Goal: Information Seeking & Learning: Learn about a topic

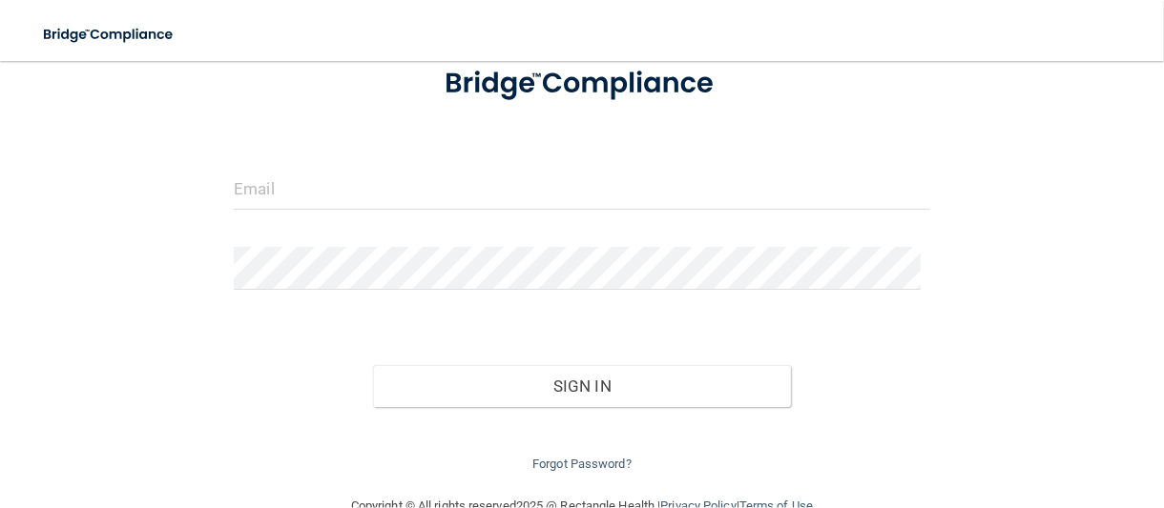
scroll to position [131, 0]
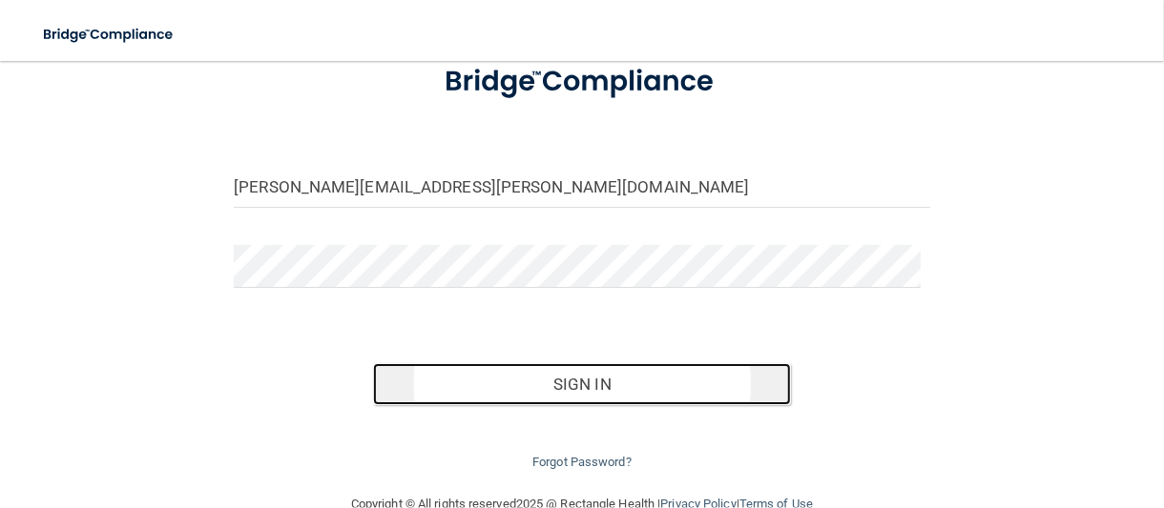
click at [575, 385] on button "Sign In" at bounding box center [582, 384] width 418 height 42
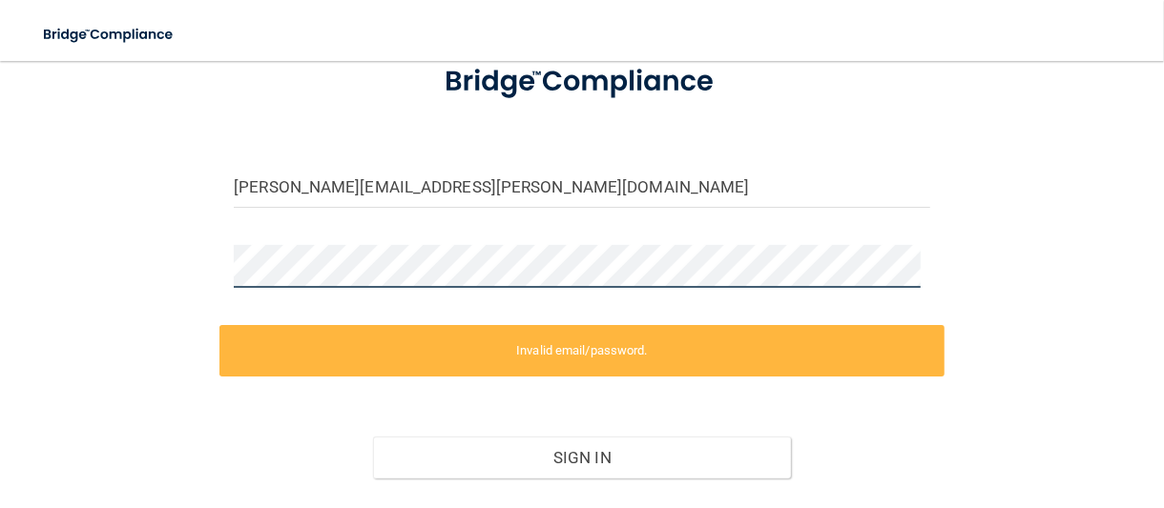
click at [162, 279] on div "irby.amber@yahoo.com Invalid email/password. You don't have permission to acces…" at bounding box center [581, 248] width 1087 height 598
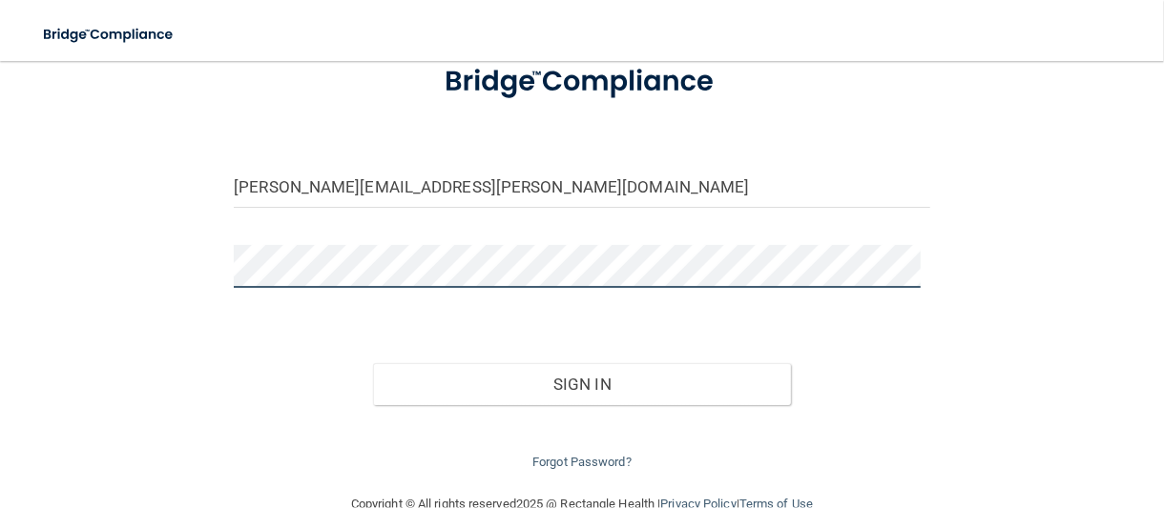
scroll to position [169, 0]
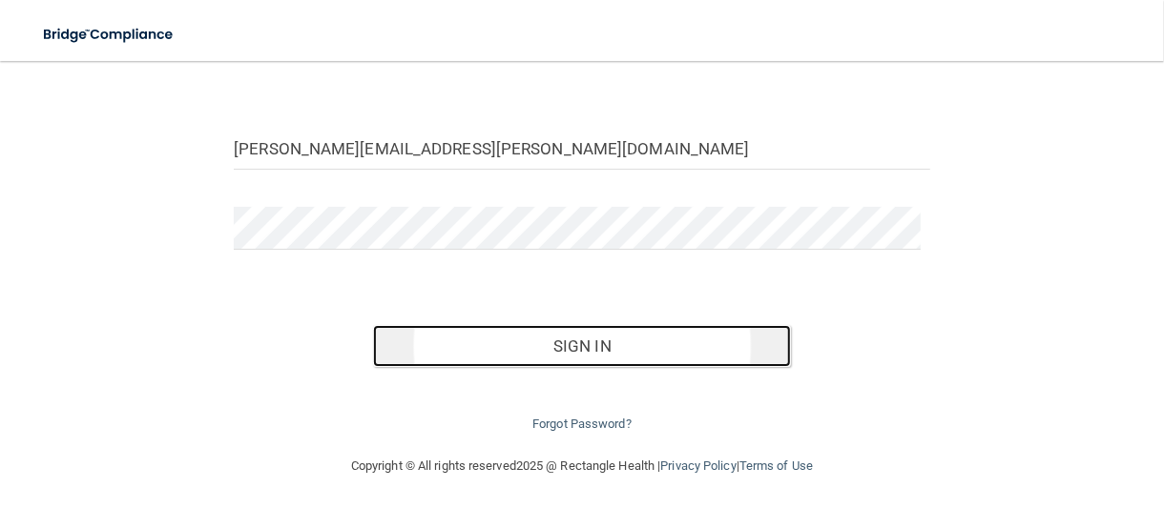
click at [652, 346] on button "Sign In" at bounding box center [582, 346] width 418 height 42
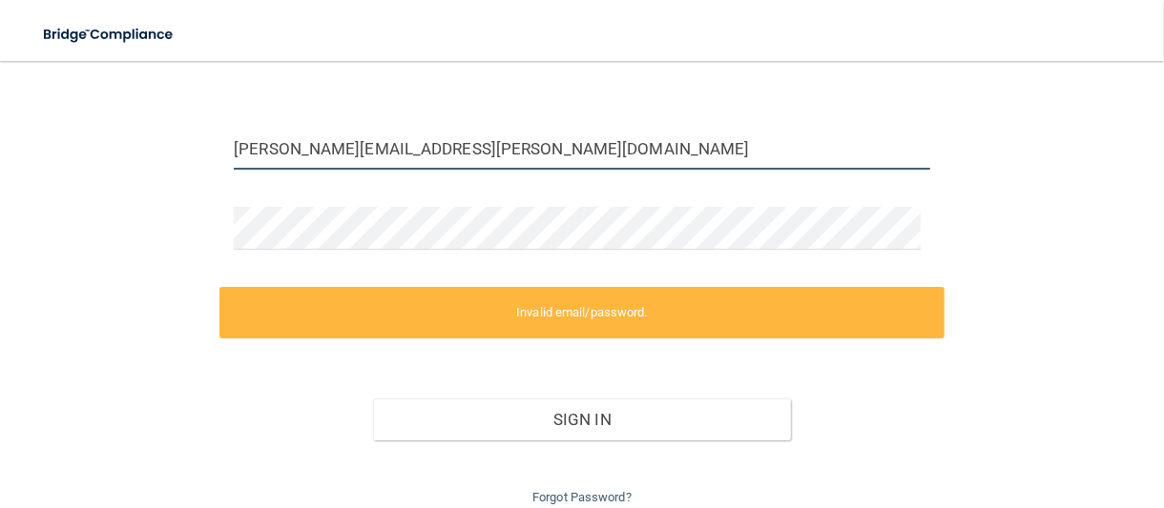
click at [528, 155] on input "irby.amber@yahoo.com" at bounding box center [582, 148] width 696 height 43
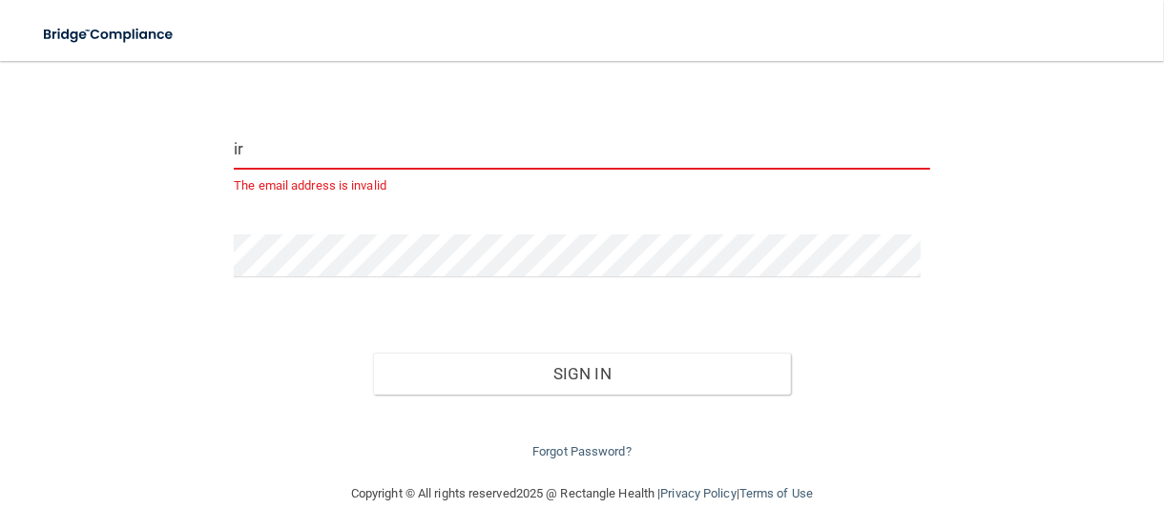
type input "i"
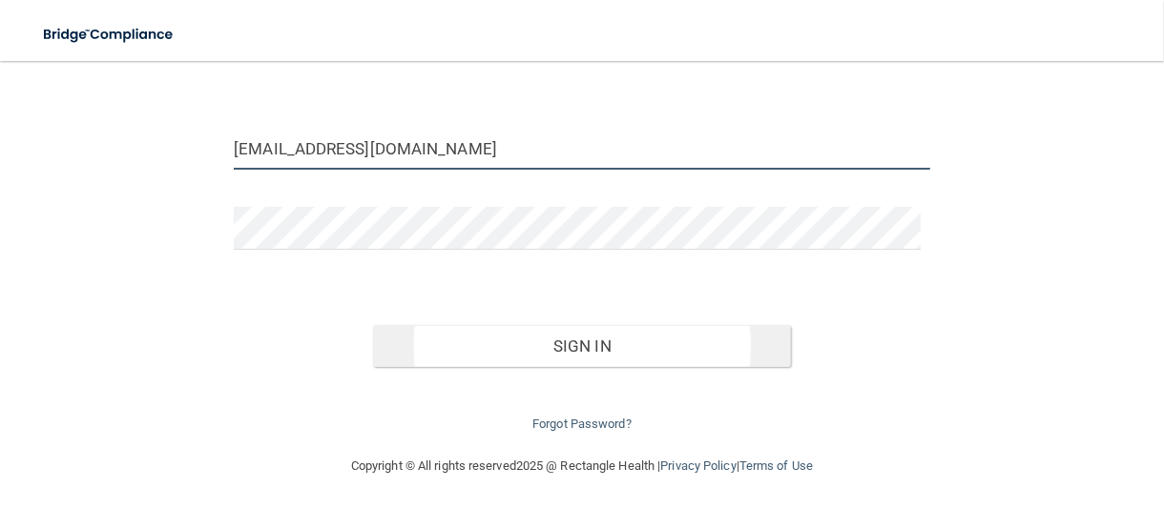
type input "[EMAIL_ADDRESS][DOMAIN_NAME]"
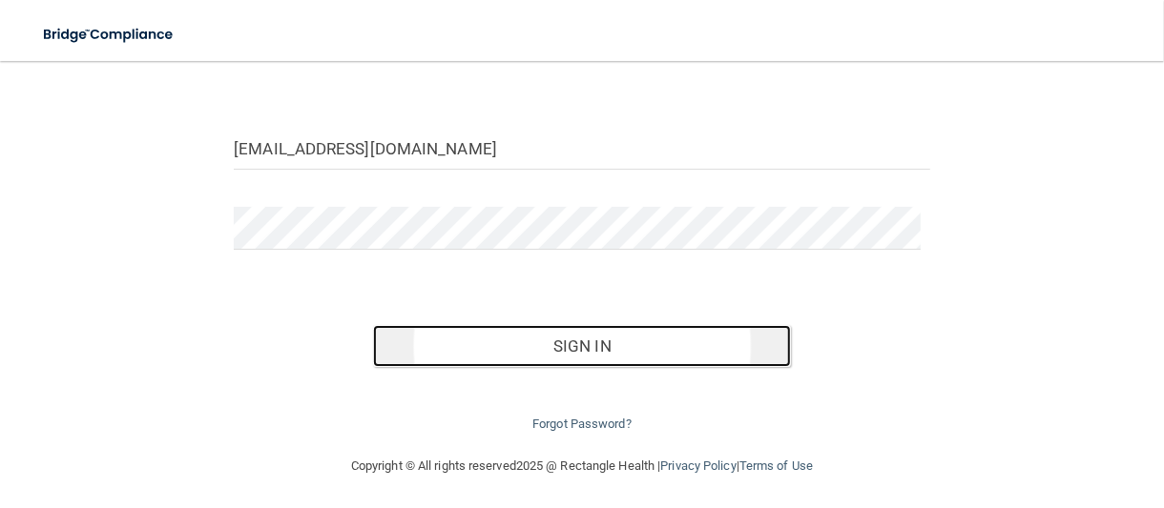
click at [658, 362] on button "Sign In" at bounding box center [582, 346] width 418 height 42
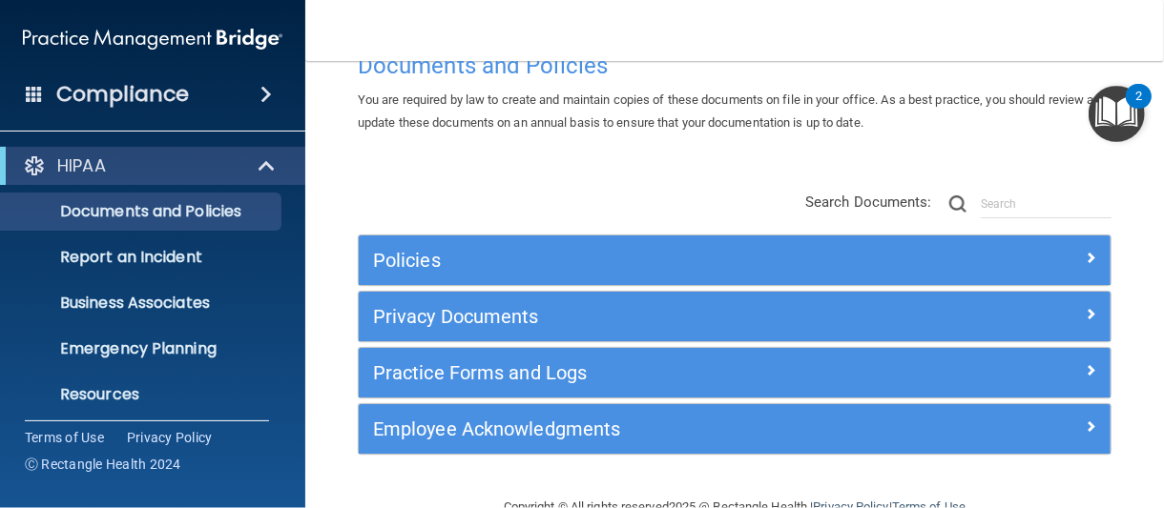
scroll to position [99, 0]
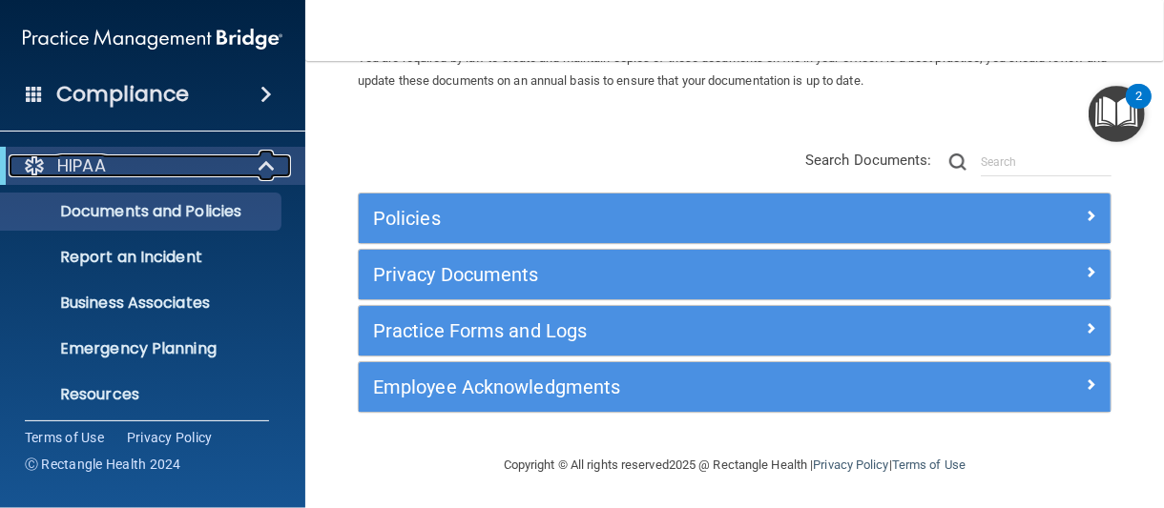
click at [283, 163] on div at bounding box center [267, 166] width 47 height 23
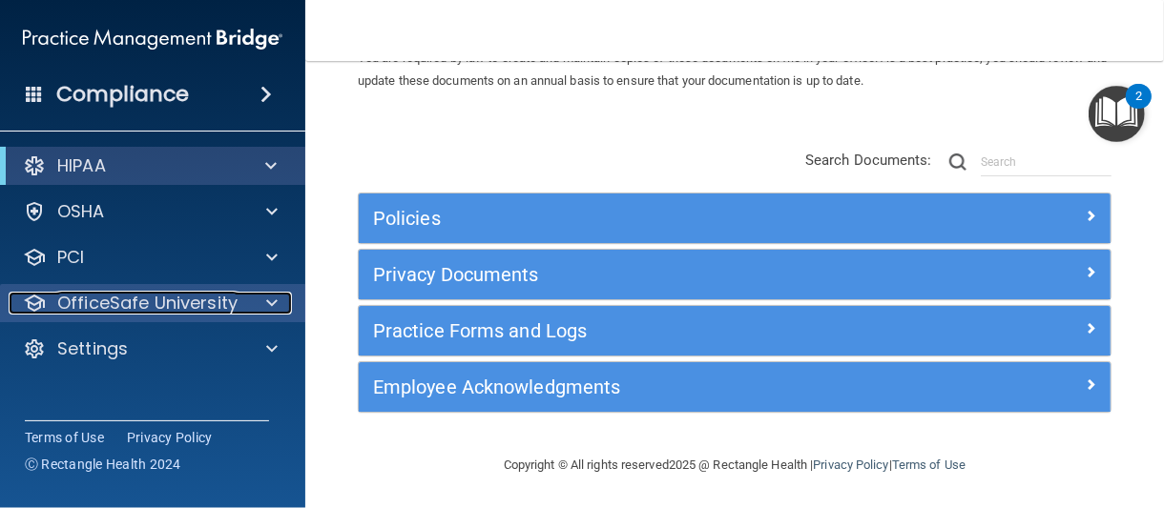
click at [279, 305] on div at bounding box center [269, 303] width 48 height 23
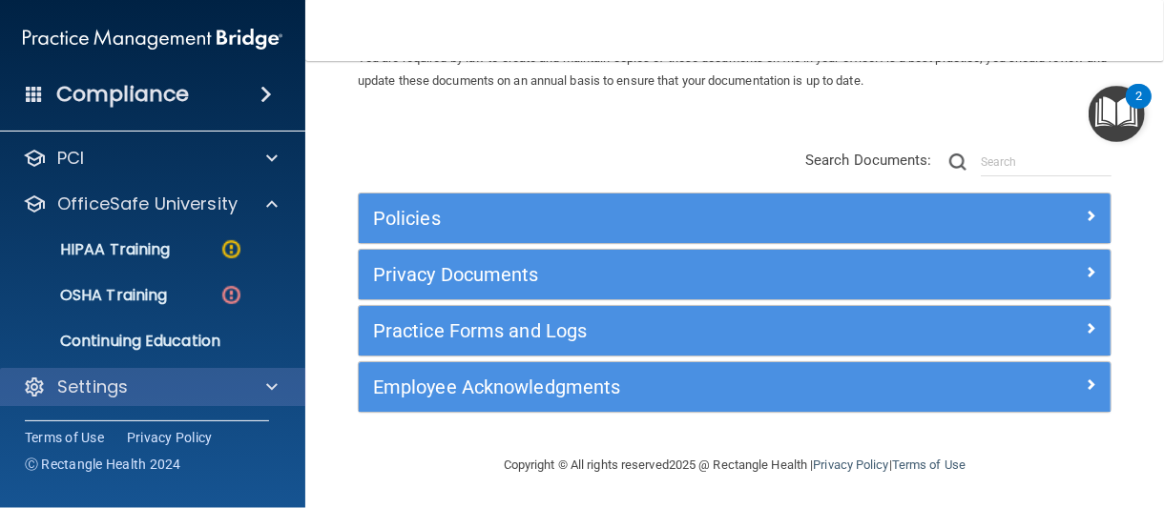
click at [273, 399] on div "Settings" at bounding box center [153, 387] width 306 height 38
click at [274, 384] on span at bounding box center [271, 387] width 11 height 23
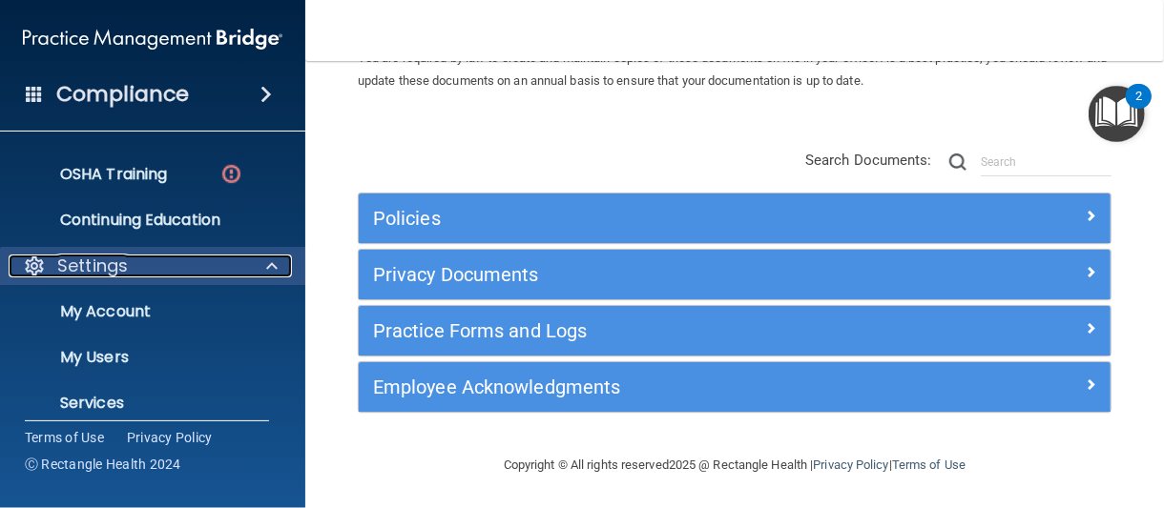
scroll to position [281, 0]
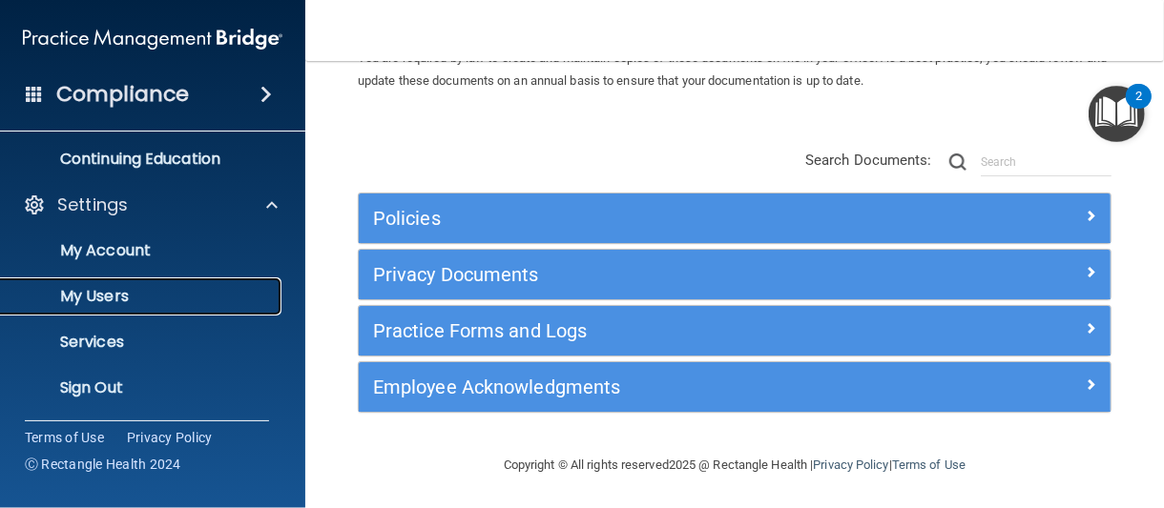
click at [114, 290] on p "My Users" at bounding box center [142, 296] width 260 height 19
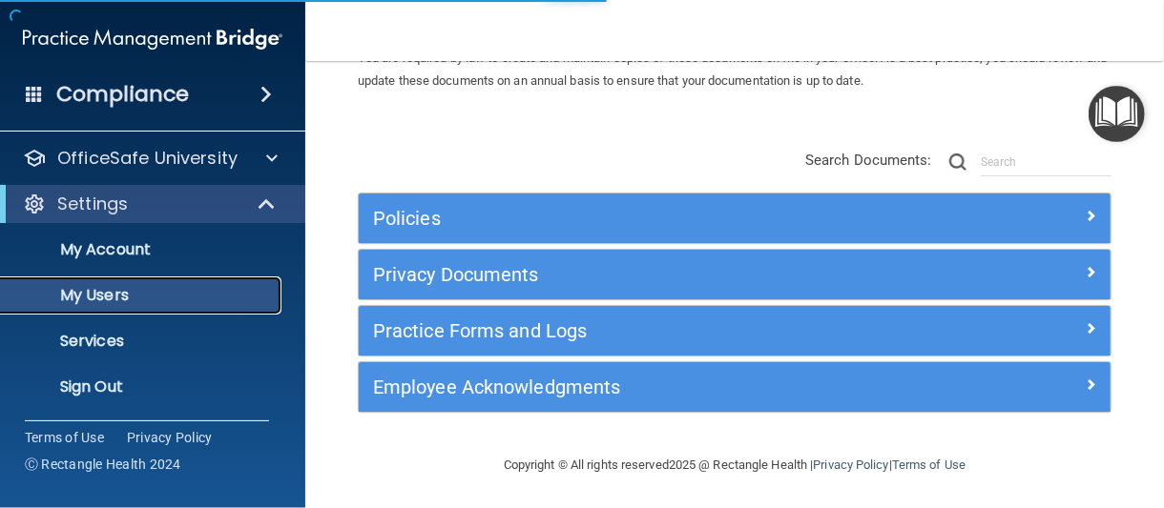
scroll to position [145, 0]
select select "20"
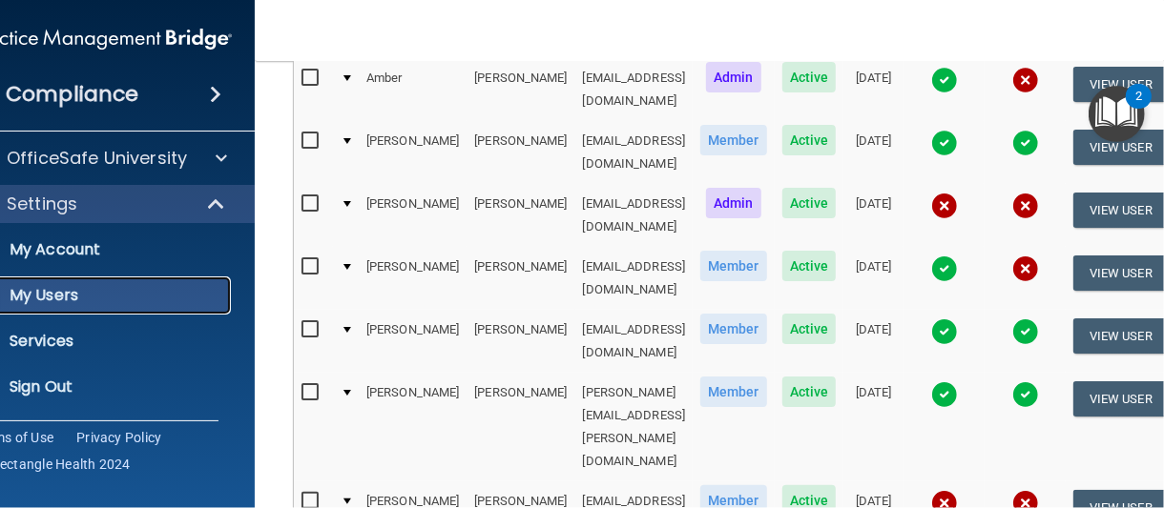
scroll to position [591, 0]
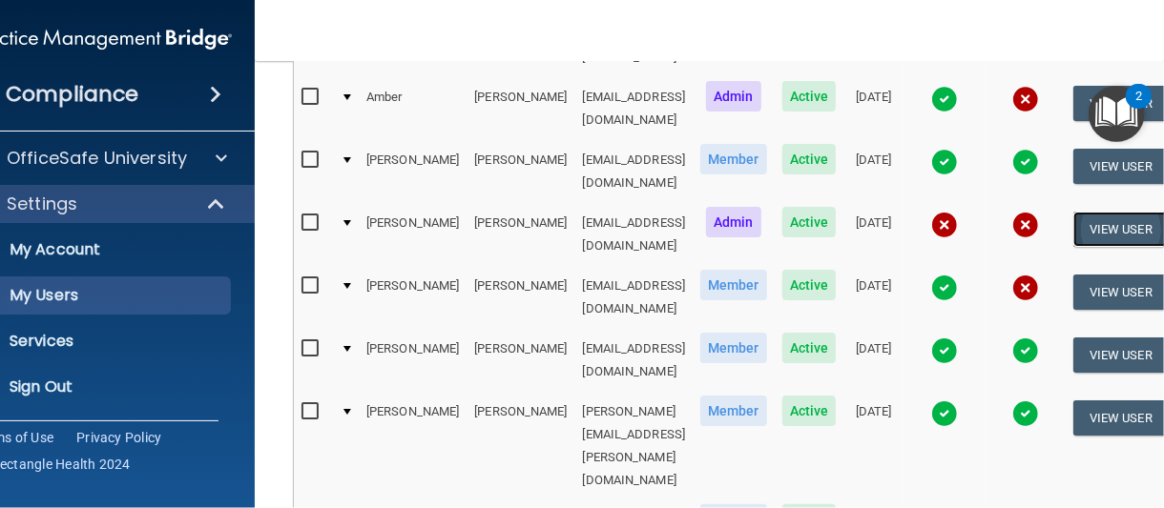
click at [1118, 212] on button "View User" at bounding box center [1120, 229] width 94 height 35
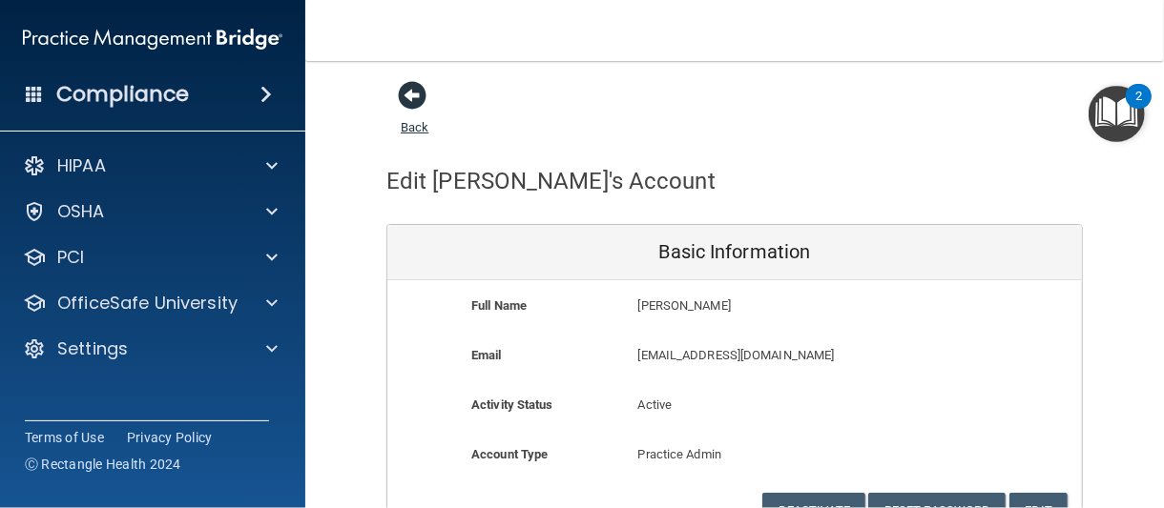
click at [412, 103] on span at bounding box center [412, 95] width 29 height 29
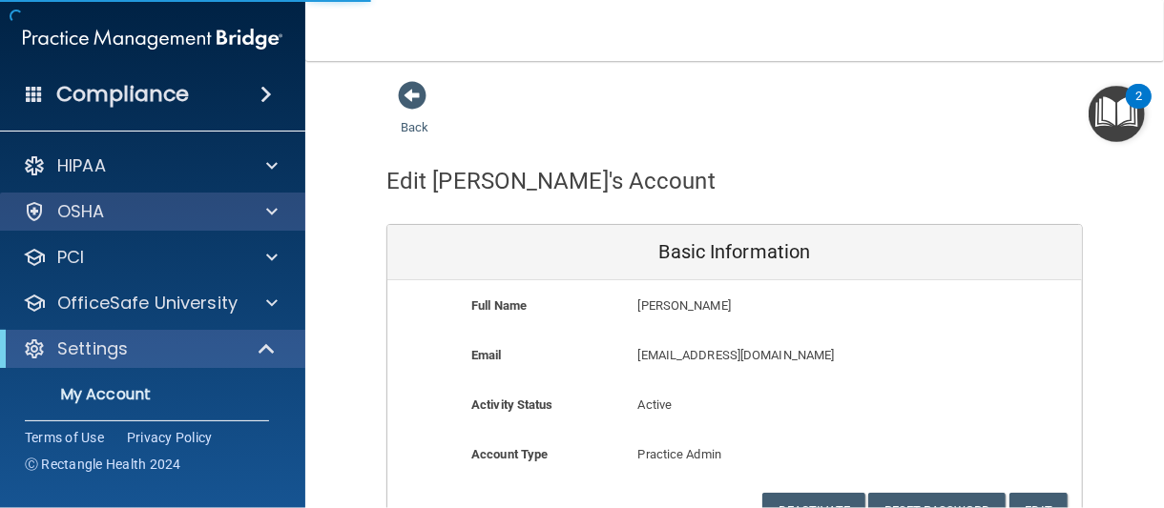
select select "20"
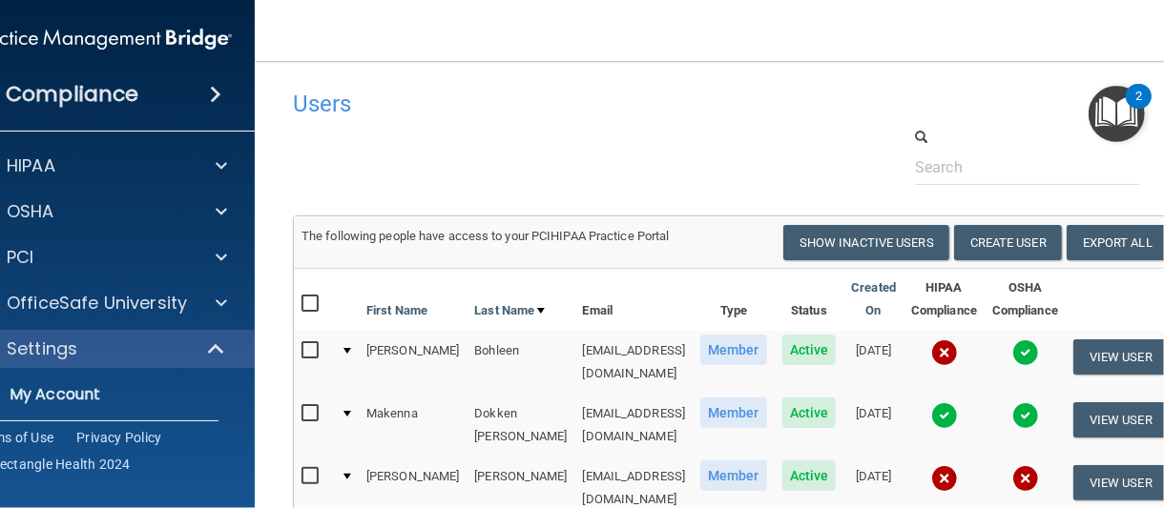
click at [944, 355] on img at bounding box center [944, 353] width 27 height 27
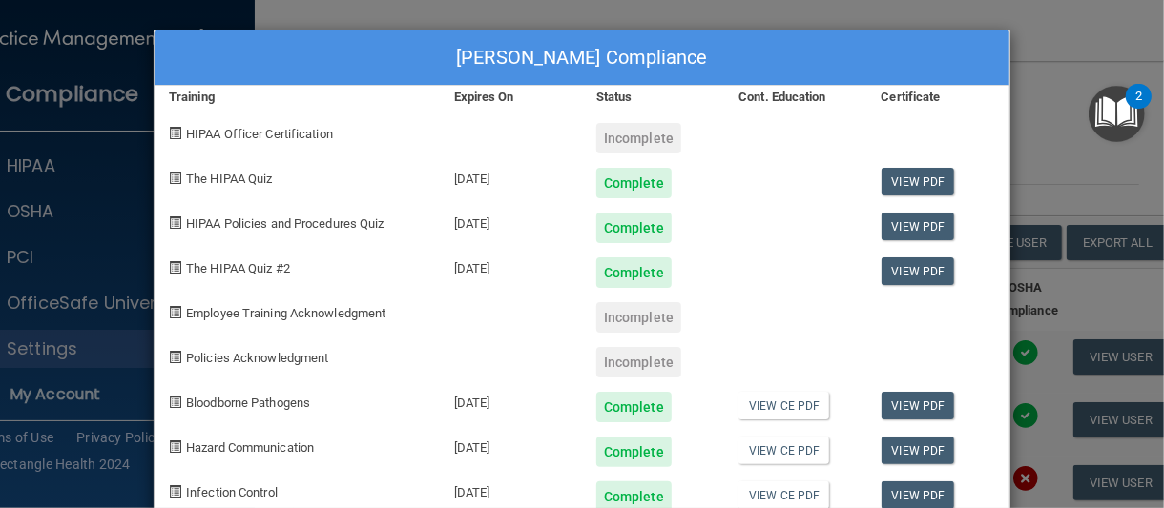
click at [1027, 64] on div "Joni Bohleen's Compliance Training Expires On Status Cont. Education Certificat…" at bounding box center [582, 254] width 1164 height 508
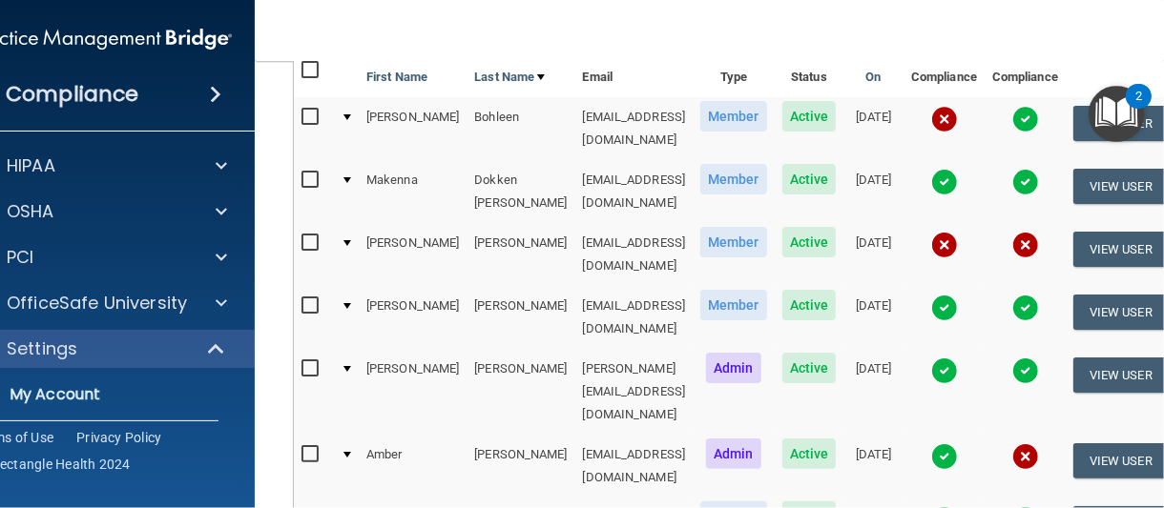
scroll to position [233, 0]
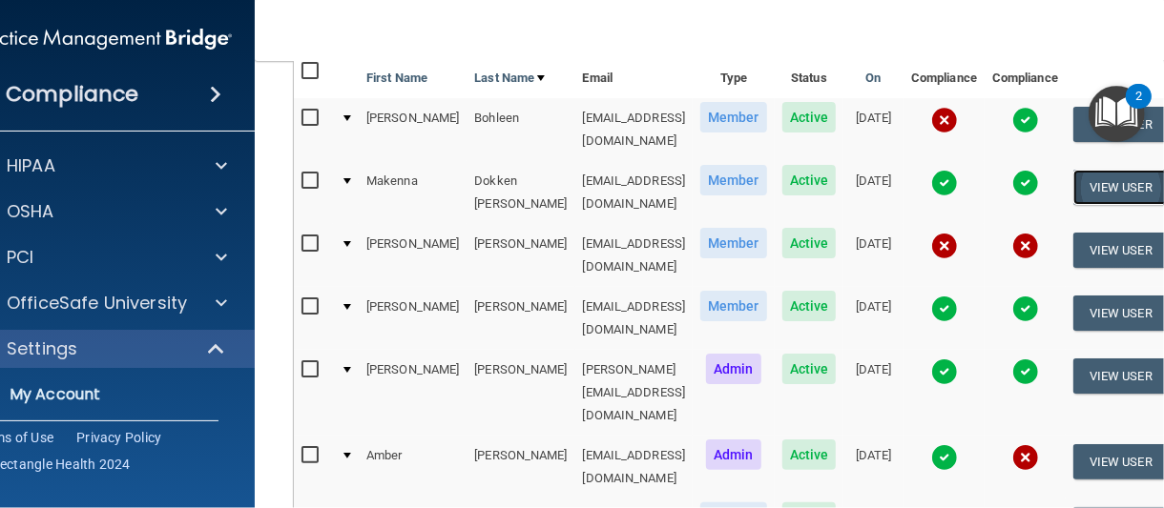
click at [1135, 171] on button "View User" at bounding box center [1120, 187] width 94 height 35
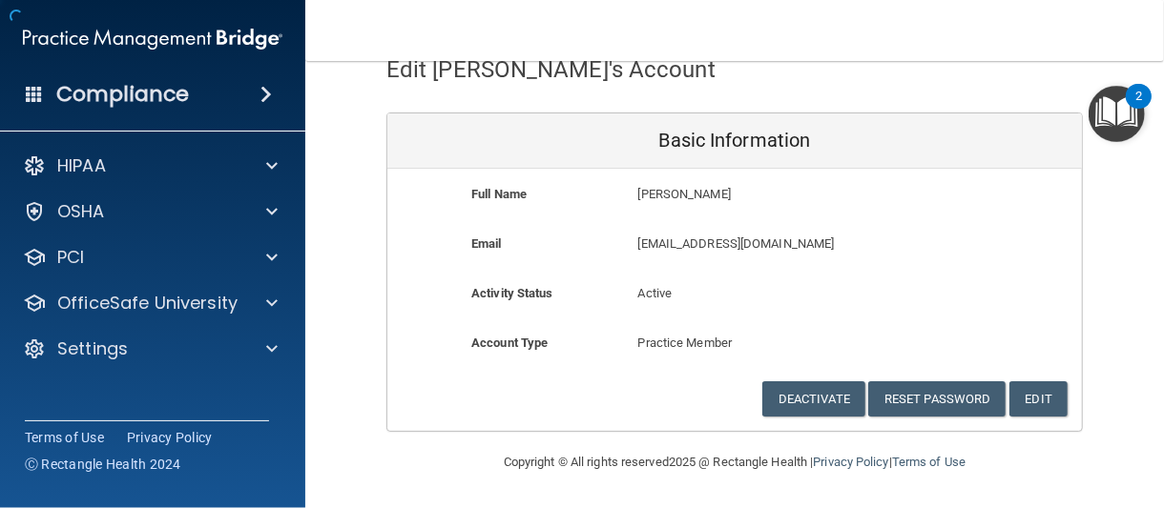
scroll to position [109, 0]
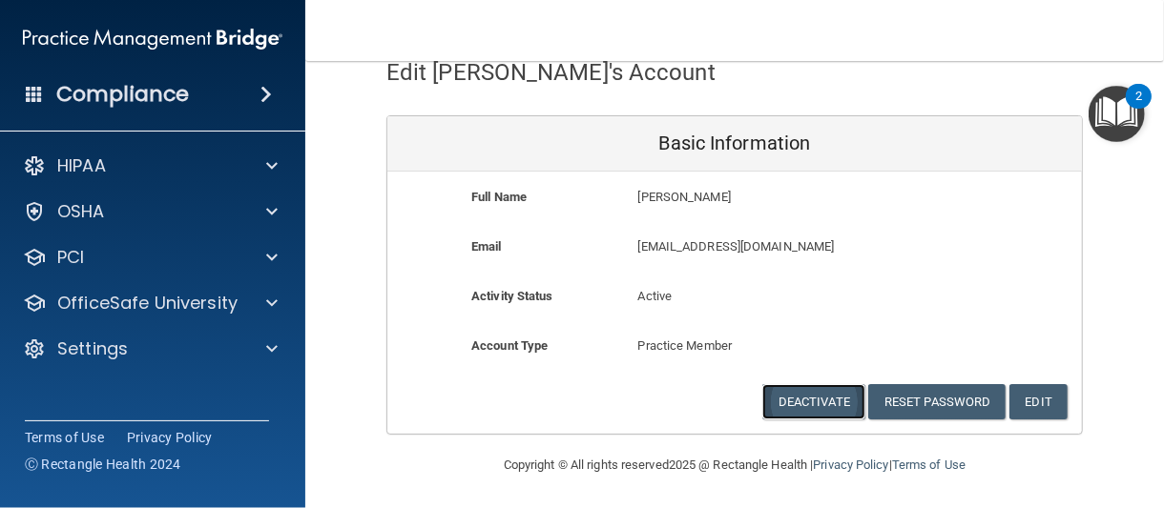
click at [808, 401] on button "Deactivate" at bounding box center [813, 401] width 103 height 35
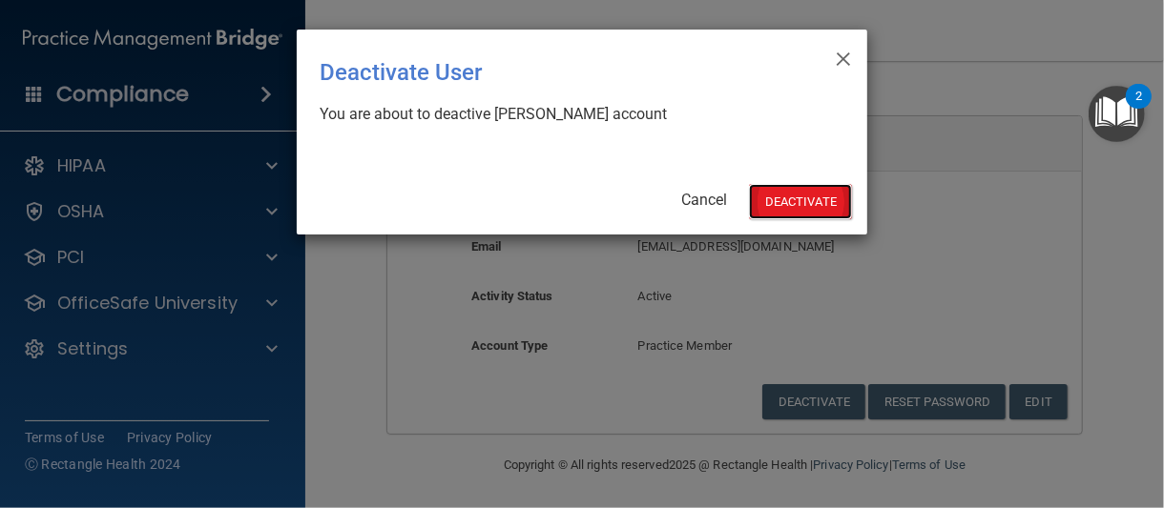
click at [796, 190] on button "Deactivate" at bounding box center [800, 201] width 103 height 35
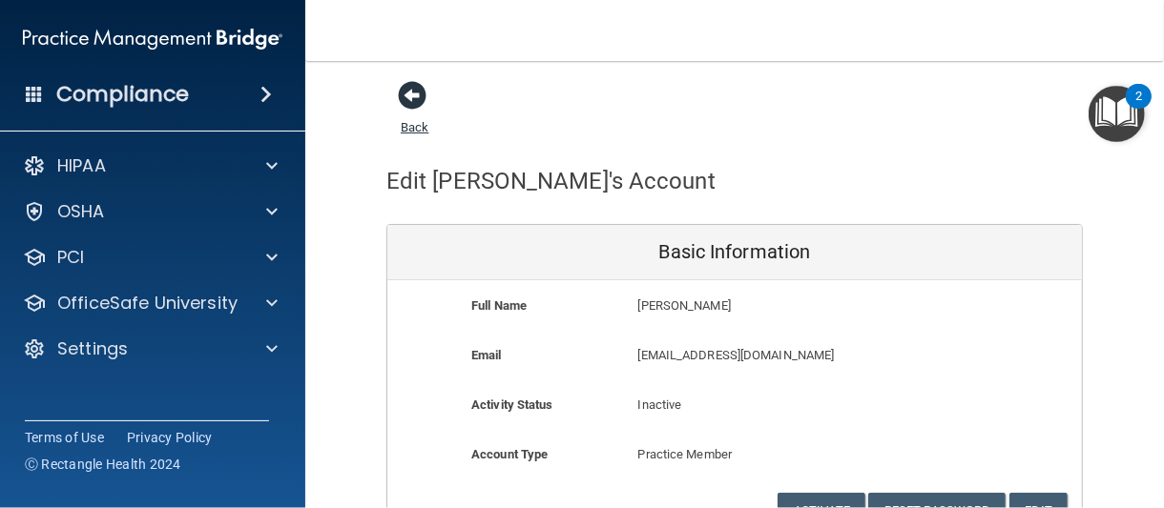
drag, startPoint x: 768, startPoint y: 16, endPoint x: 406, endPoint y: 98, distance: 370.7
click at [406, 98] on span at bounding box center [412, 95] width 29 height 29
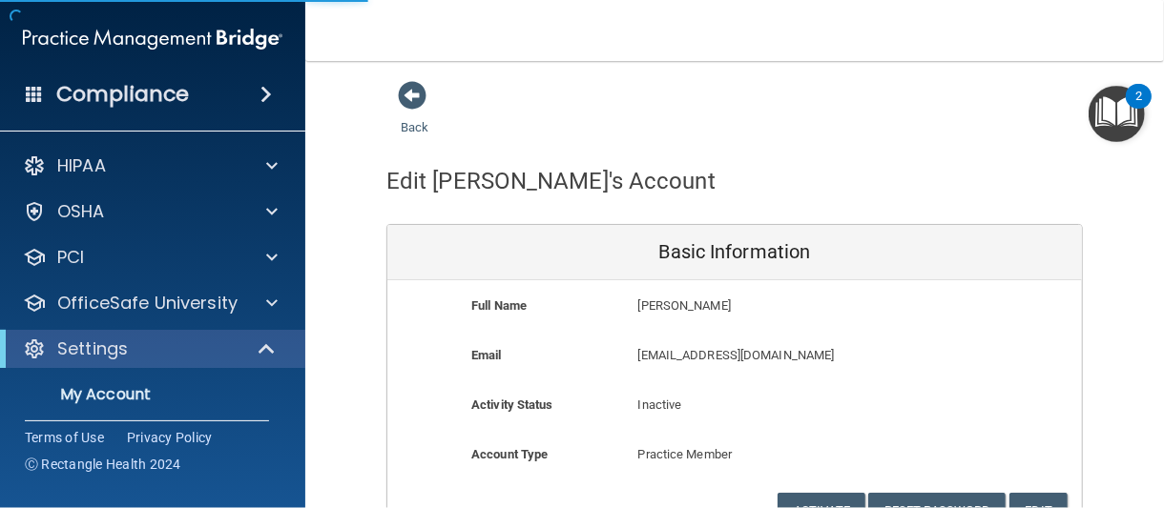
select select "20"
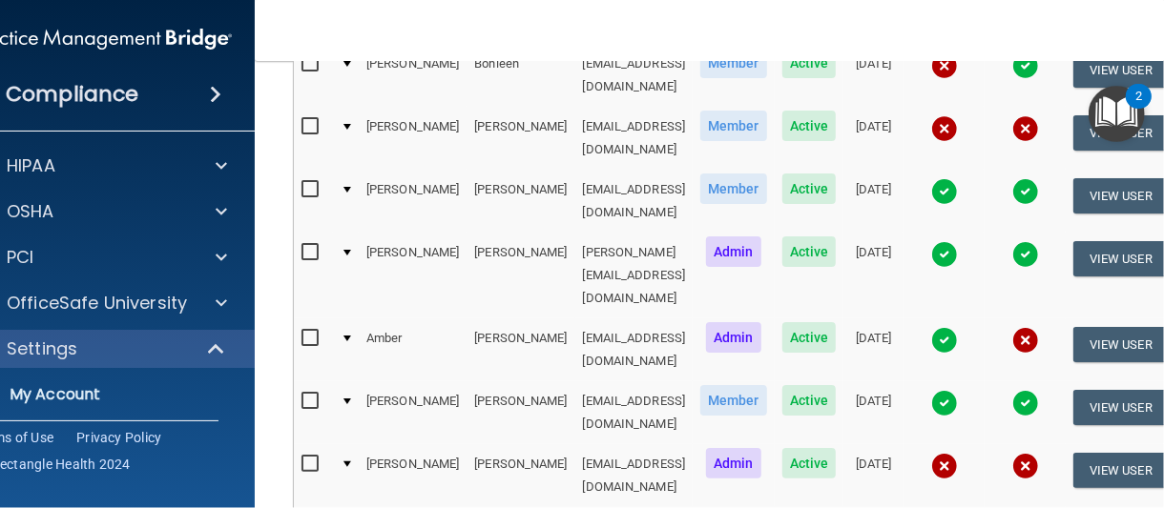
scroll to position [382, 0]
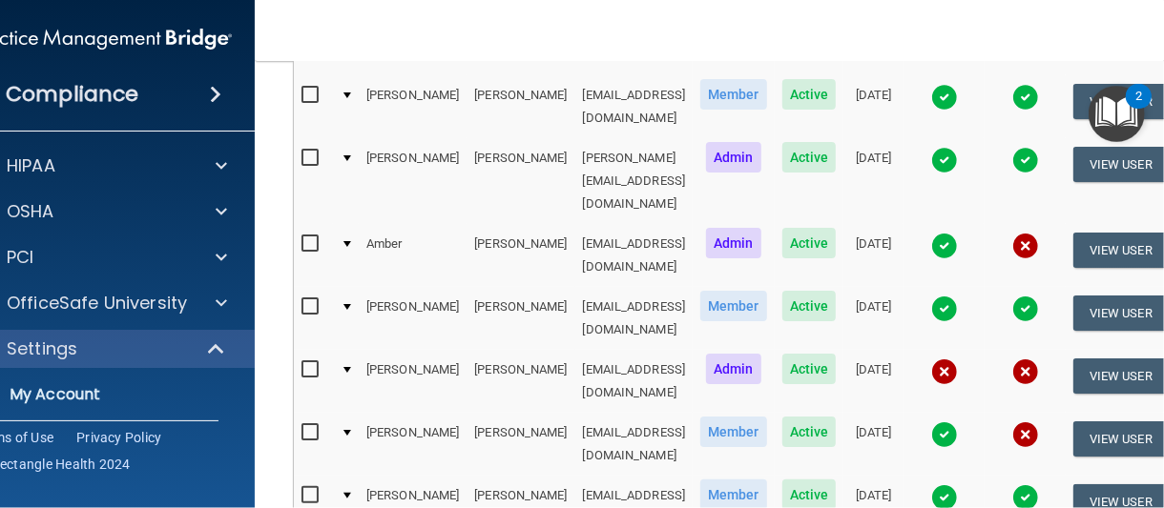
drag, startPoint x: 951, startPoint y: 193, endPoint x: 946, endPoint y: 183, distance: 10.7
click at [951, 233] on img at bounding box center [944, 246] width 27 height 27
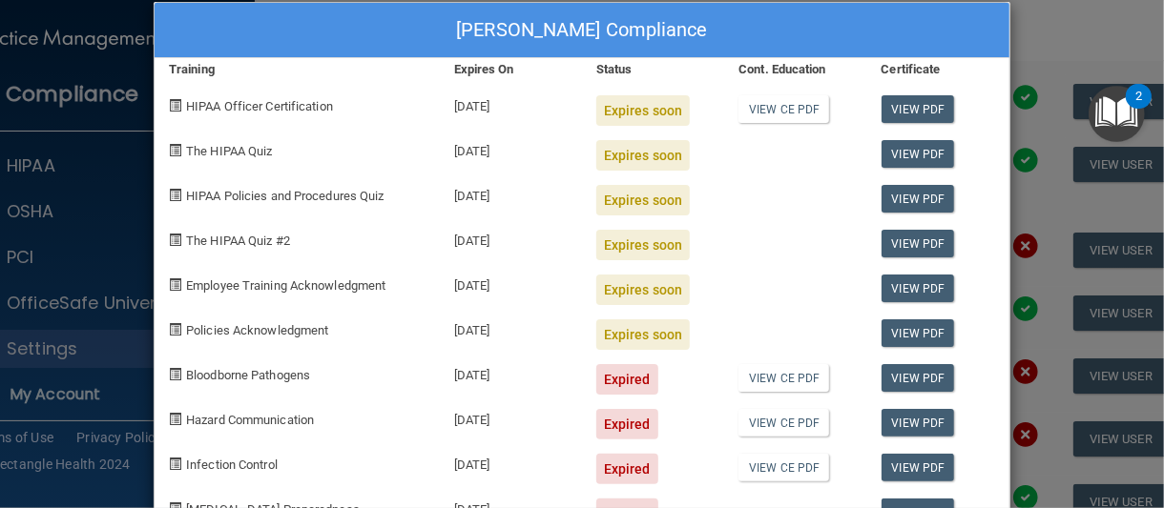
scroll to position [0, 0]
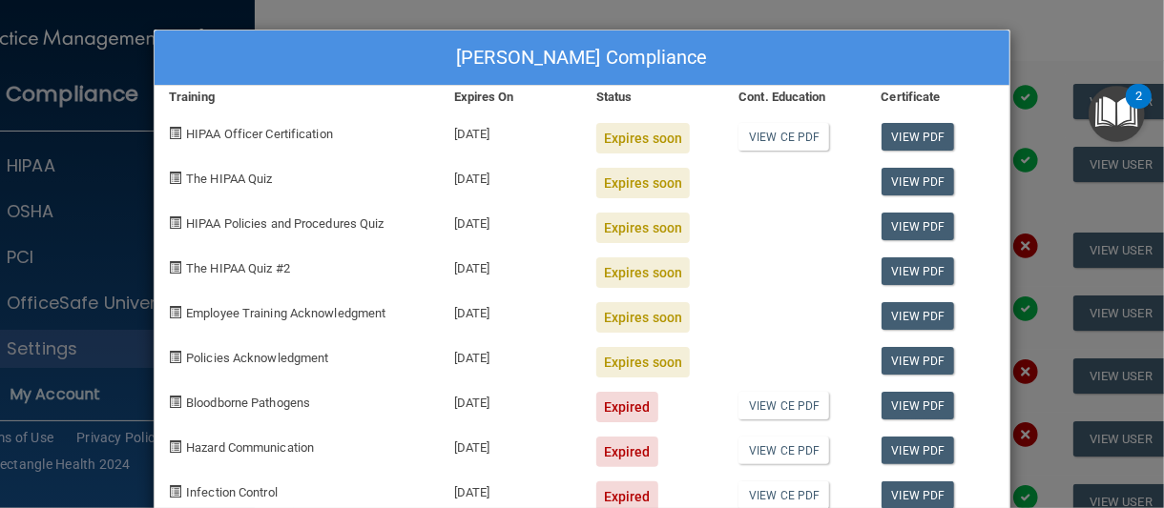
click at [848, 20] on div "Amber Irby's Compliance Training Expires On Status Cont. Education Certificate …" at bounding box center [582, 254] width 1164 height 508
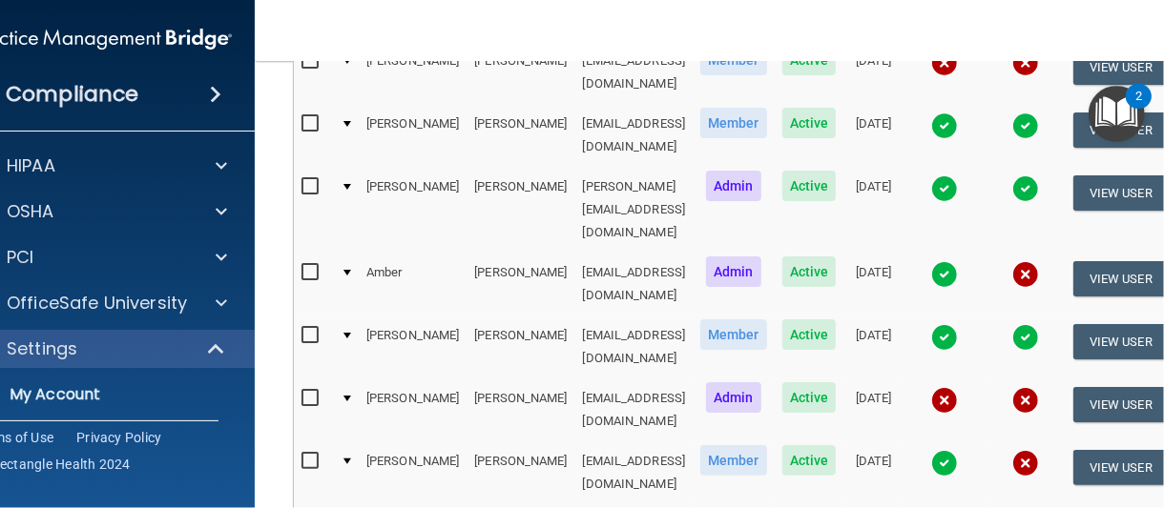
scroll to position [382, 0]
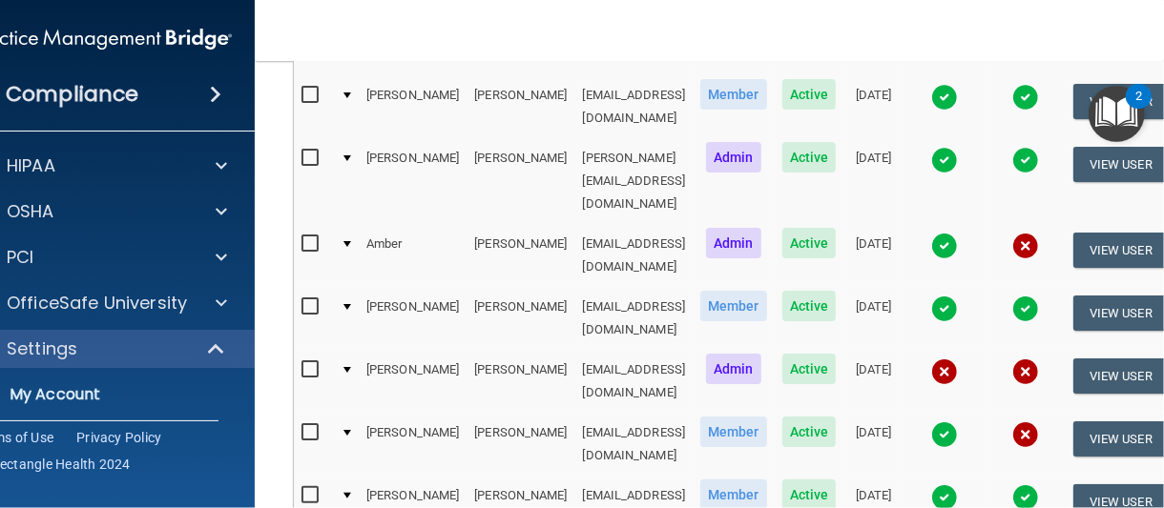
click at [951, 359] on img at bounding box center [944, 372] width 27 height 27
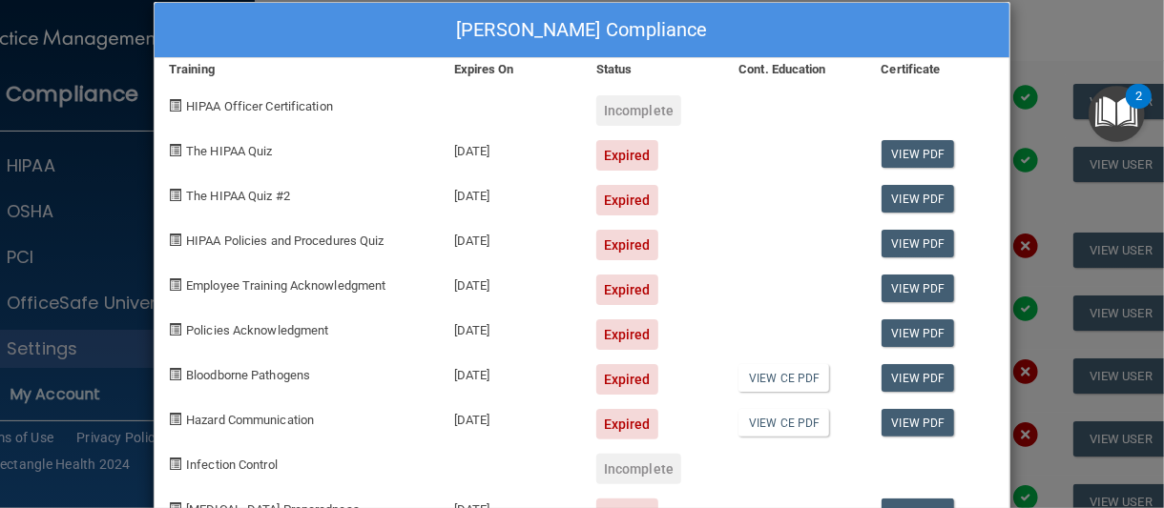
scroll to position [0, 0]
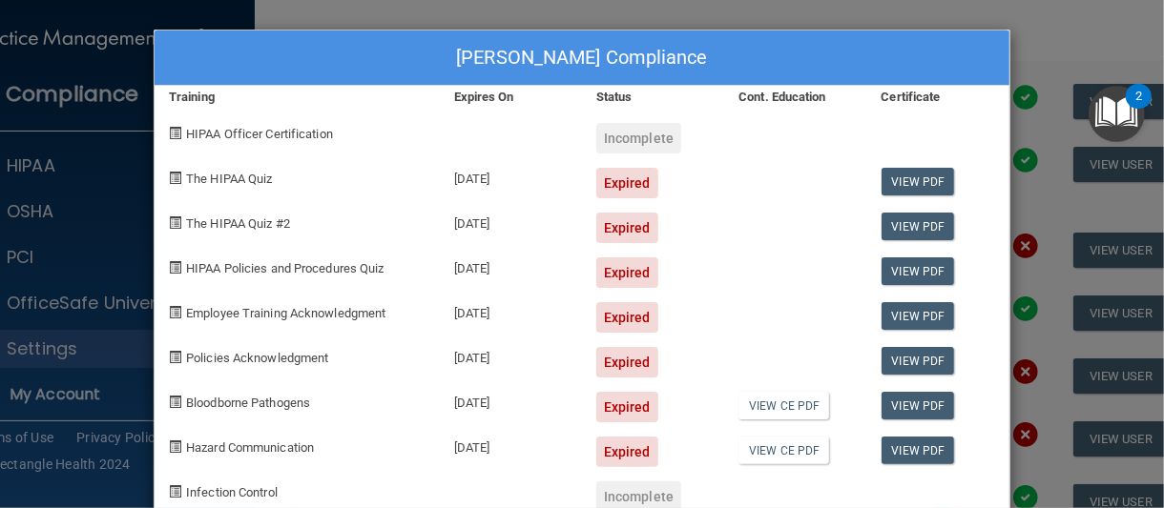
click at [1043, 22] on div "Jody Morbeck's Compliance Training Expires On Status Cont. Education Certificat…" at bounding box center [582, 254] width 1164 height 508
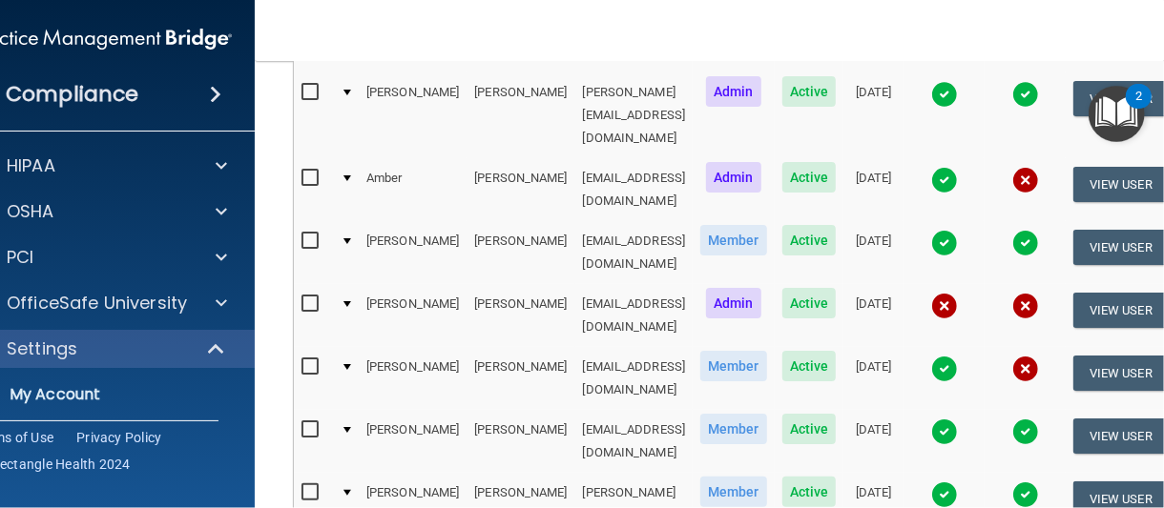
scroll to position [477, 0]
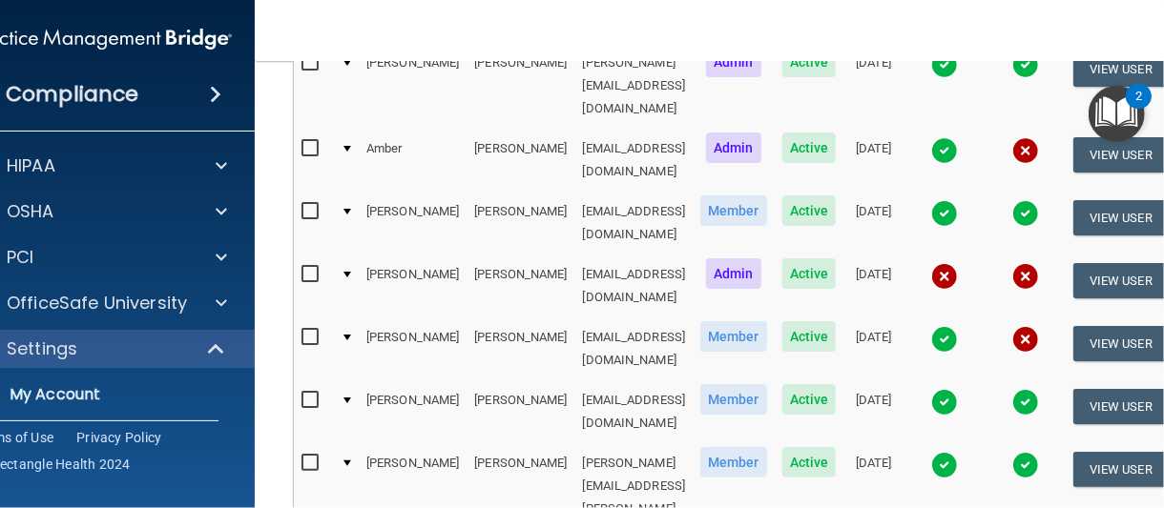
click at [1039, 326] on img at bounding box center [1025, 339] width 27 height 27
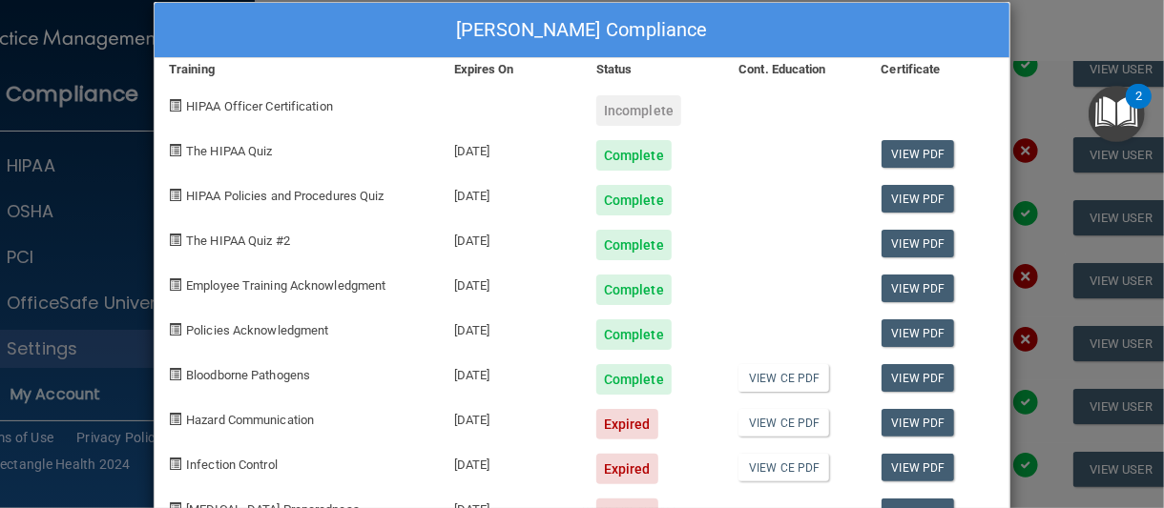
scroll to position [0, 0]
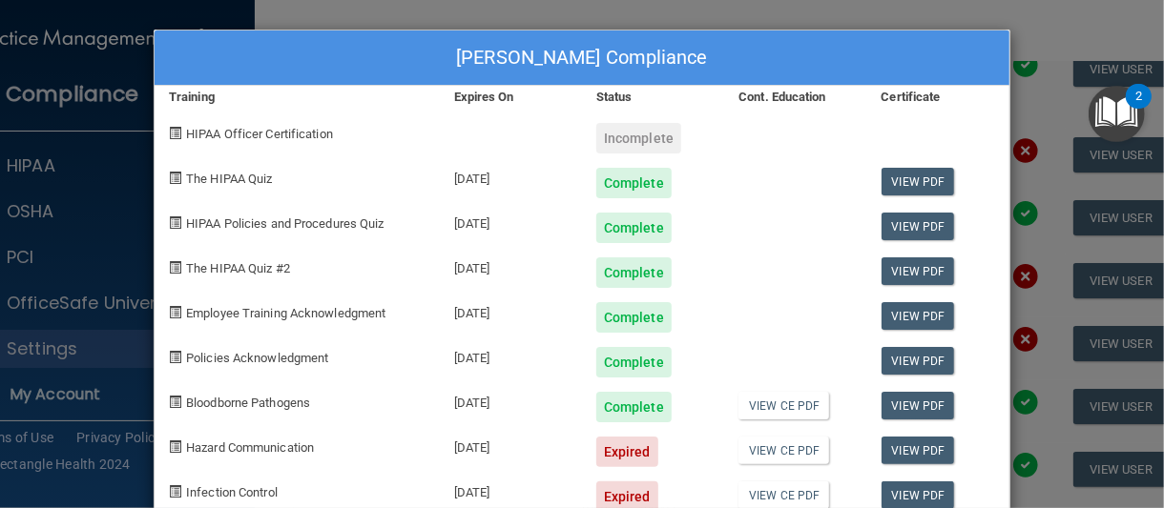
click at [909, 29] on div "Rosa Narvaez's Compliance Training Expires On Status Cont. Education Certificat…" at bounding box center [582, 301] width 859 height 545
click at [901, 10] on div "Rosa Narvaez's Compliance Training Expires On Status Cont. Education Certificat…" at bounding box center [582, 254] width 1164 height 508
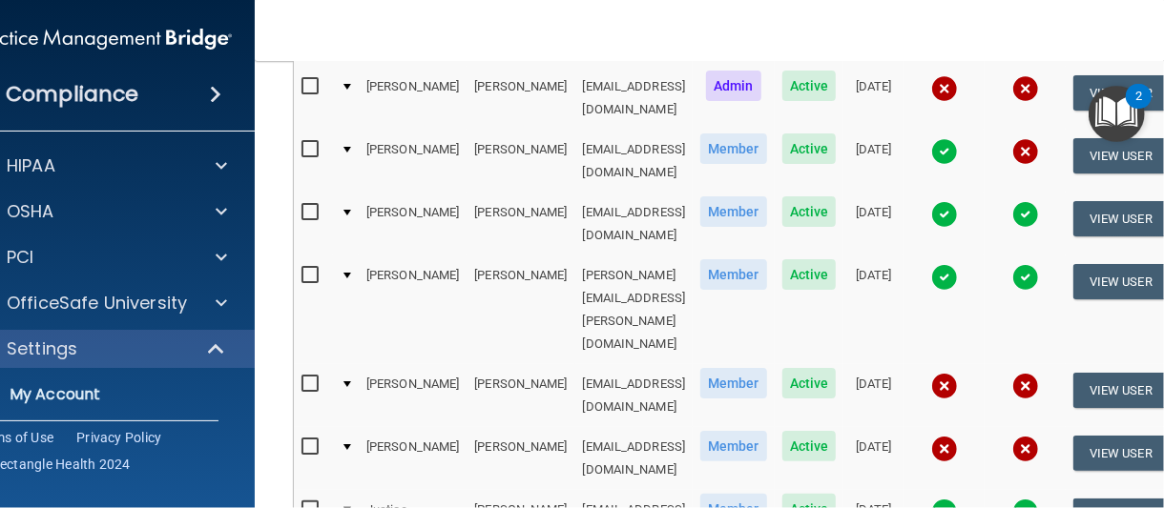
scroll to position [668, 0]
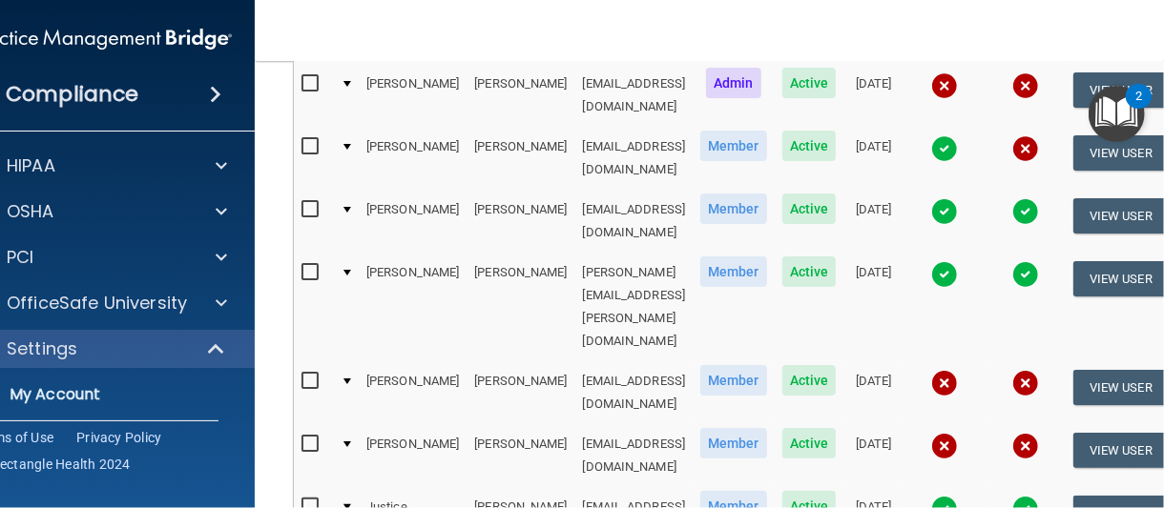
click at [951, 370] on img at bounding box center [944, 383] width 27 height 27
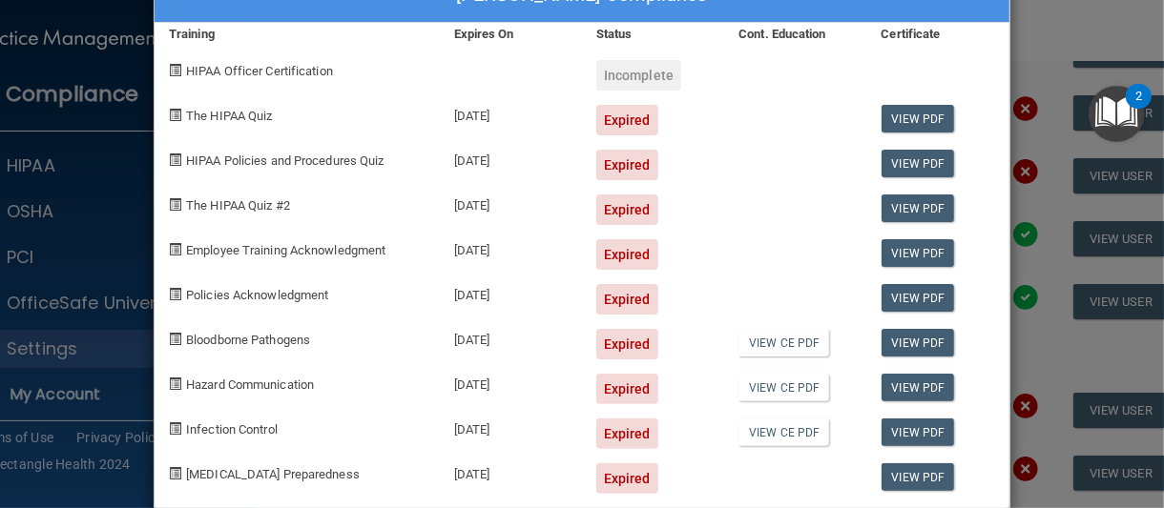
scroll to position [91, 0]
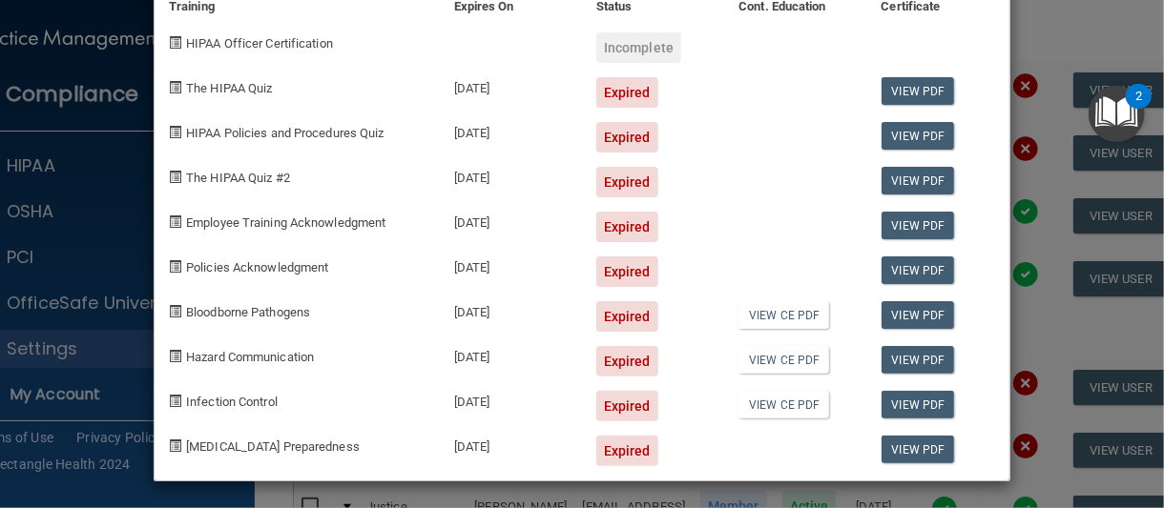
drag, startPoint x: 723, startPoint y: 538, endPoint x: 660, endPoint y: 460, distance: 100.4
drag, startPoint x: 660, startPoint y: 460, endPoint x: 1064, endPoint y: 10, distance: 603.9
click at [1063, 10] on div "Gena Thorson's Compliance Training Expires On Status Cont. Education Certificat…" at bounding box center [582, 254] width 1164 height 508
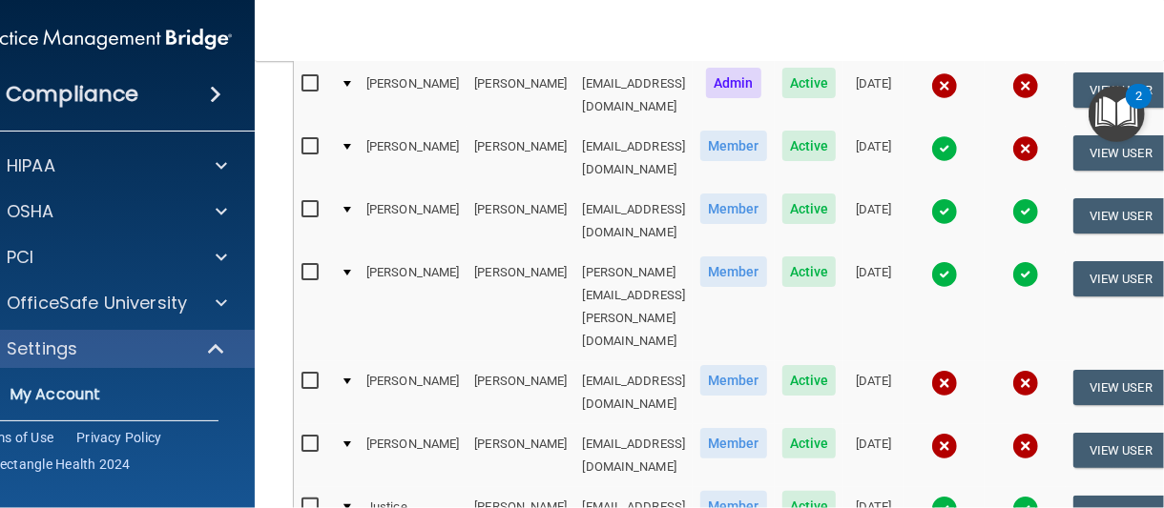
drag, startPoint x: 970, startPoint y: 264, endPoint x: 957, endPoint y: 270, distance: 14.5
click at [967, 424] on td at bounding box center [943, 455] width 81 height 63
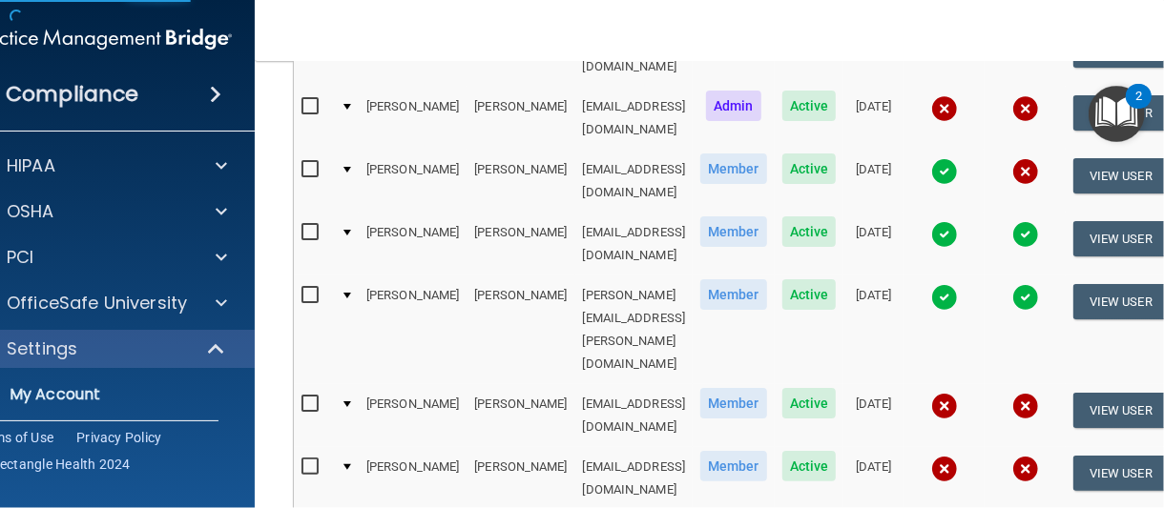
click at [955, 456] on img at bounding box center [944, 469] width 27 height 27
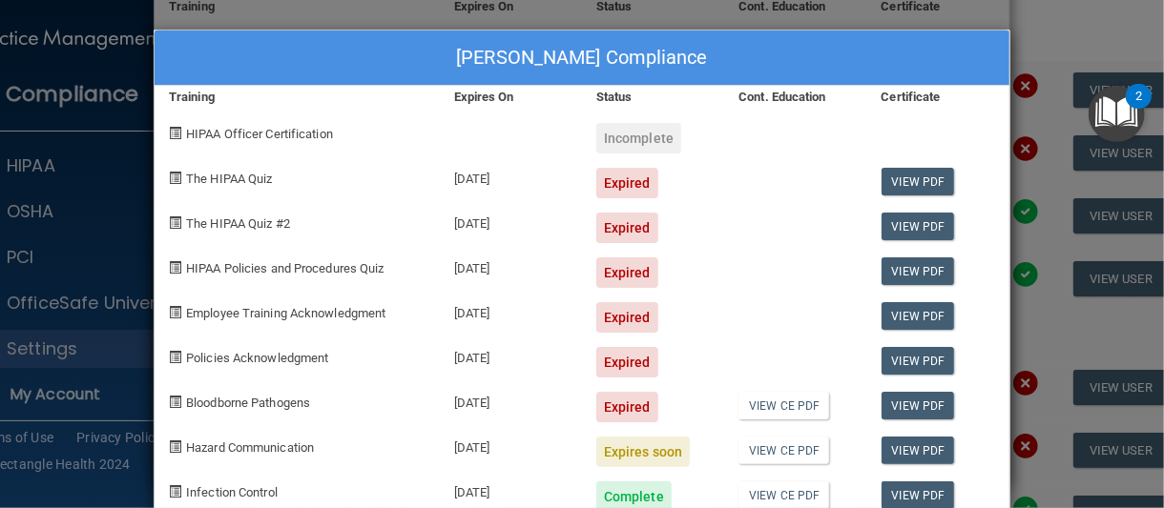
click at [968, 15] on div "Esperanza Torres Garcia's Compliance Training Expires On Status Cont. Education…" at bounding box center [582, 254] width 1164 height 508
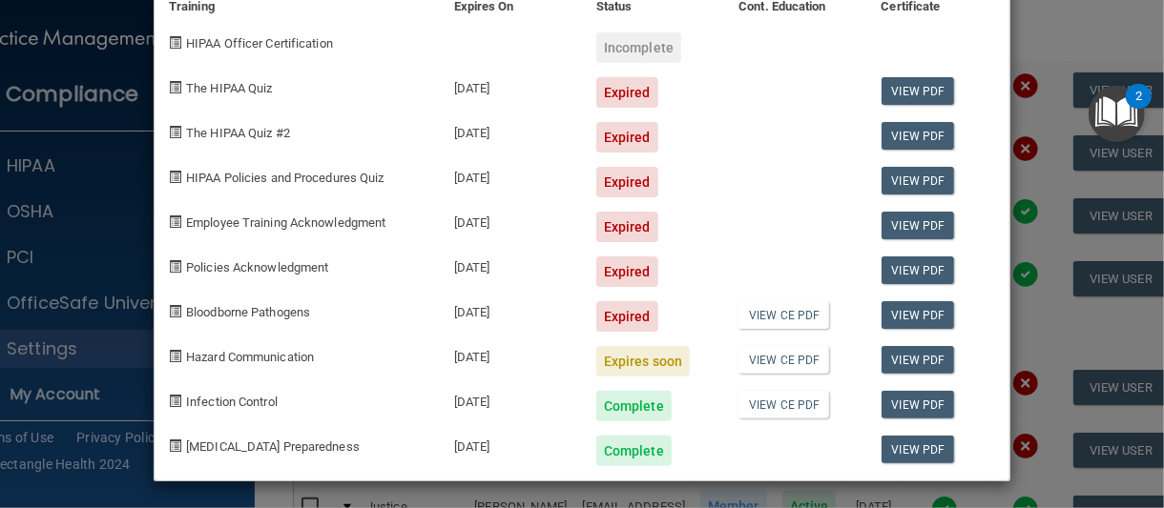
click at [1065, 31] on div "Esperanza Torres Garcia's Compliance Training Expires On Status Cont. Education…" at bounding box center [582, 254] width 1164 height 508
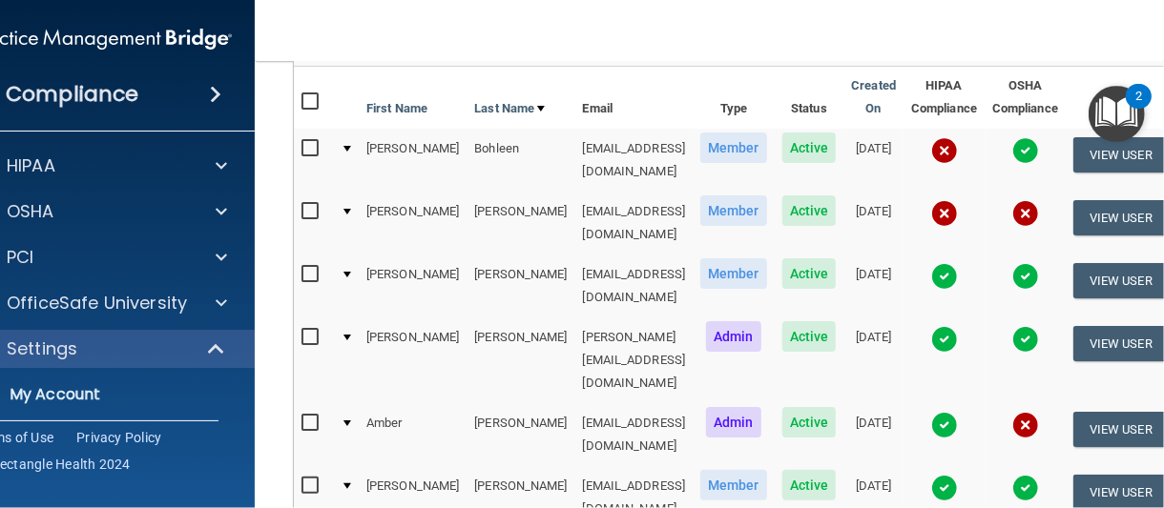
scroll to position [0, 0]
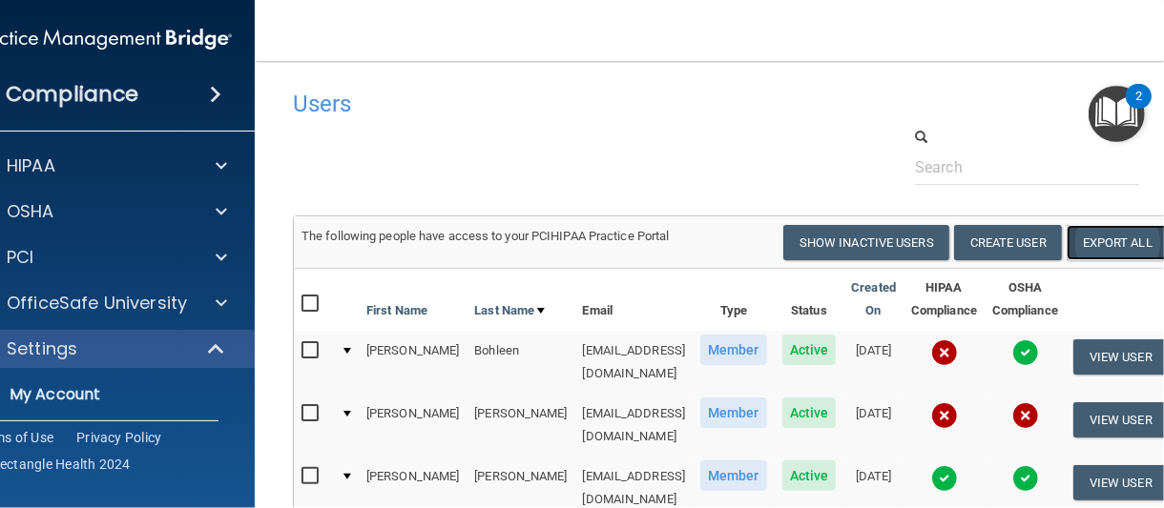
click at [1101, 241] on link "Export All" at bounding box center [1116, 242] width 101 height 35
click at [93, 359] on div "Settings" at bounding box center [76, 349] width 236 height 23
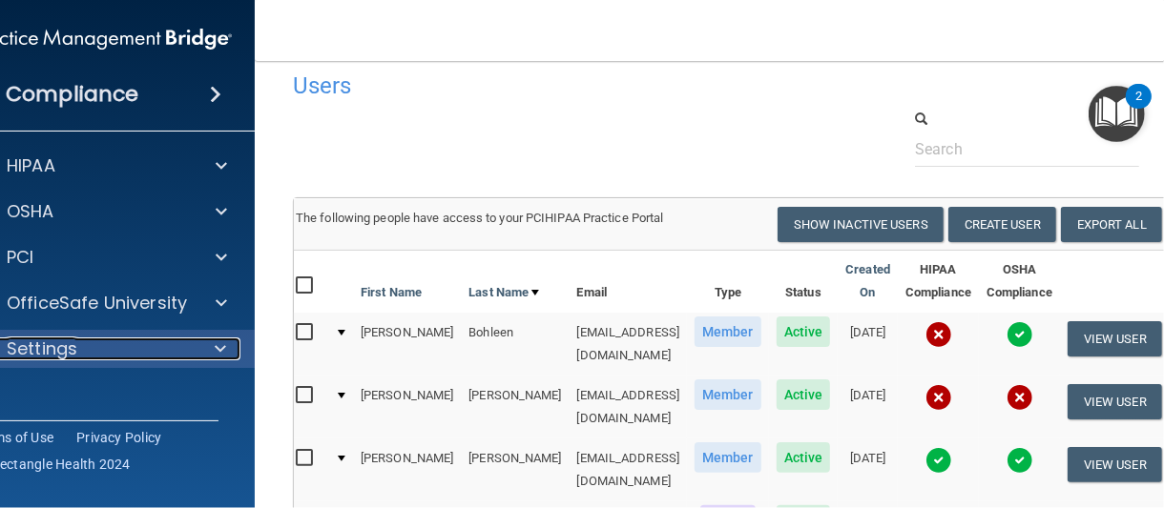
scroll to position [3, 0]
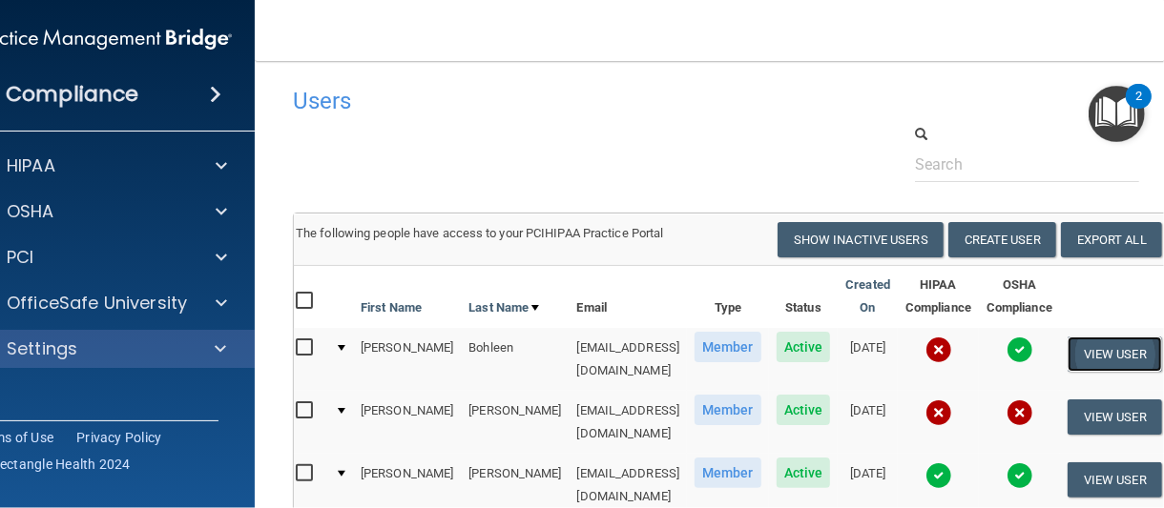
click at [1126, 351] on button "View User" at bounding box center [1114, 354] width 94 height 35
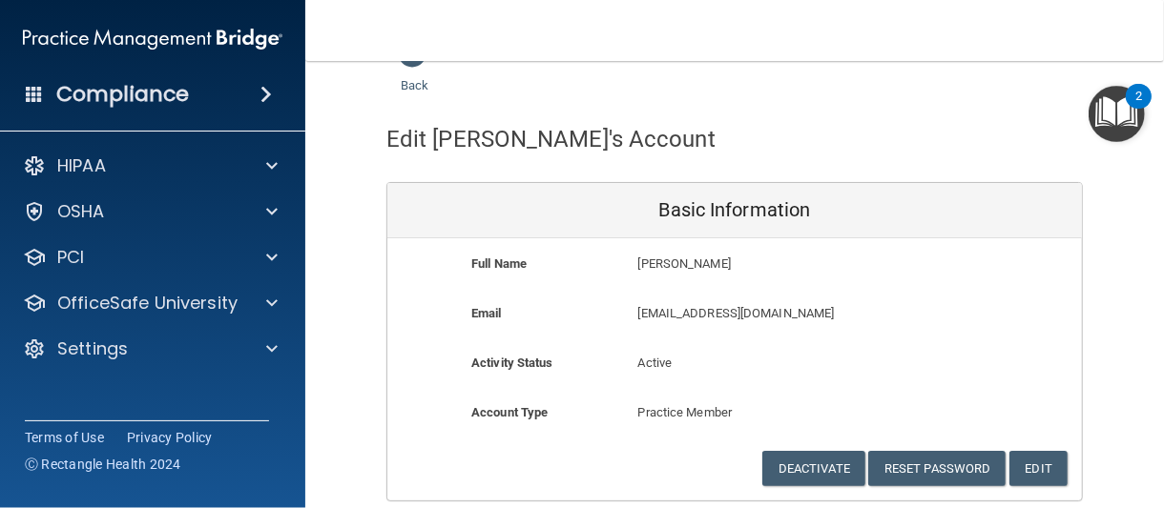
scroll to position [14, 0]
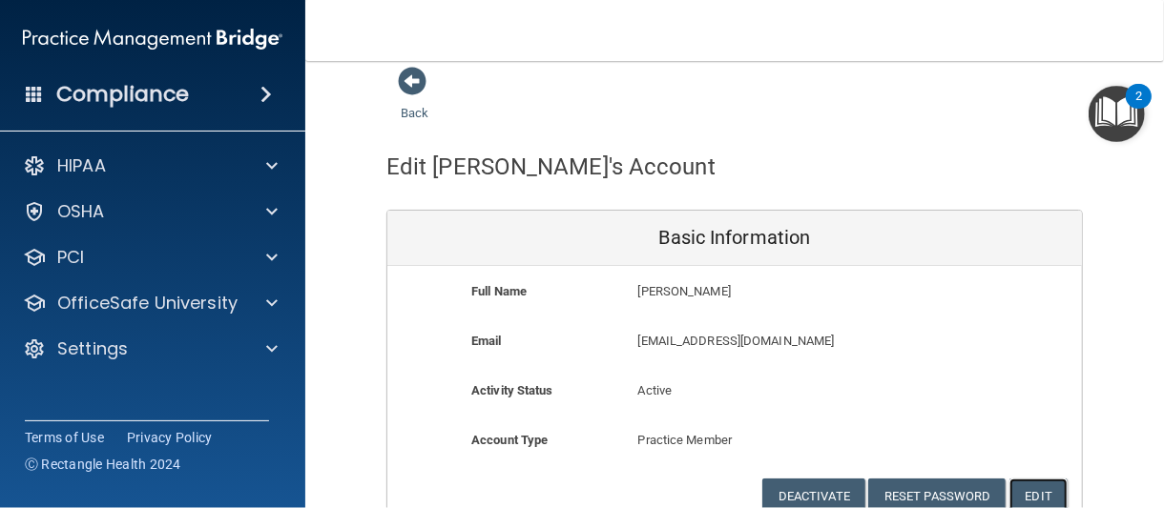
drag, startPoint x: 1046, startPoint y: 492, endPoint x: 1045, endPoint y: 482, distance: 10.7
click at [1047, 485] on button "Edit" at bounding box center [1038, 496] width 58 height 35
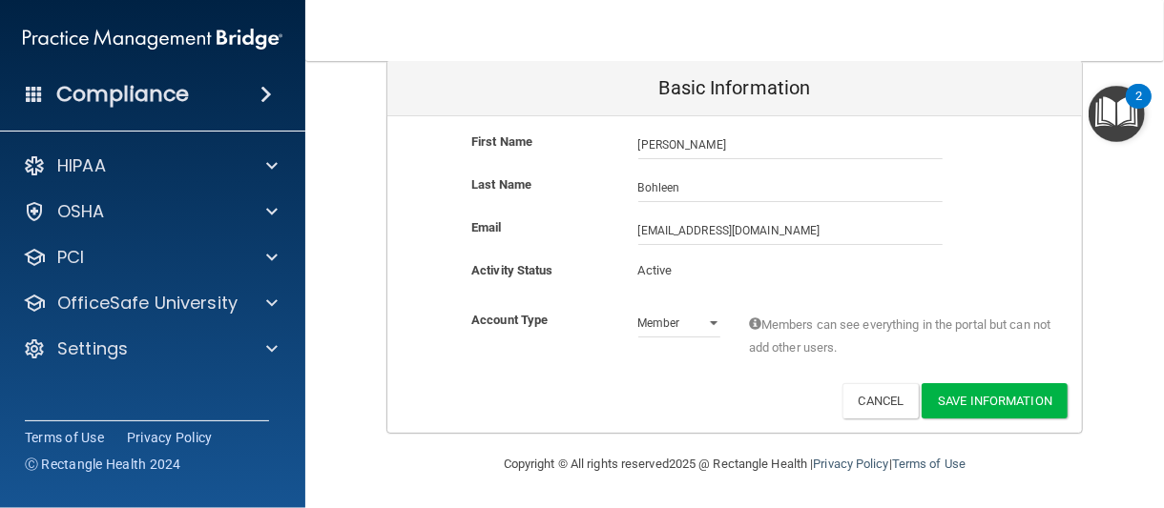
scroll to position [69, 0]
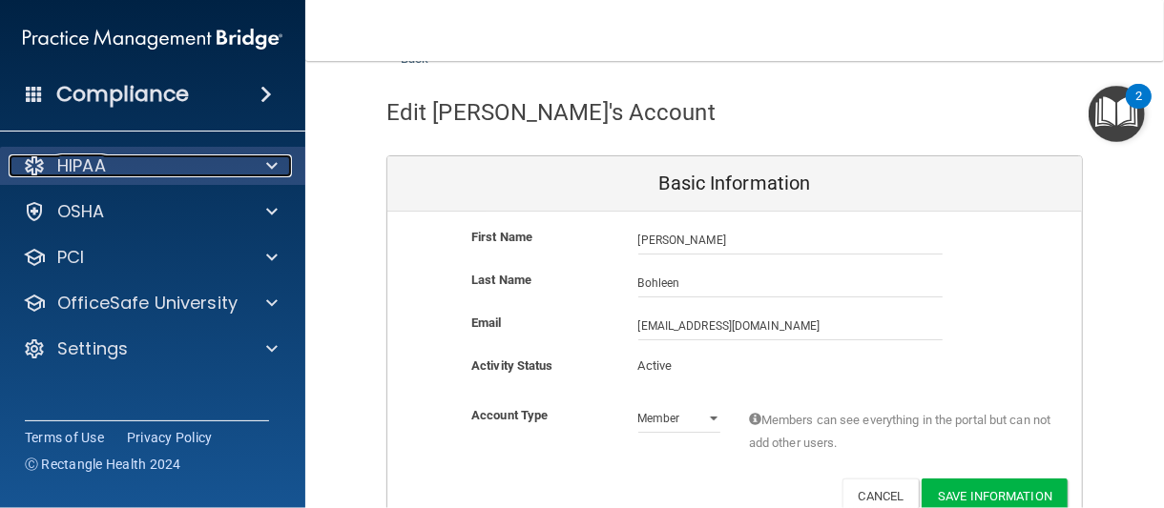
click at [158, 161] on div "HIPAA" at bounding box center [127, 166] width 237 height 23
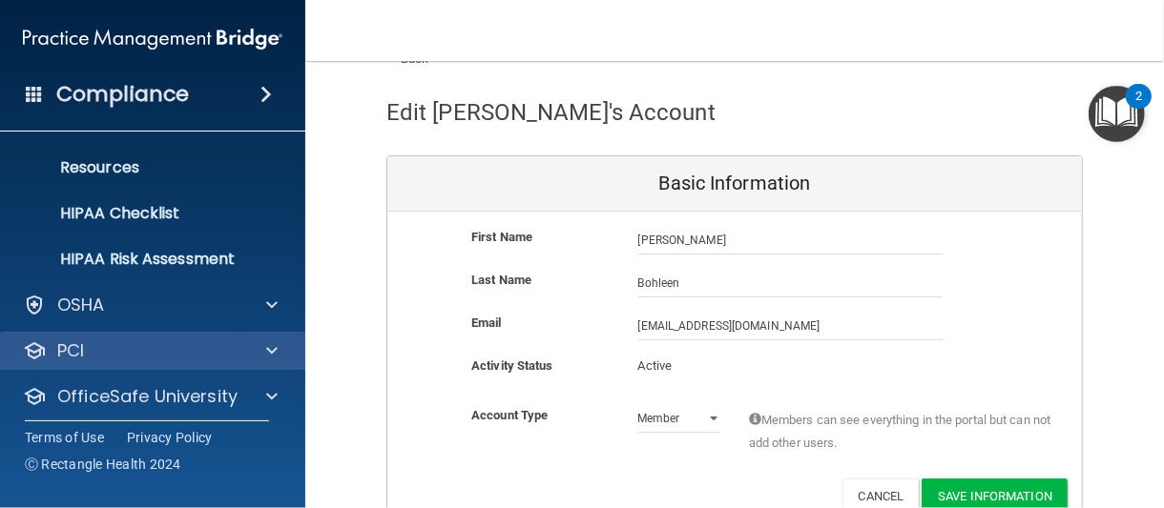
scroll to position [281, 0]
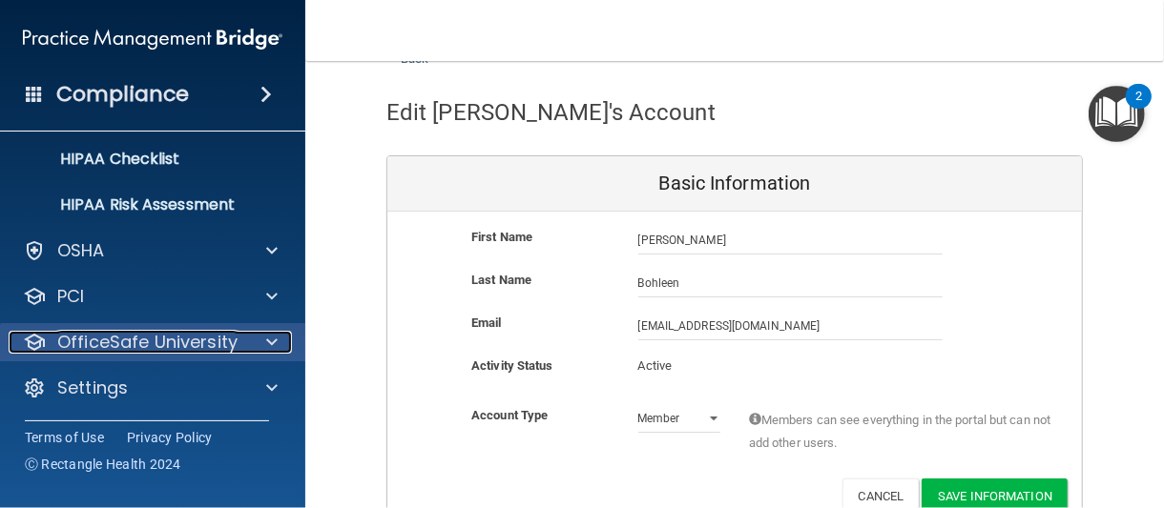
click at [270, 332] on span at bounding box center [271, 342] width 11 height 23
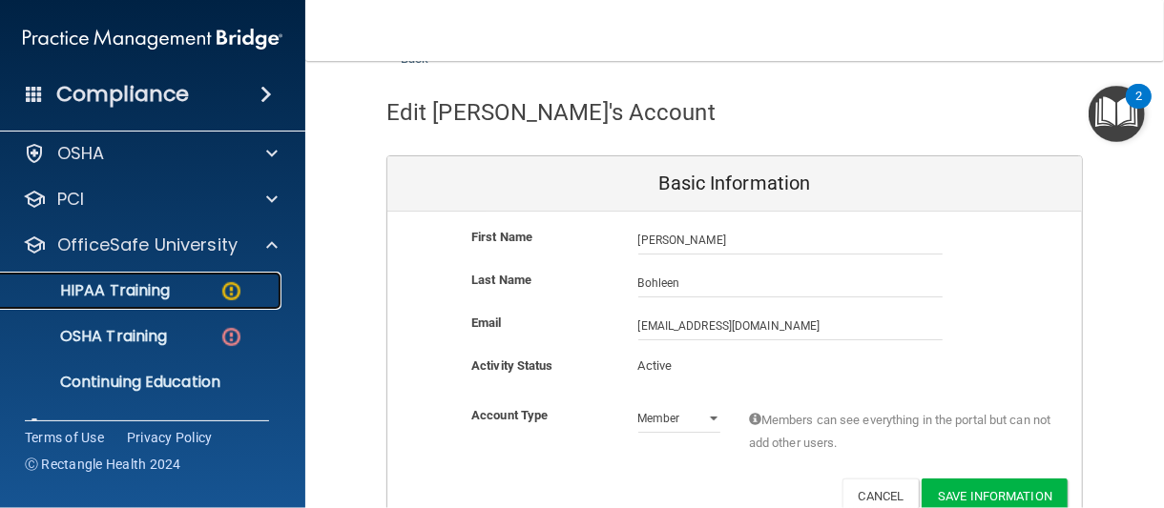
click at [184, 292] on div "HIPAA Training" at bounding box center [142, 290] width 260 height 19
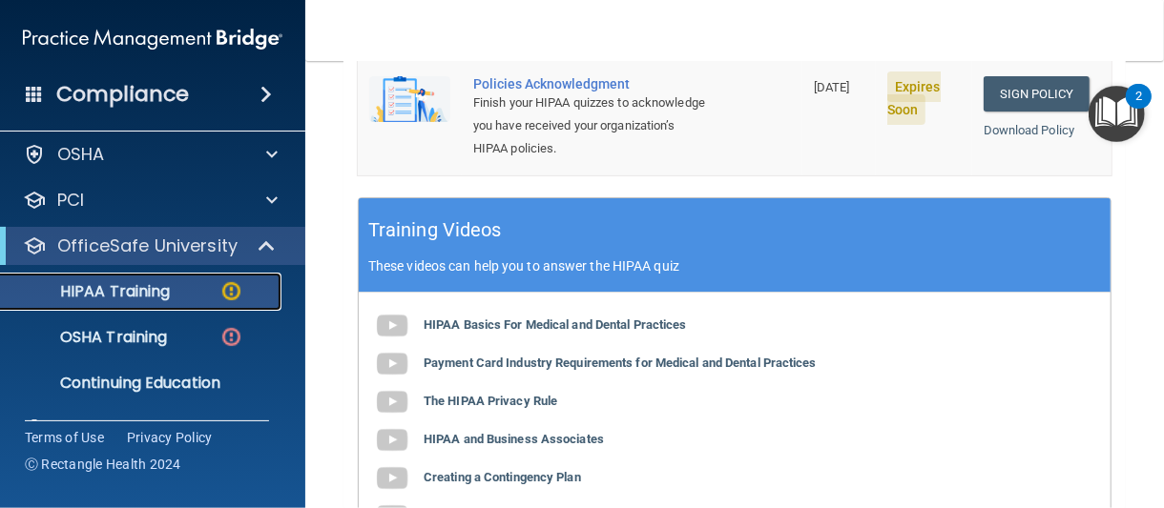
scroll to position [546, 0]
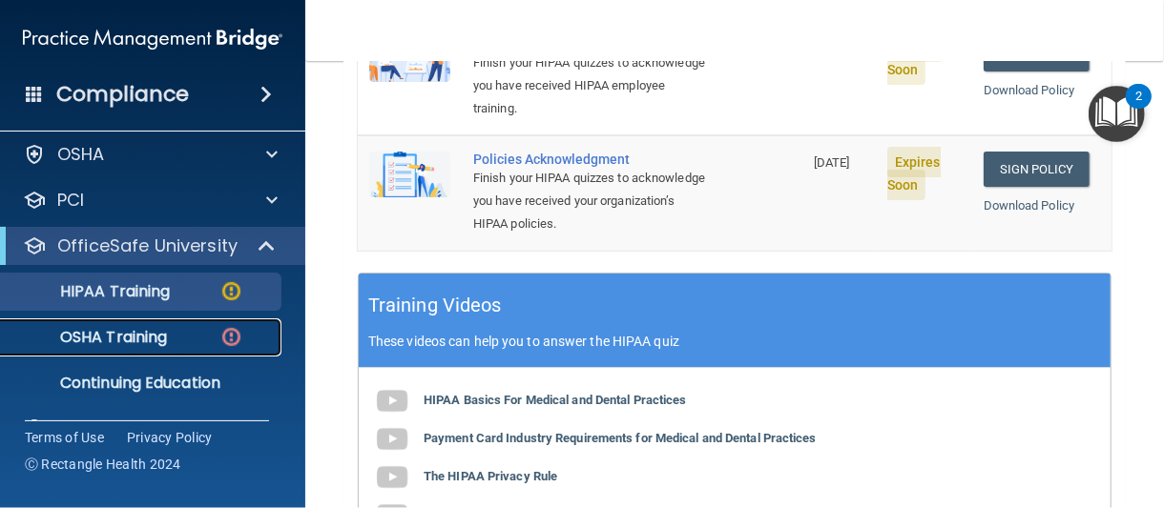
click at [228, 343] on img at bounding box center [231, 337] width 24 height 24
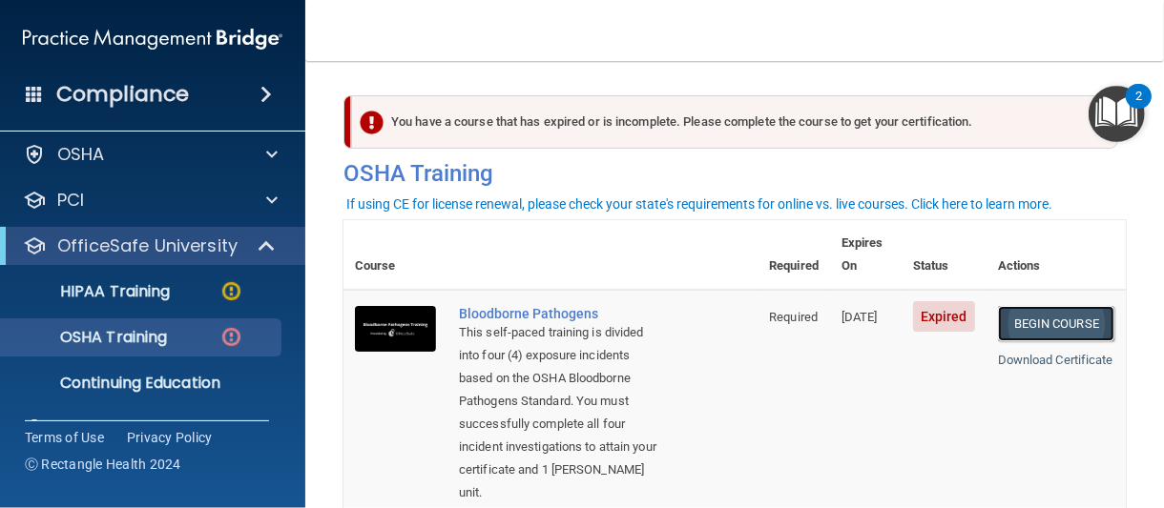
click at [1031, 306] on link "Begin Course" at bounding box center [1056, 323] width 116 height 35
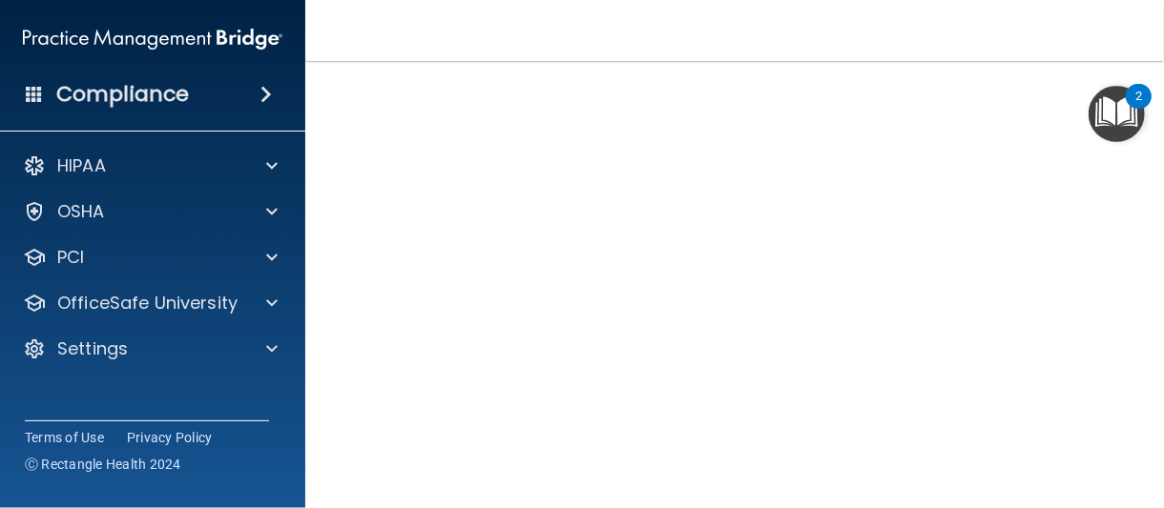
scroll to position [128, 0]
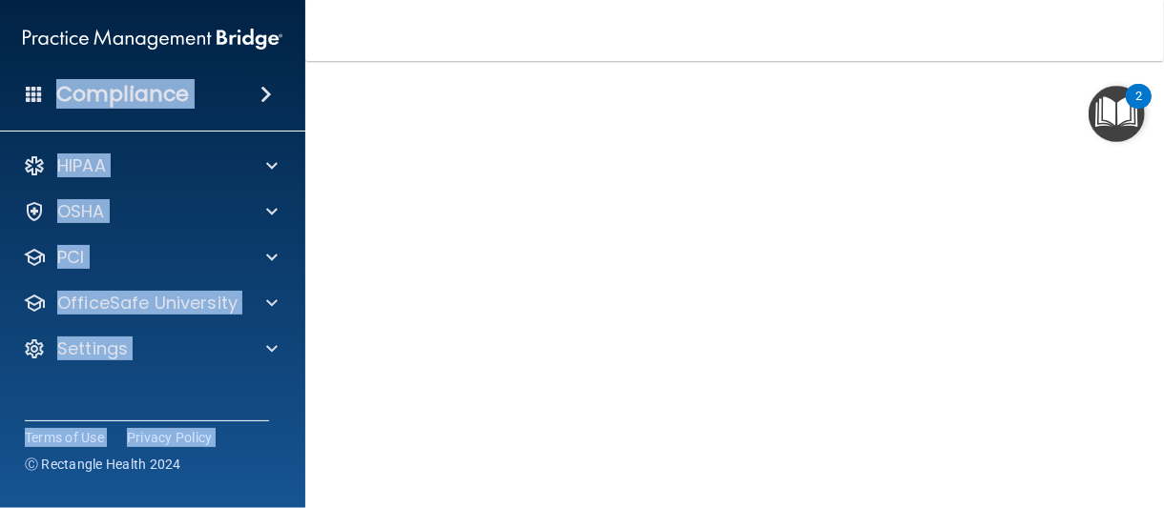
drag, startPoint x: 0, startPoint y: 212, endPoint x: 0, endPoint y: 538, distance: 326.2
click at [0, 507] on html "Compliance HIPAA Documents and Policies Report an Incident Business Associates …" at bounding box center [582, 254] width 1164 height 508
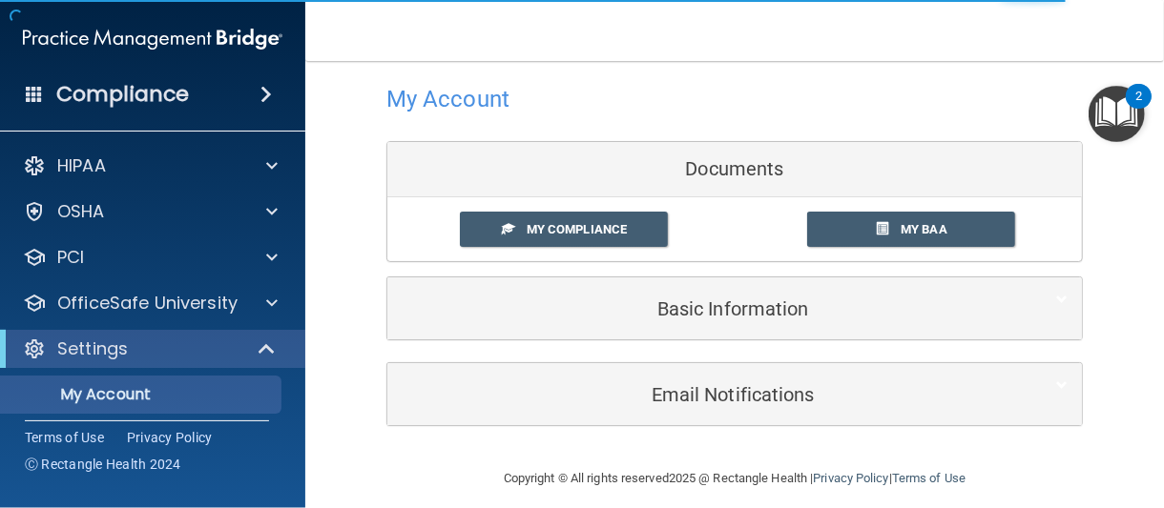
scroll to position [36, 0]
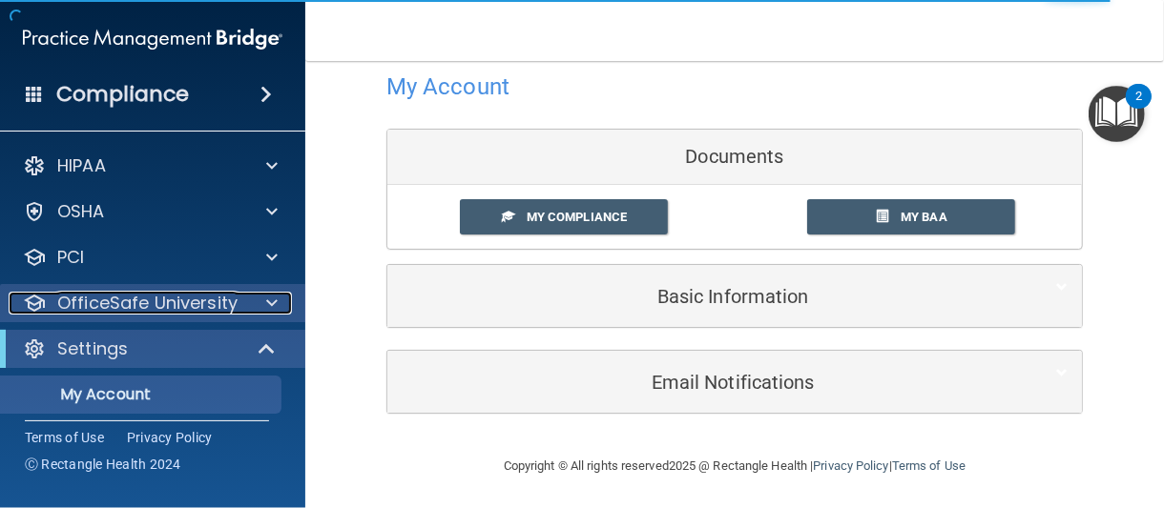
click at [251, 310] on div at bounding box center [269, 303] width 48 height 23
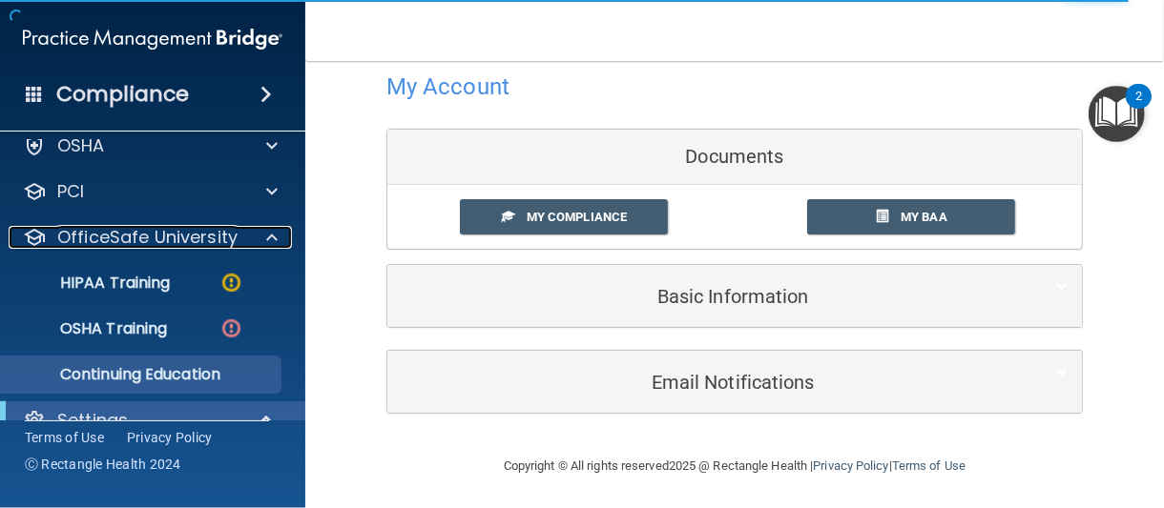
scroll to position [95, 0]
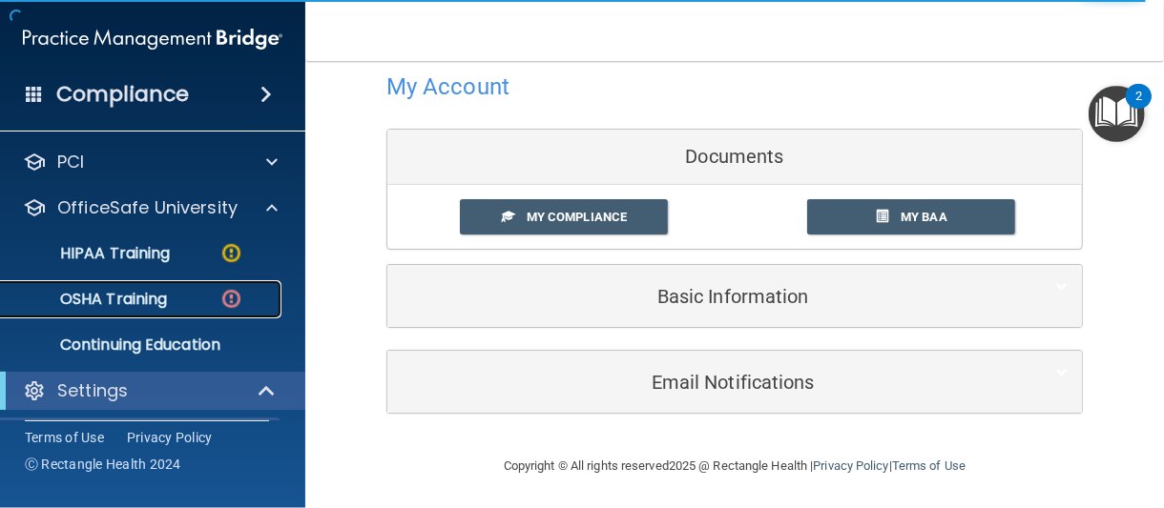
click at [237, 295] on img at bounding box center [231, 299] width 24 height 24
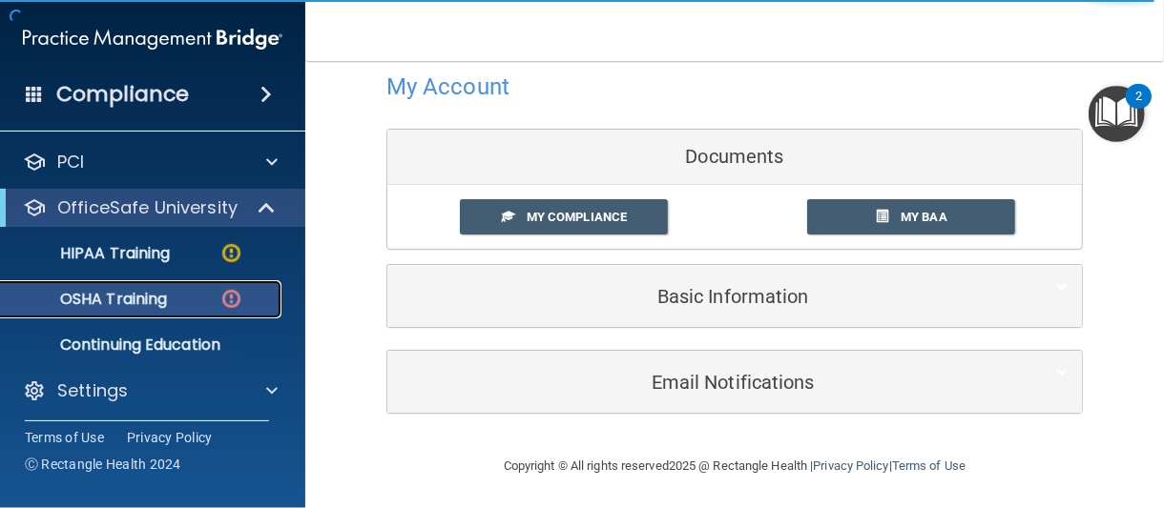
click at [225, 297] on img at bounding box center [231, 299] width 24 height 24
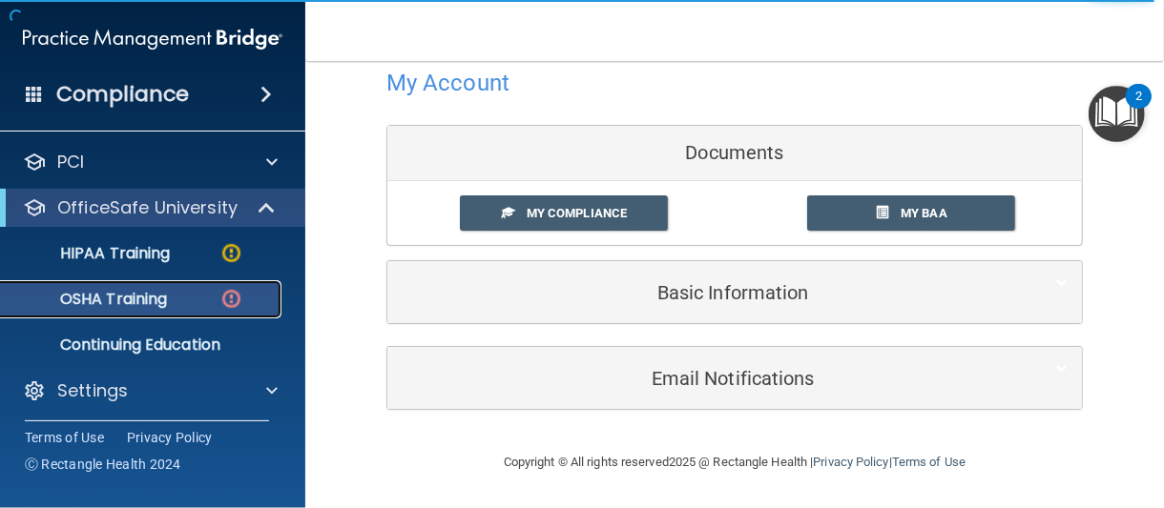
click at [162, 298] on p "OSHA Training" at bounding box center [89, 299] width 155 height 19
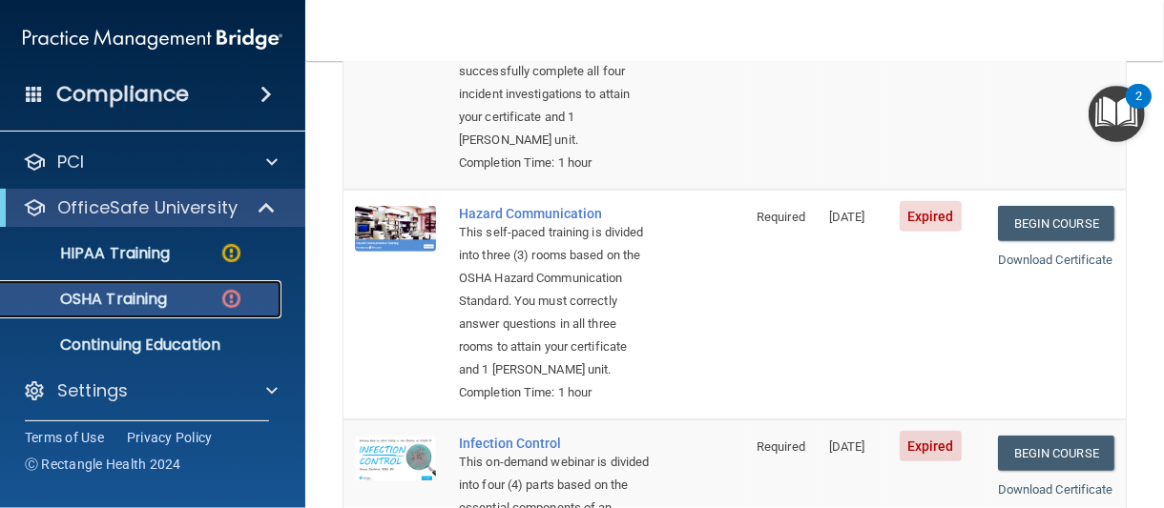
scroll to position [382, 0]
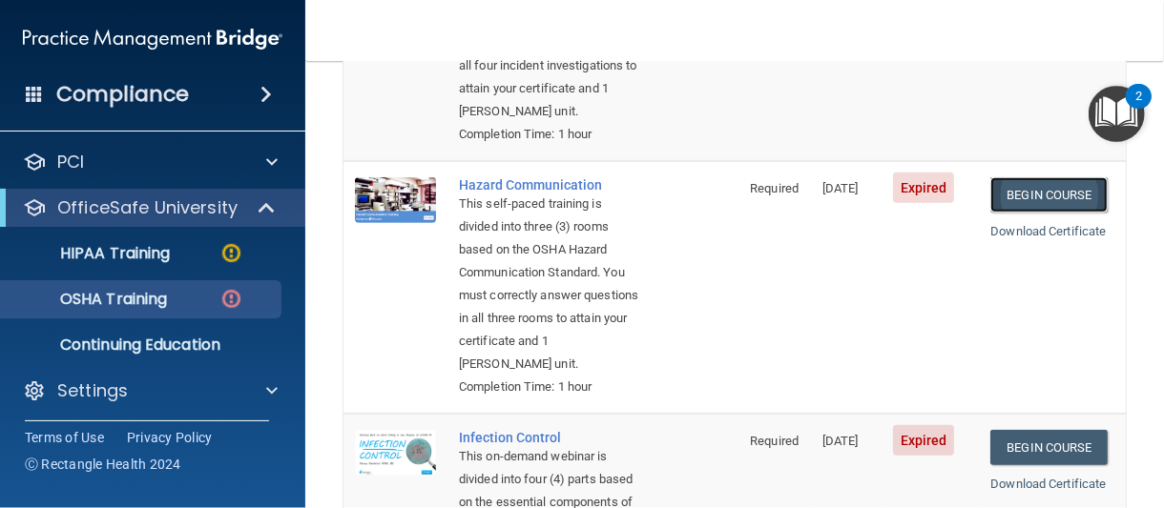
click at [1024, 213] on link "Begin Course" at bounding box center [1048, 194] width 116 height 35
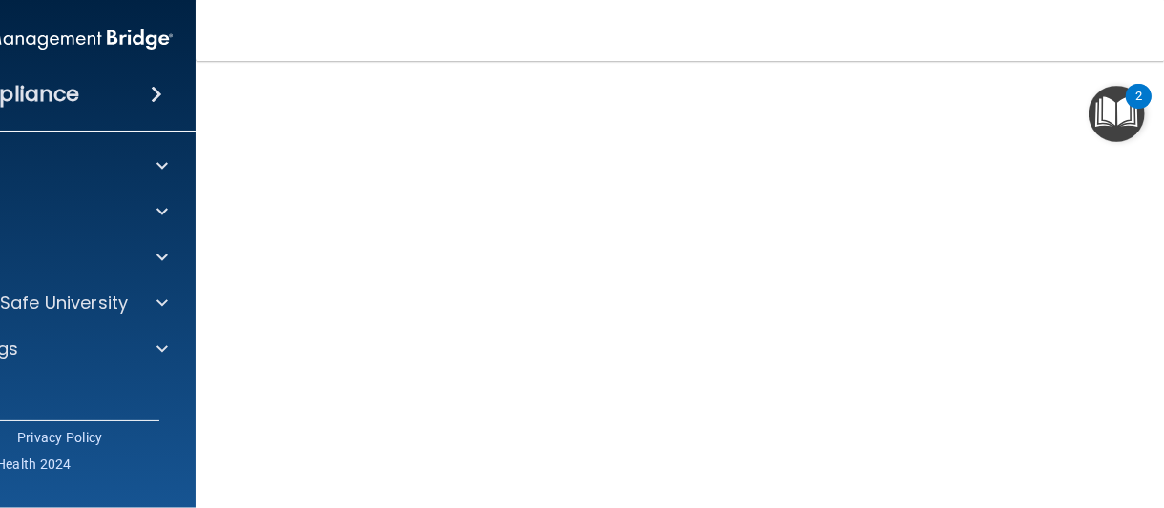
scroll to position [119, 0]
click at [92, 372] on div "HIPAA Documents and Policies Report an Incident Business Associates Emergency P…" at bounding box center [43, 261] width 306 height 244
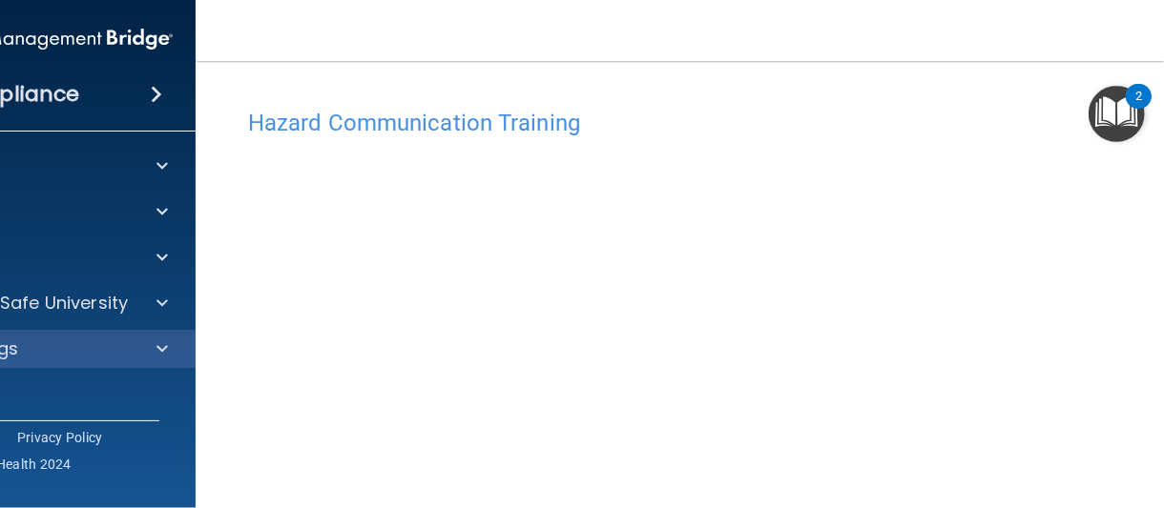
click at [70, 359] on div "Settings" at bounding box center [43, 349] width 306 height 38
click at [161, 341] on div at bounding box center [159, 349] width 48 height 23
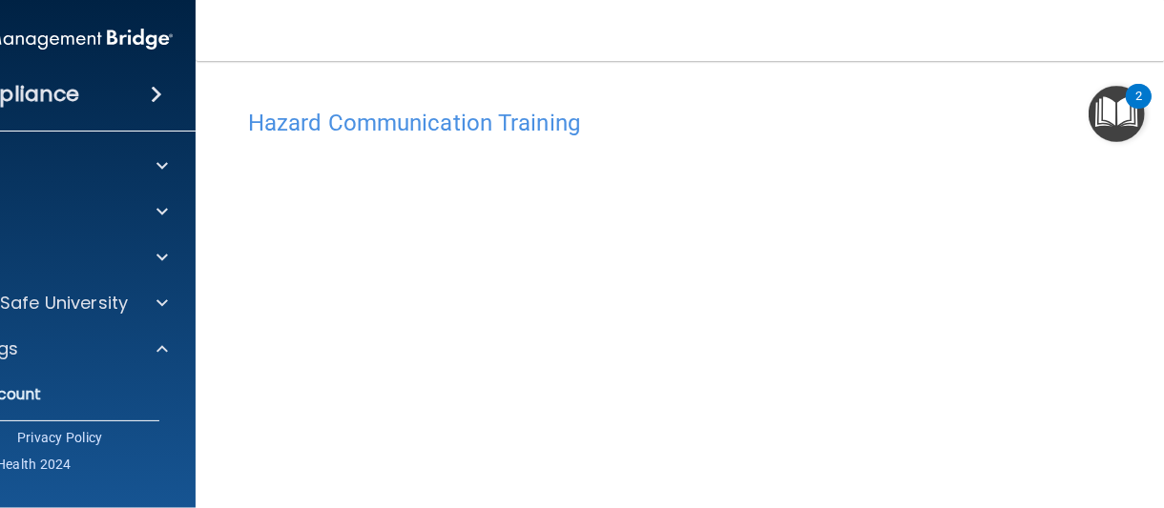
click at [845, 75] on main "Hazard Communication Training This course doesn’t expire until 01/03/2024. Are …" at bounding box center [735, 284] width 1078 height 447
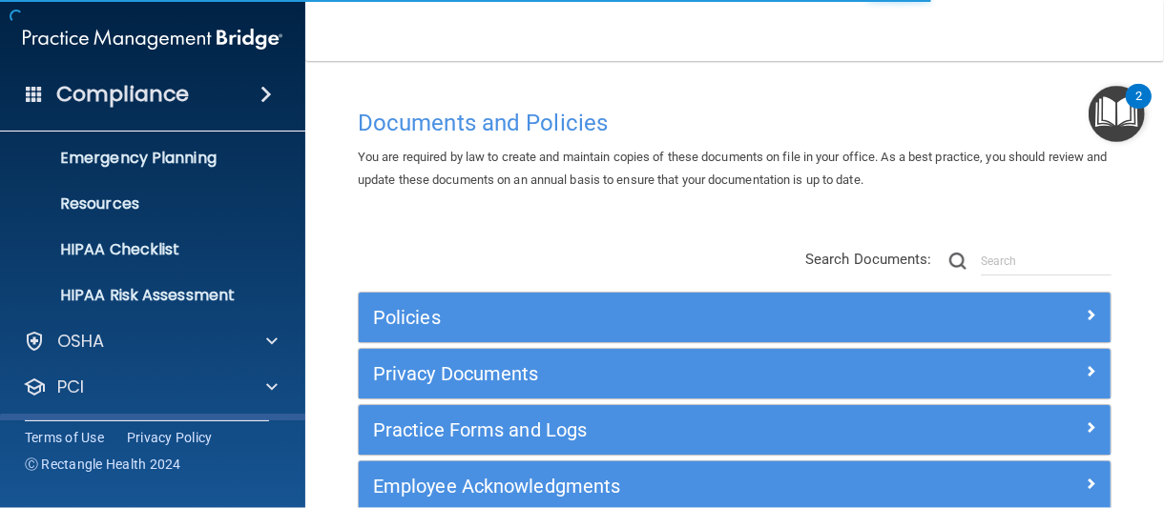
scroll to position [281, 0]
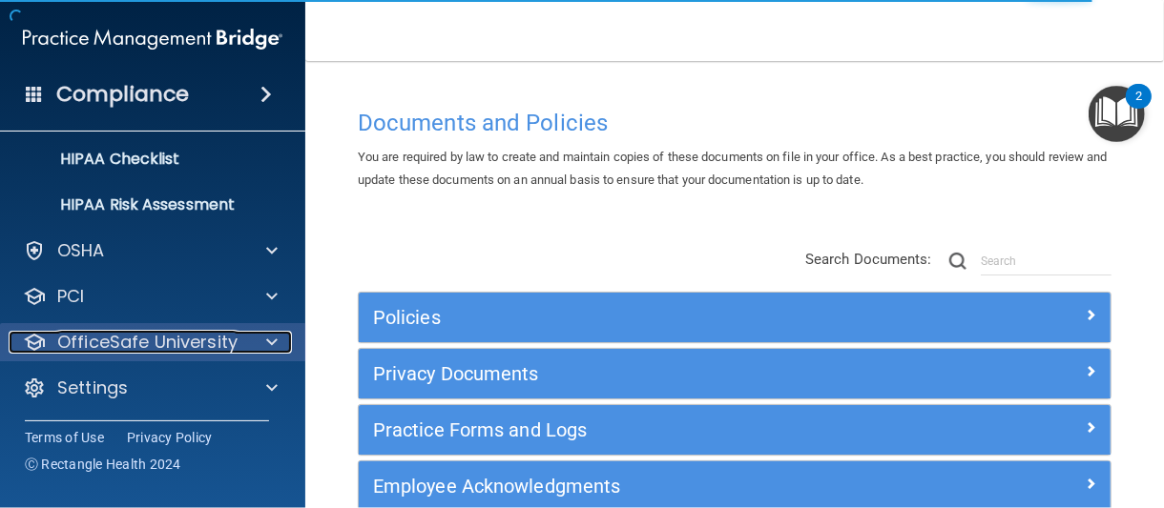
click at [260, 333] on div at bounding box center [269, 342] width 48 height 23
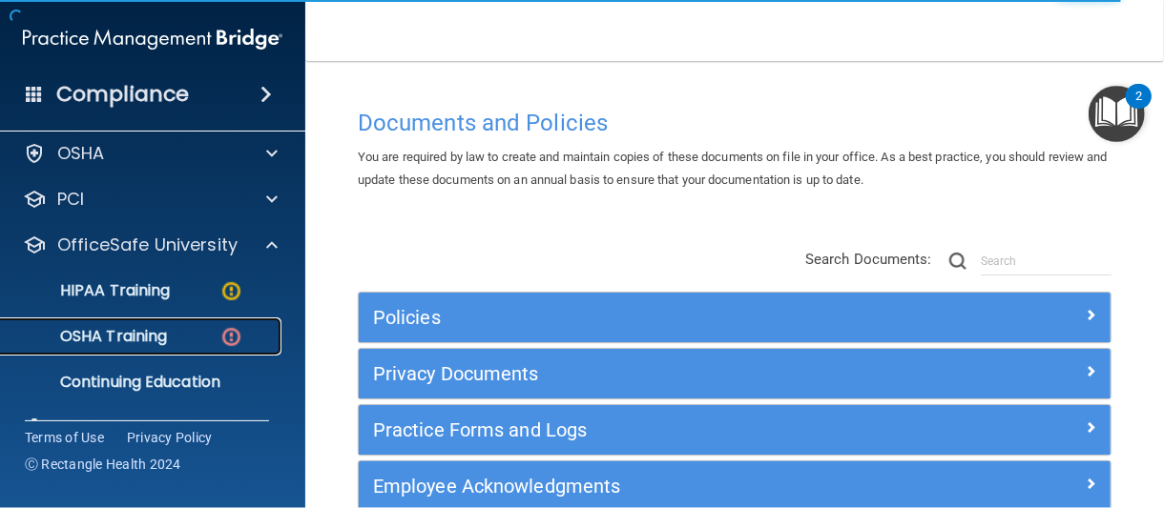
click at [223, 336] on img at bounding box center [231, 337] width 24 height 24
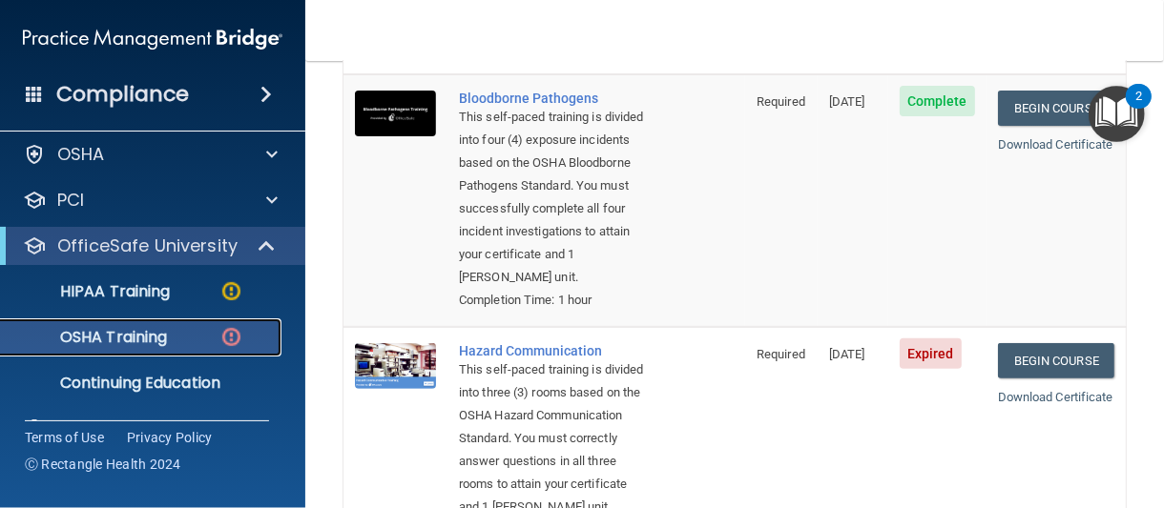
scroll to position [382, 0]
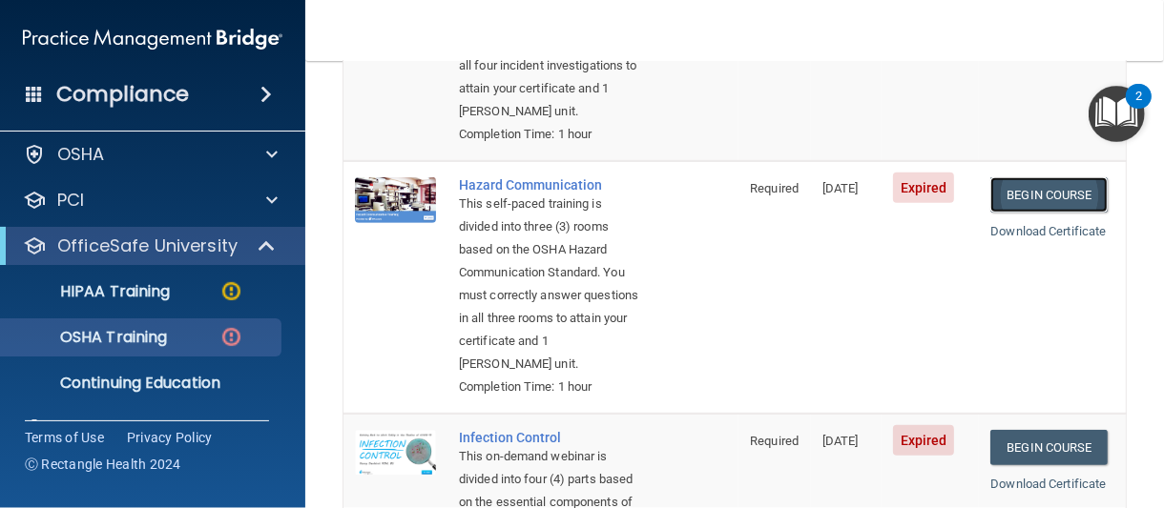
click at [1018, 213] on link "Begin Course" at bounding box center [1048, 194] width 116 height 35
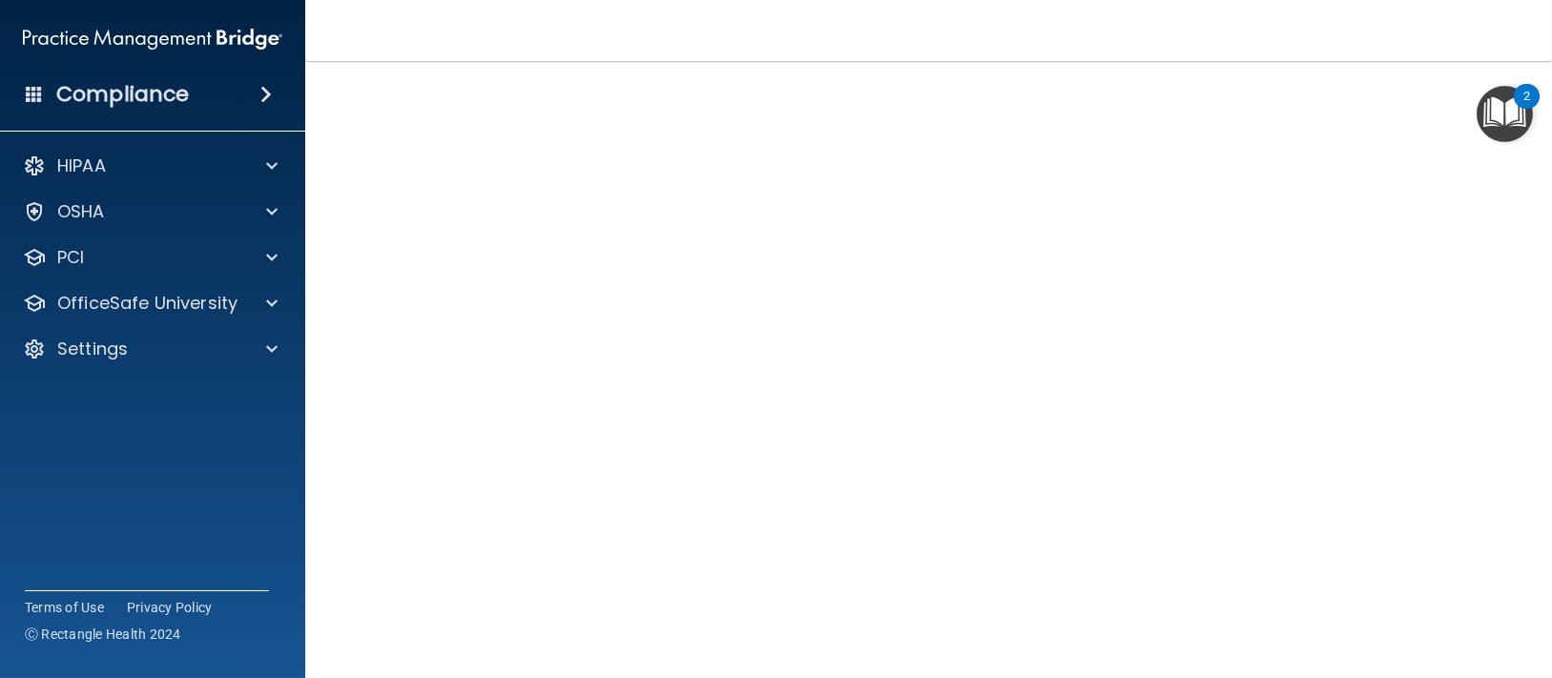
scroll to position [39, 0]
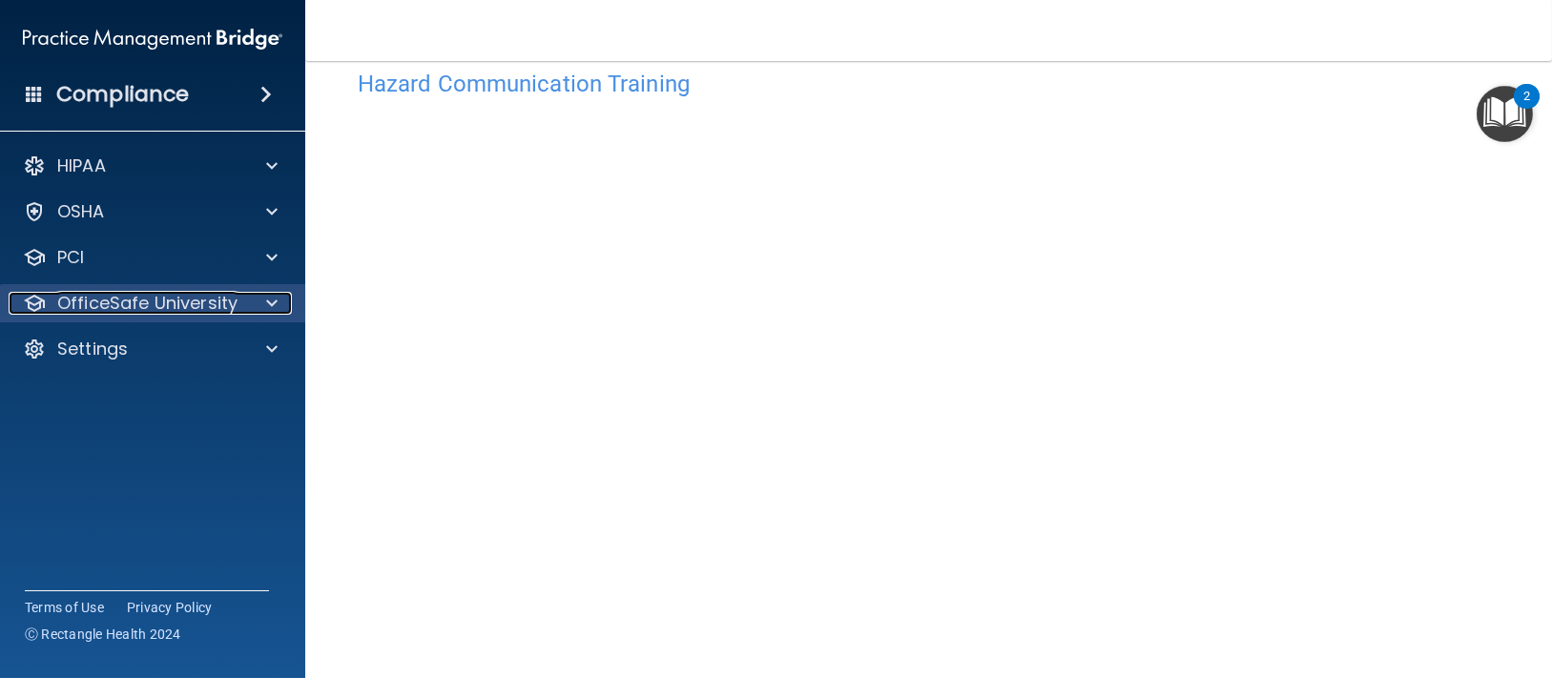
click at [276, 300] on span at bounding box center [271, 303] width 11 height 23
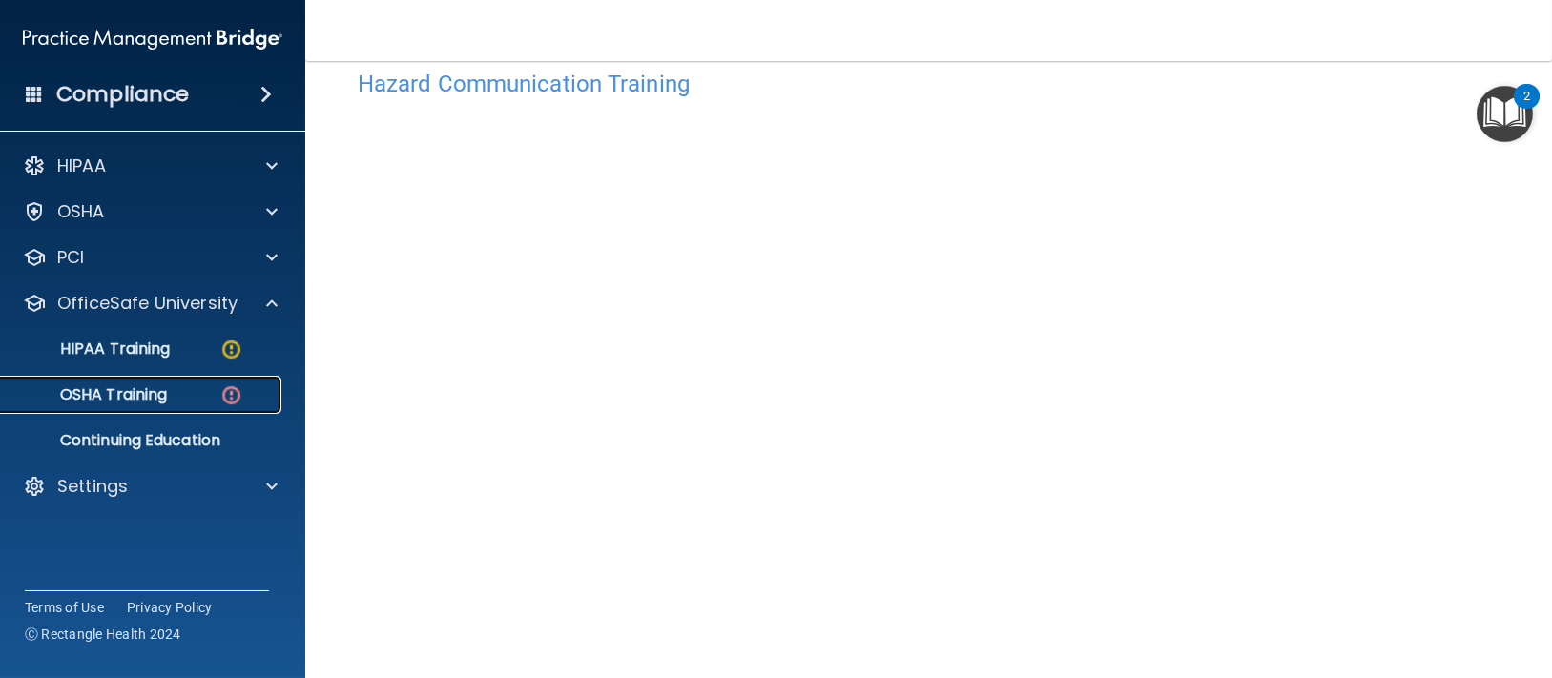
click at [225, 393] on img at bounding box center [231, 395] width 24 height 24
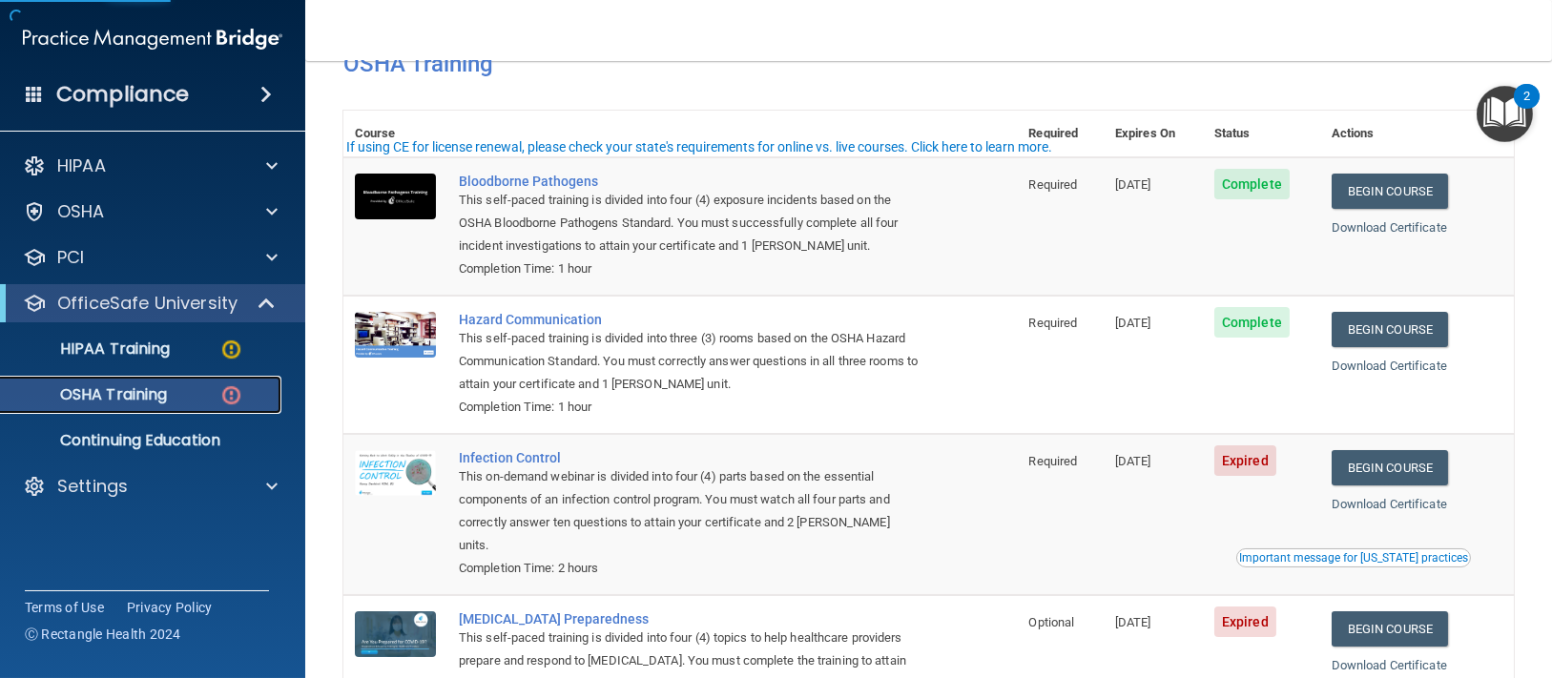
scroll to position [166, 0]
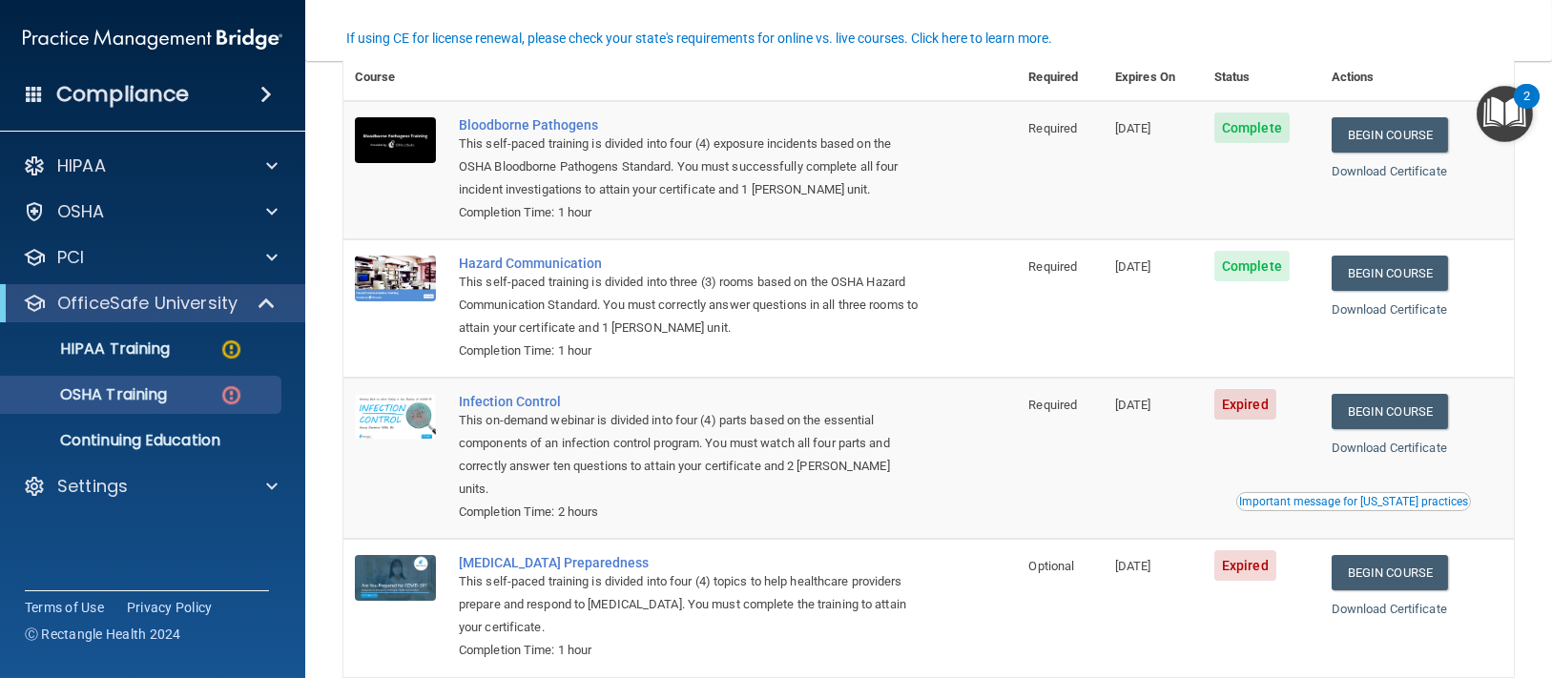
click at [1163, 407] on span "Expired" at bounding box center [1245, 404] width 62 height 31
click at [1163, 404] on link "Begin Course" at bounding box center [1390, 411] width 116 height 35
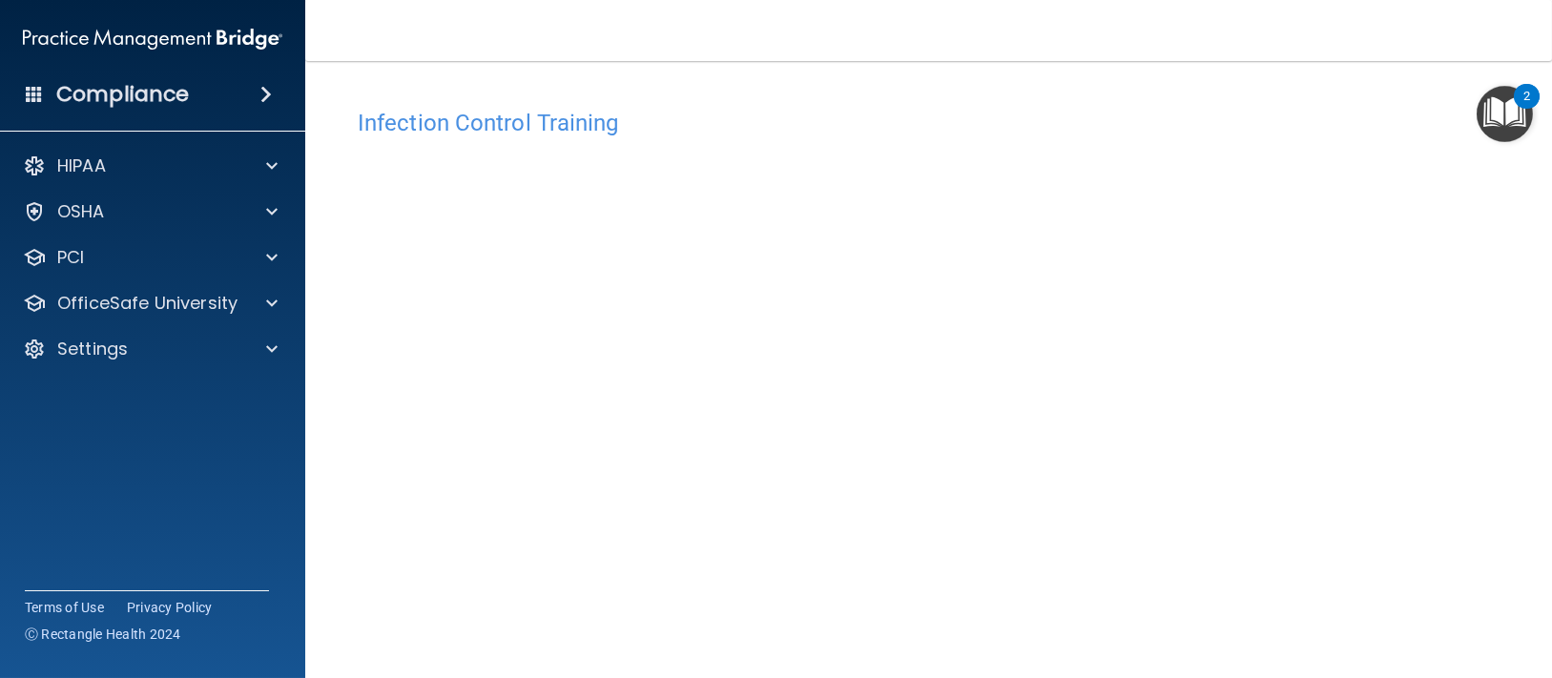
scroll to position [127, 0]
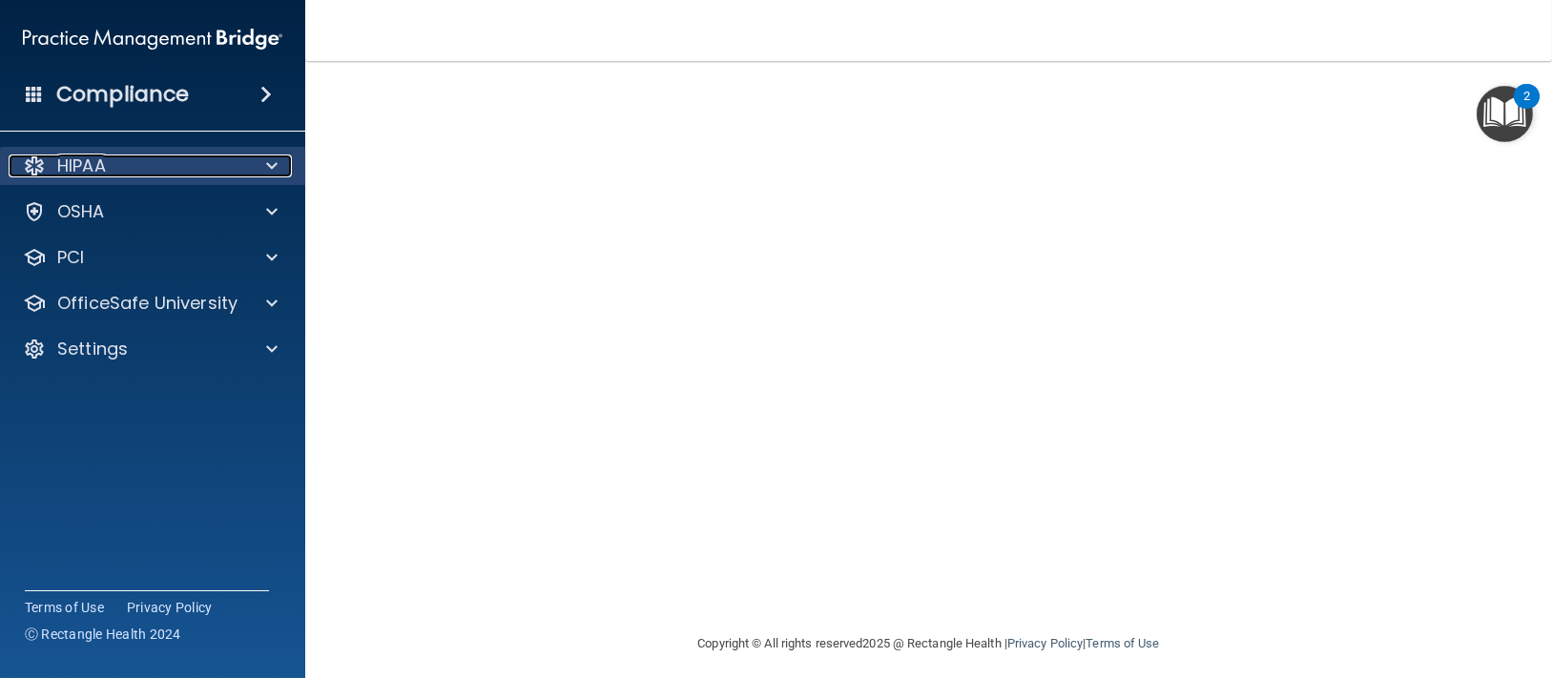
click at [88, 168] on p "HIPAA" at bounding box center [81, 166] width 49 height 23
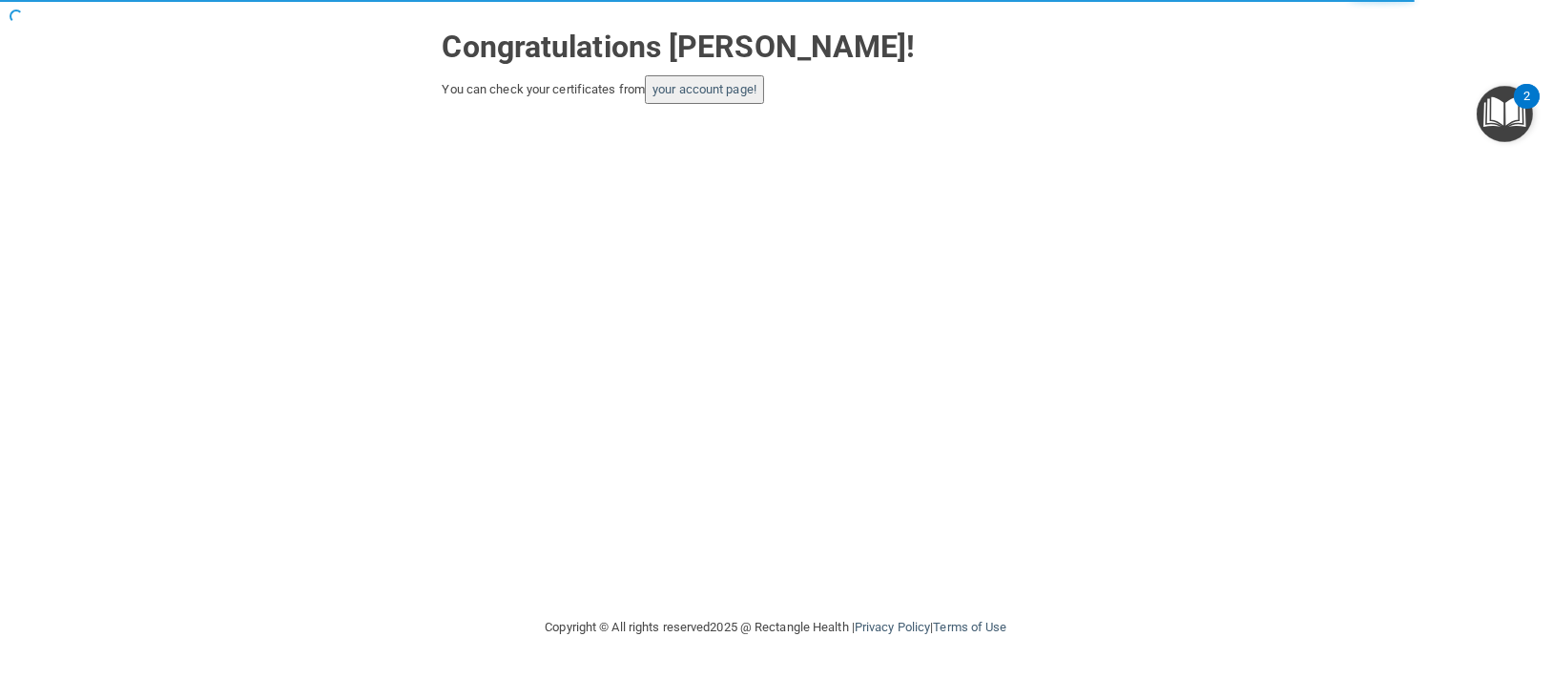
click at [755, 102] on button "your account page!" at bounding box center [704, 89] width 119 height 29
click at [687, 83] on link "your account page!" at bounding box center [704, 89] width 104 height 14
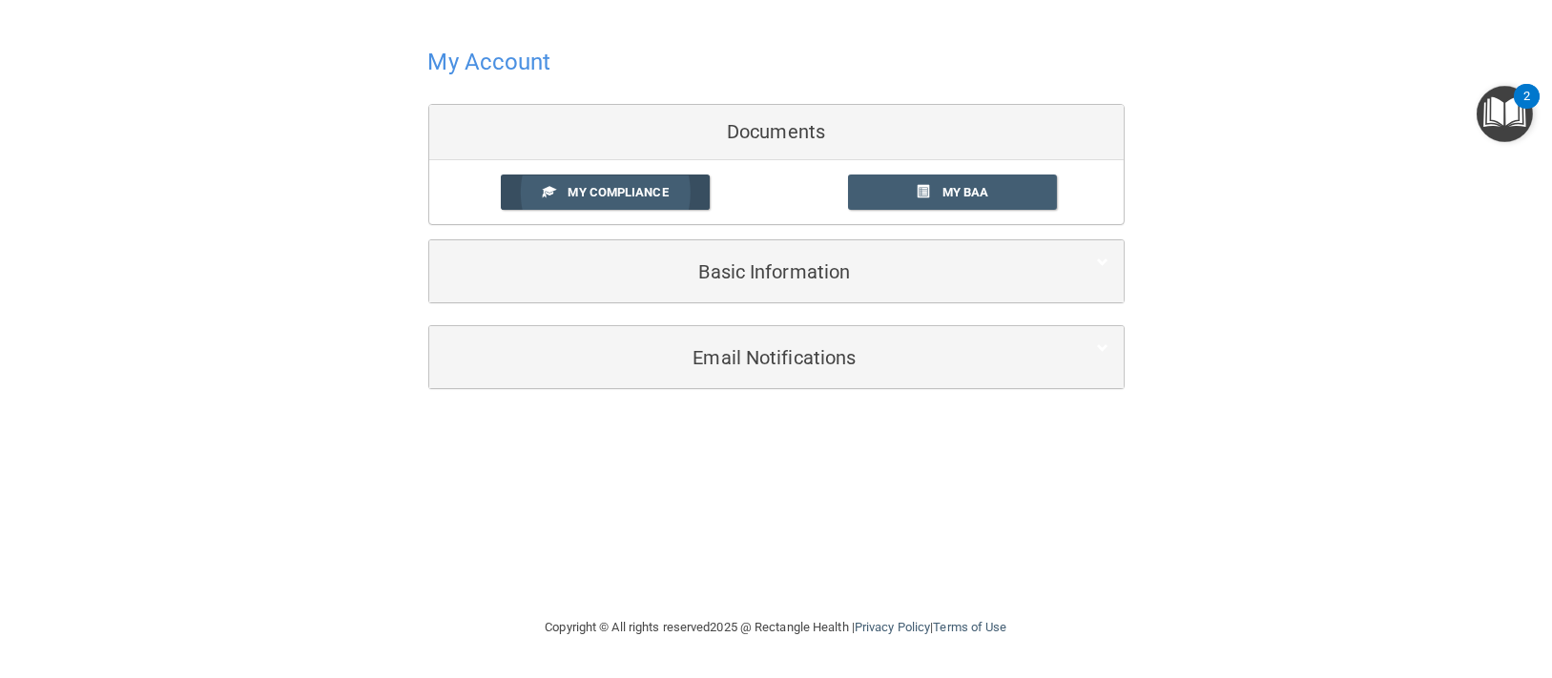
click at [657, 204] on link "My Compliance" at bounding box center [605, 192] width 209 height 35
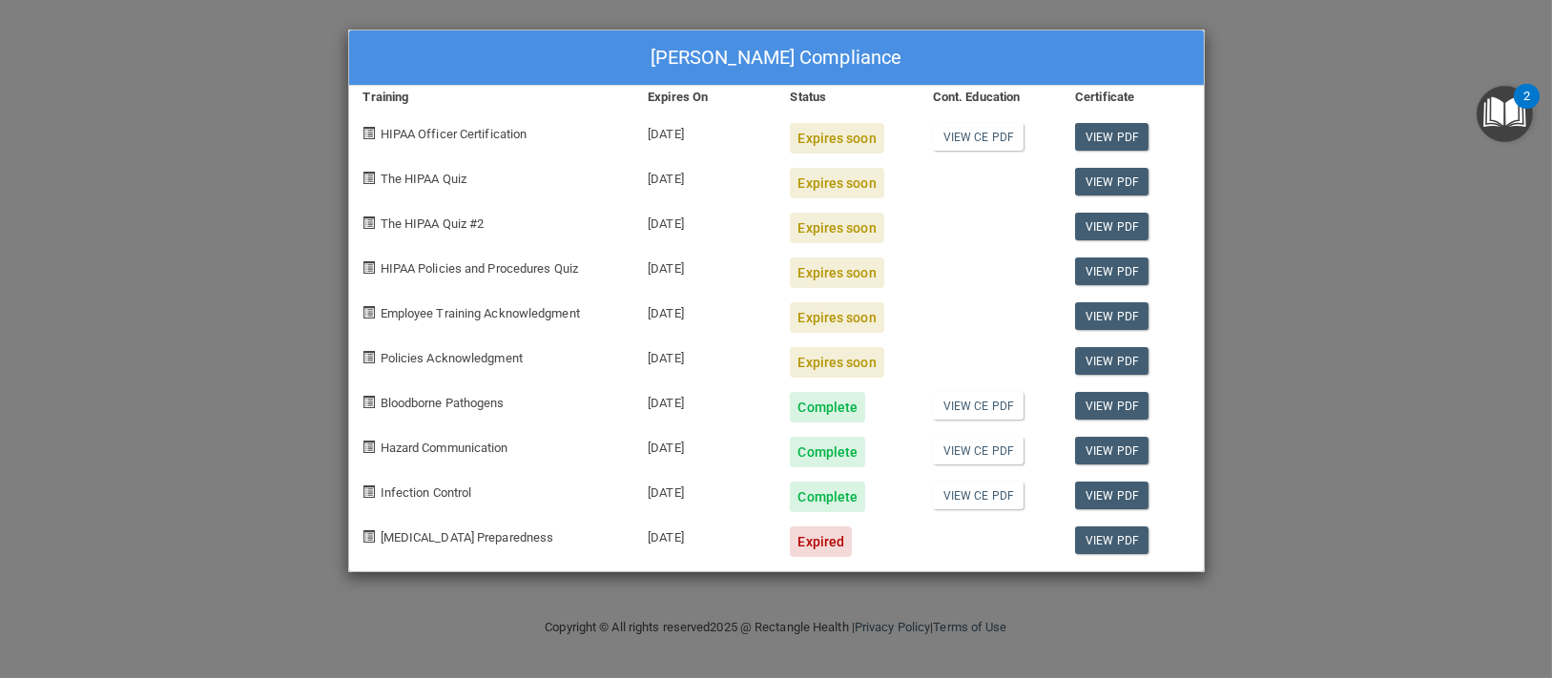
click at [832, 553] on div "Expired" at bounding box center [821, 542] width 62 height 31
click at [425, 531] on span "[MEDICAL_DATA] Preparedness" at bounding box center [468, 537] width 174 height 14
click at [1261, 89] on div "Amber Irby's Compliance Training Expires On Status Cont. Education Certificate …" at bounding box center [776, 339] width 1552 height 678
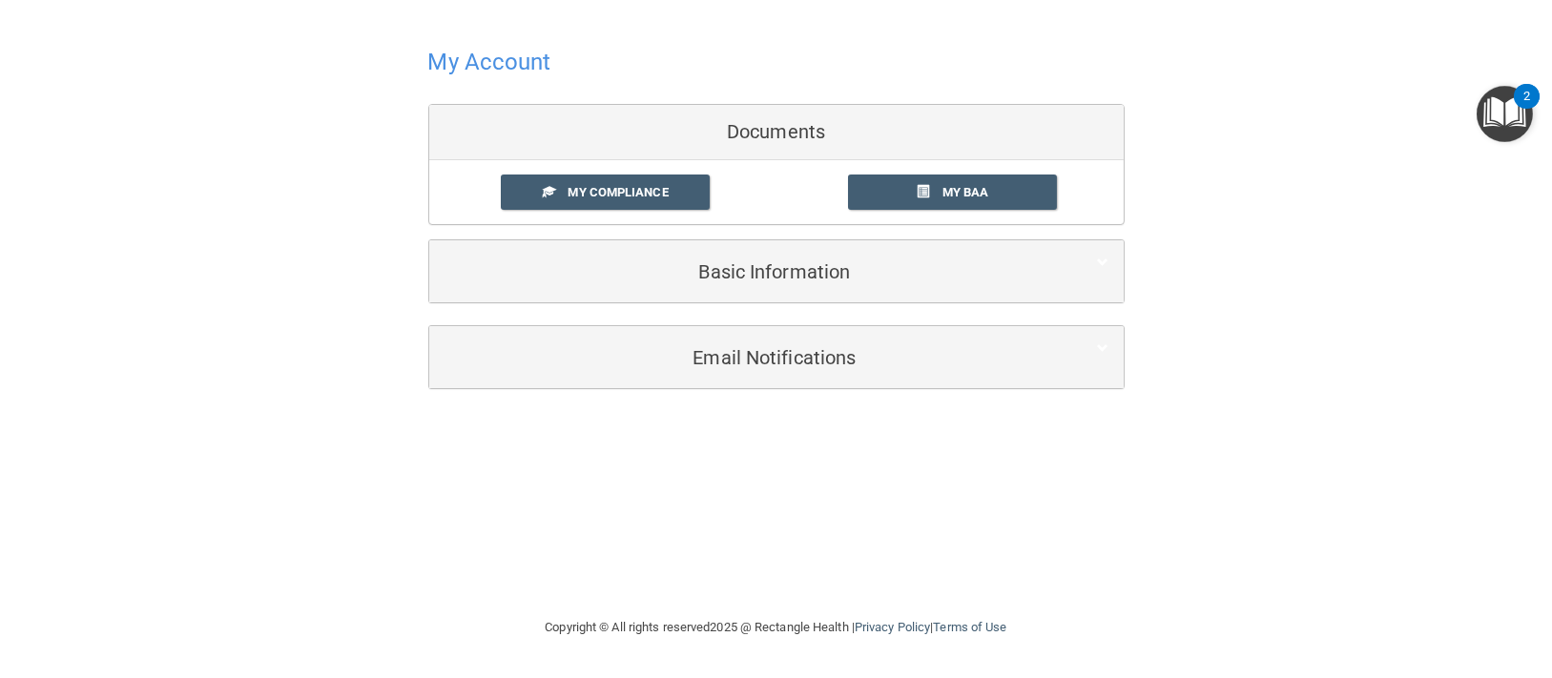
click at [477, 52] on h4 "My Account" at bounding box center [489, 62] width 123 height 25
click at [935, 183] on link "My BAA" at bounding box center [952, 192] width 209 height 35
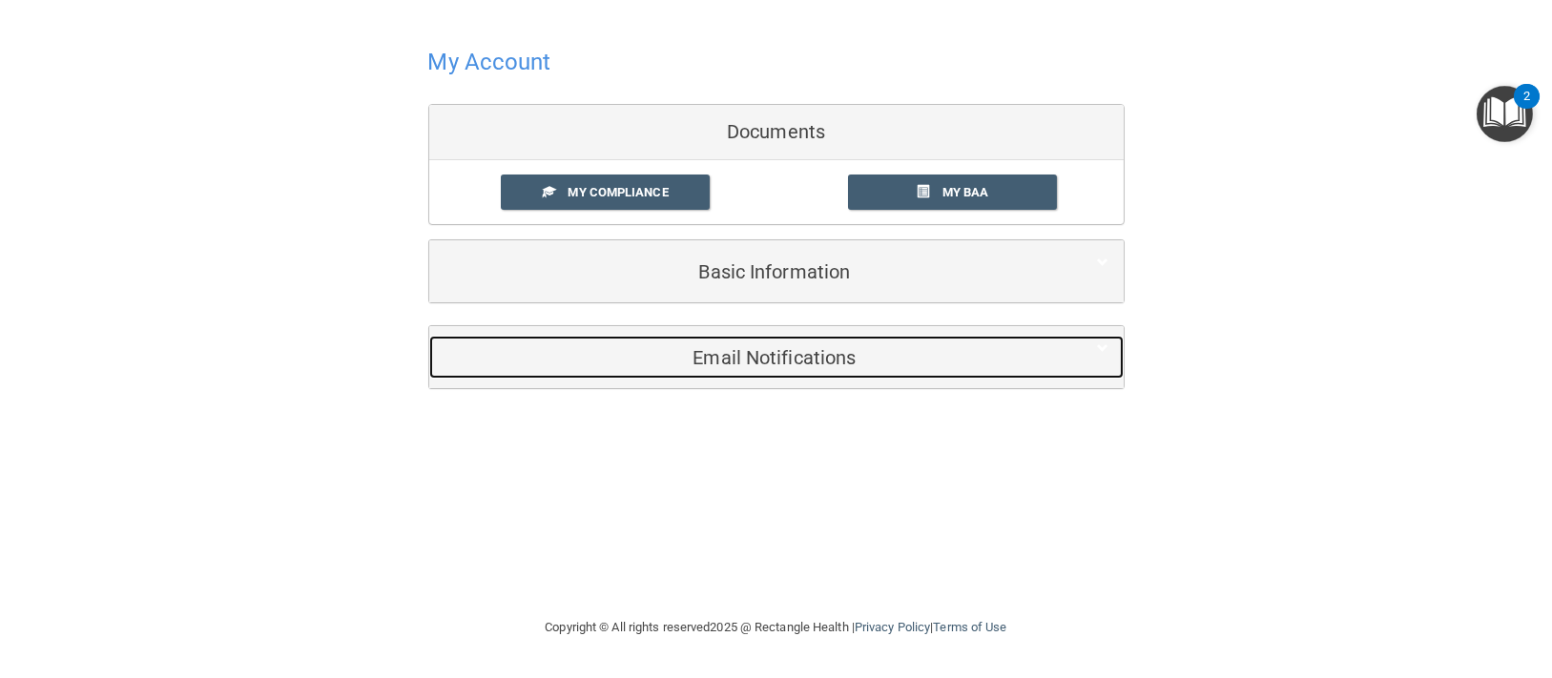
click at [764, 369] on div "Email Notifications" at bounding box center [747, 357] width 636 height 43
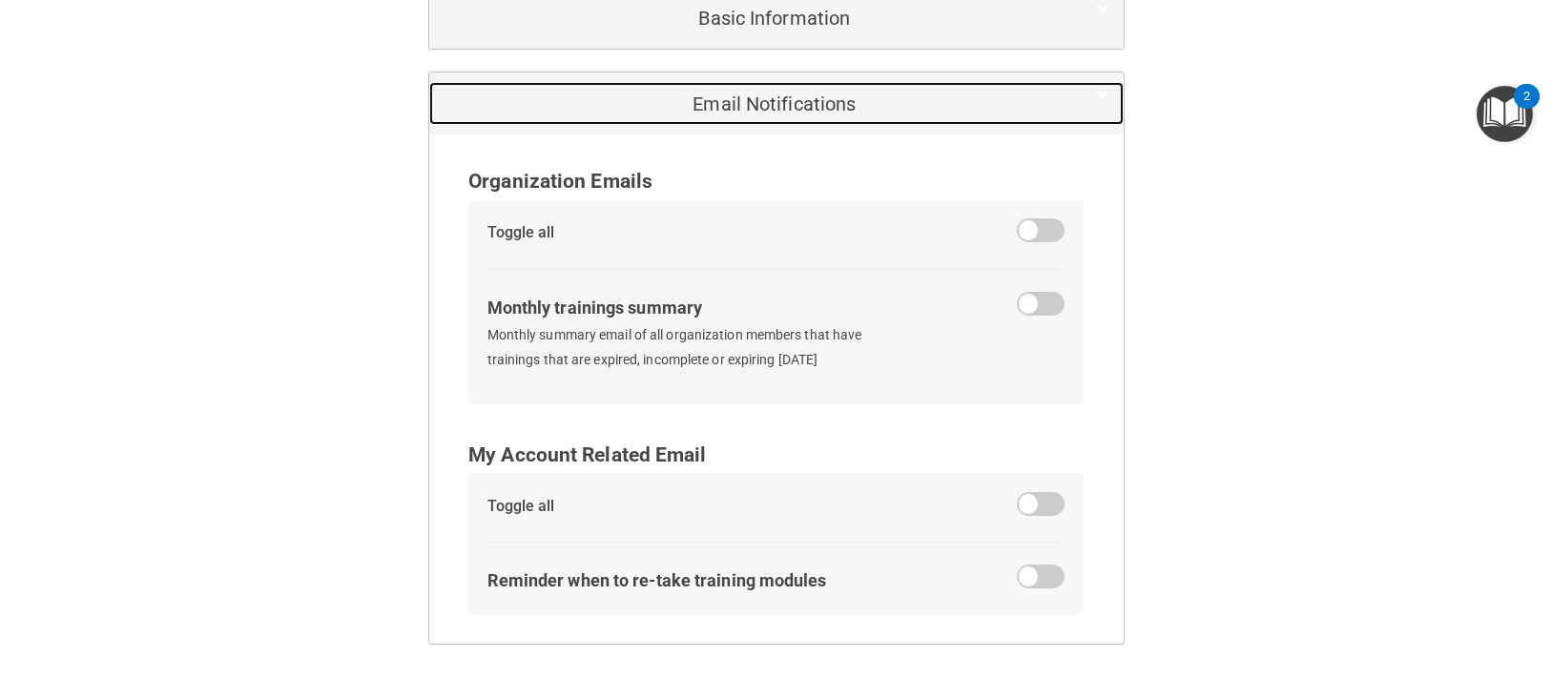
scroll to position [316, 0]
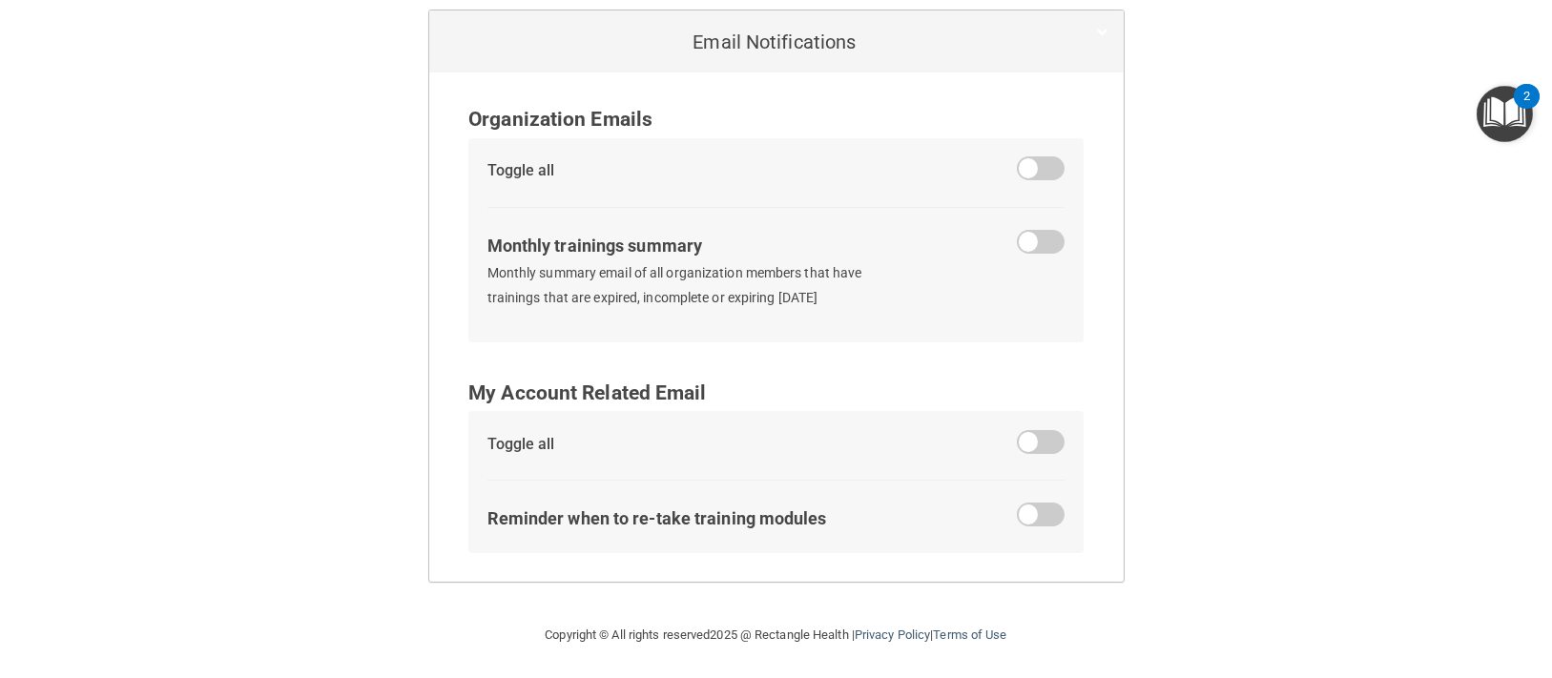
click at [1026, 503] on span at bounding box center [1041, 515] width 48 height 24
click at [1029, 518] on input "checkbox" at bounding box center [1029, 518] width 0 height 0
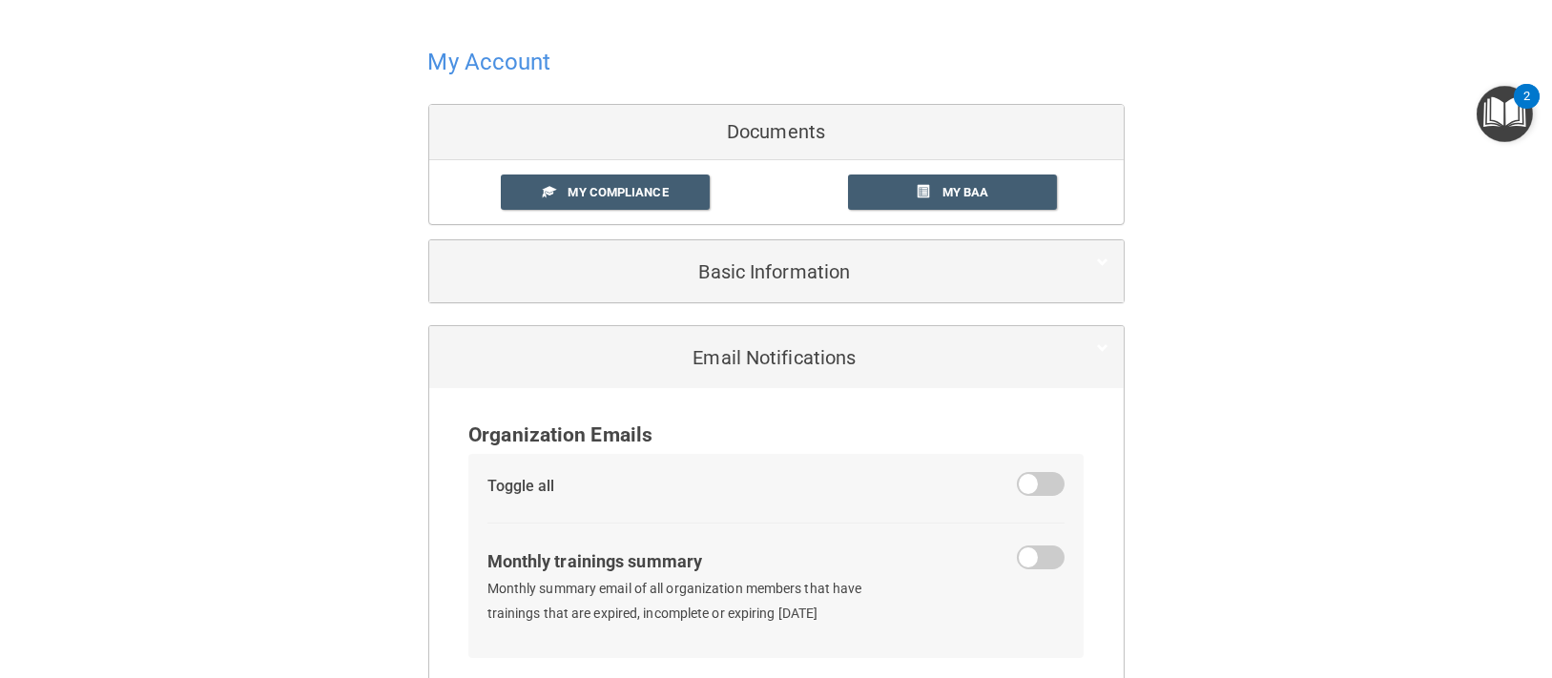
scroll to position [0, 0]
click at [597, 111] on div "Documents" at bounding box center [776, 132] width 694 height 55
click at [452, 41] on div at bounding box center [776, 61] width 696 height 47
click at [459, 68] on h4 "My Account" at bounding box center [489, 62] width 123 height 25
click at [477, 65] on h4 "My Account" at bounding box center [489, 62] width 123 height 25
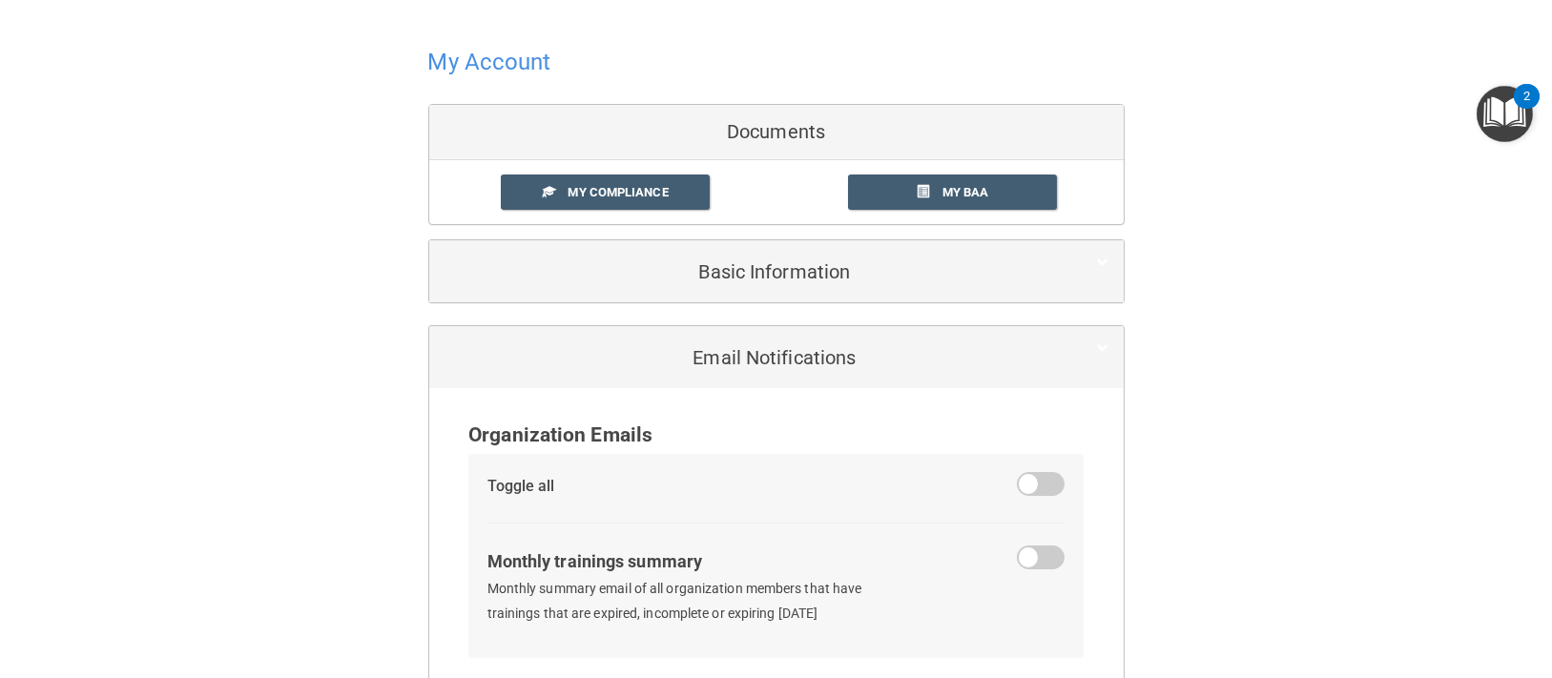
click at [735, 203] on div "My Compliance" at bounding box center [630, 192] width 289 height 35
click at [728, 134] on div "Documents" at bounding box center [776, 132] width 694 height 55
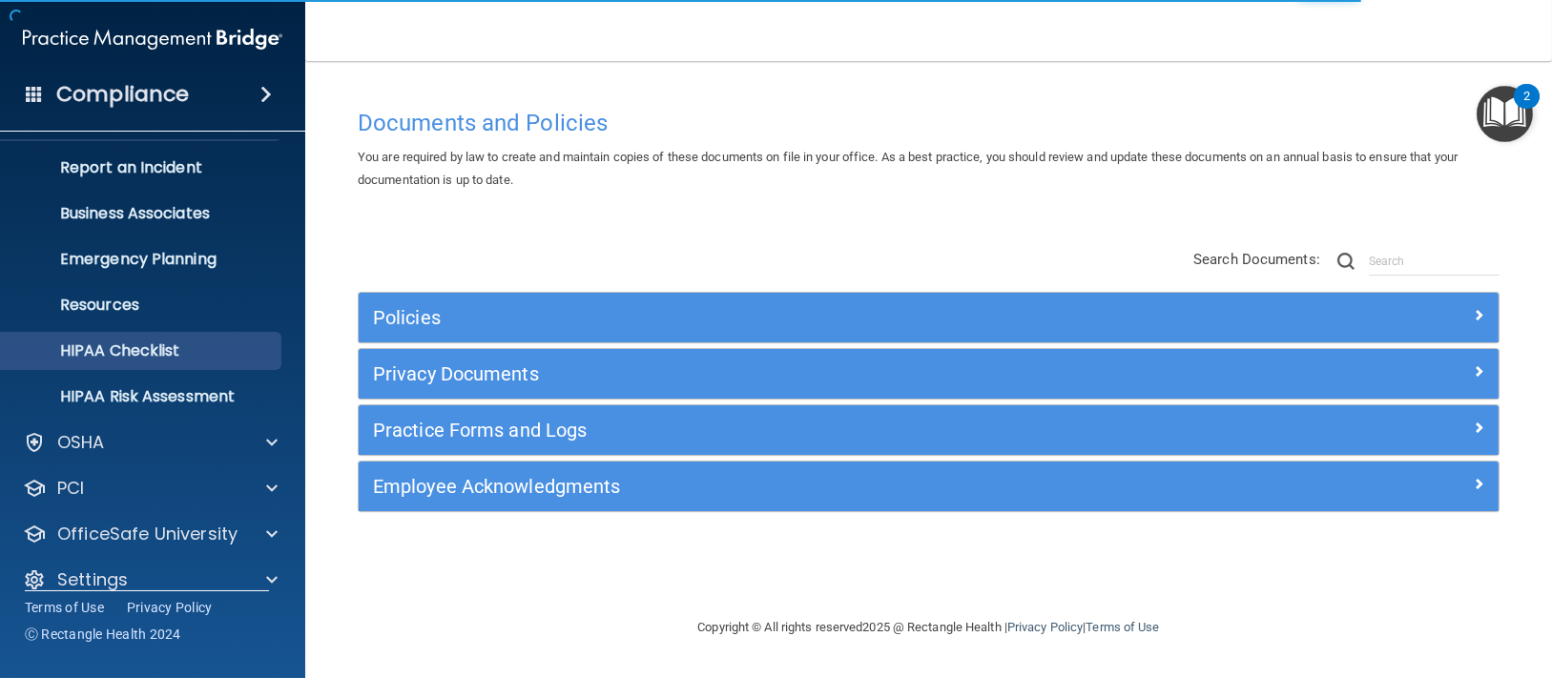
scroll to position [113, 0]
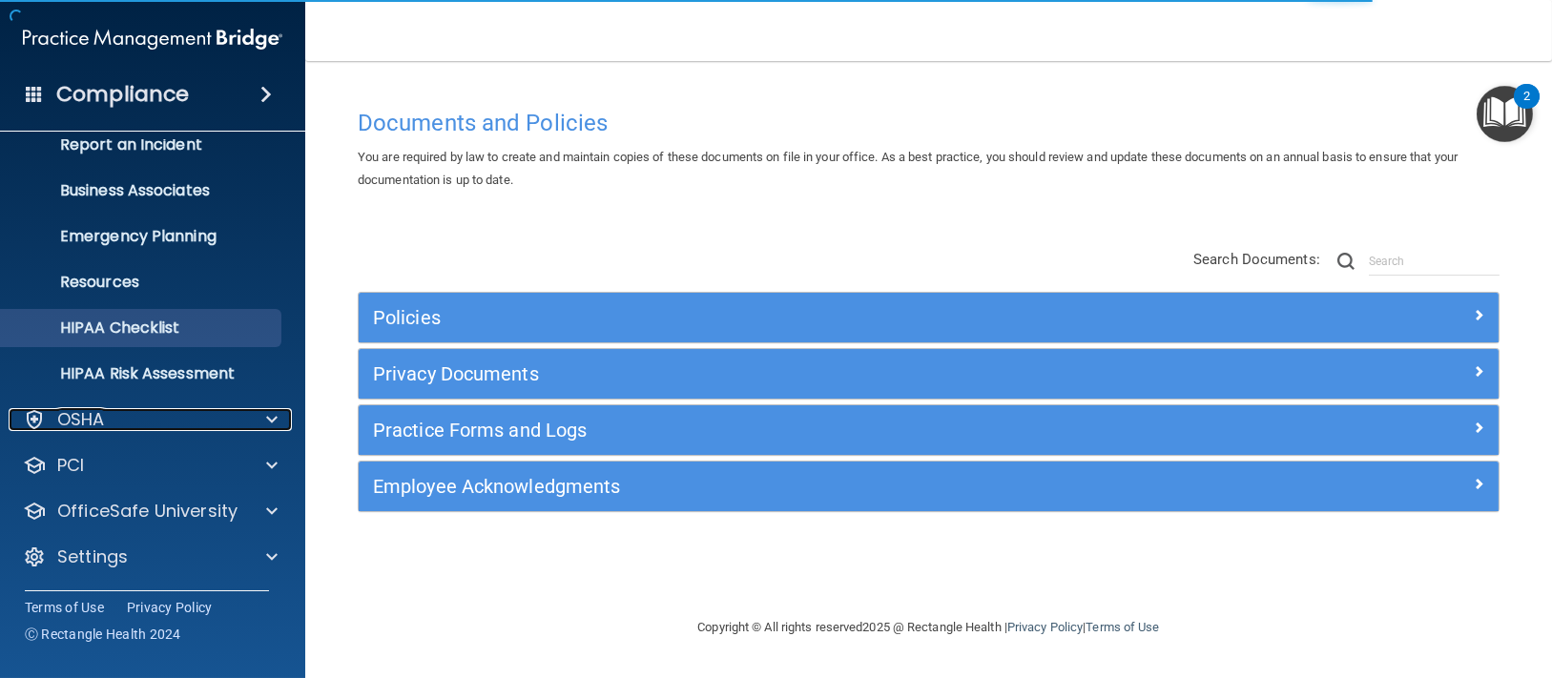
click at [268, 424] on span at bounding box center [271, 419] width 11 height 23
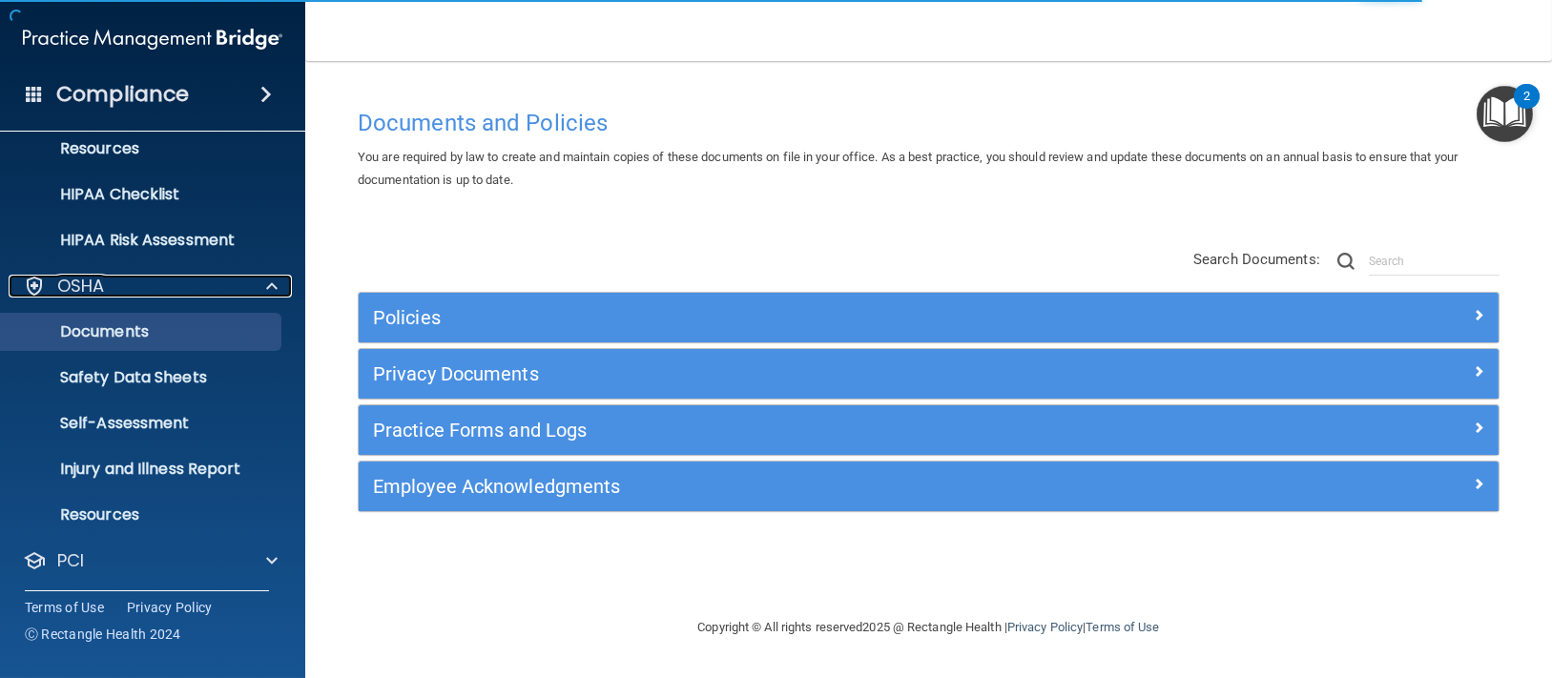
scroll to position [341, 0]
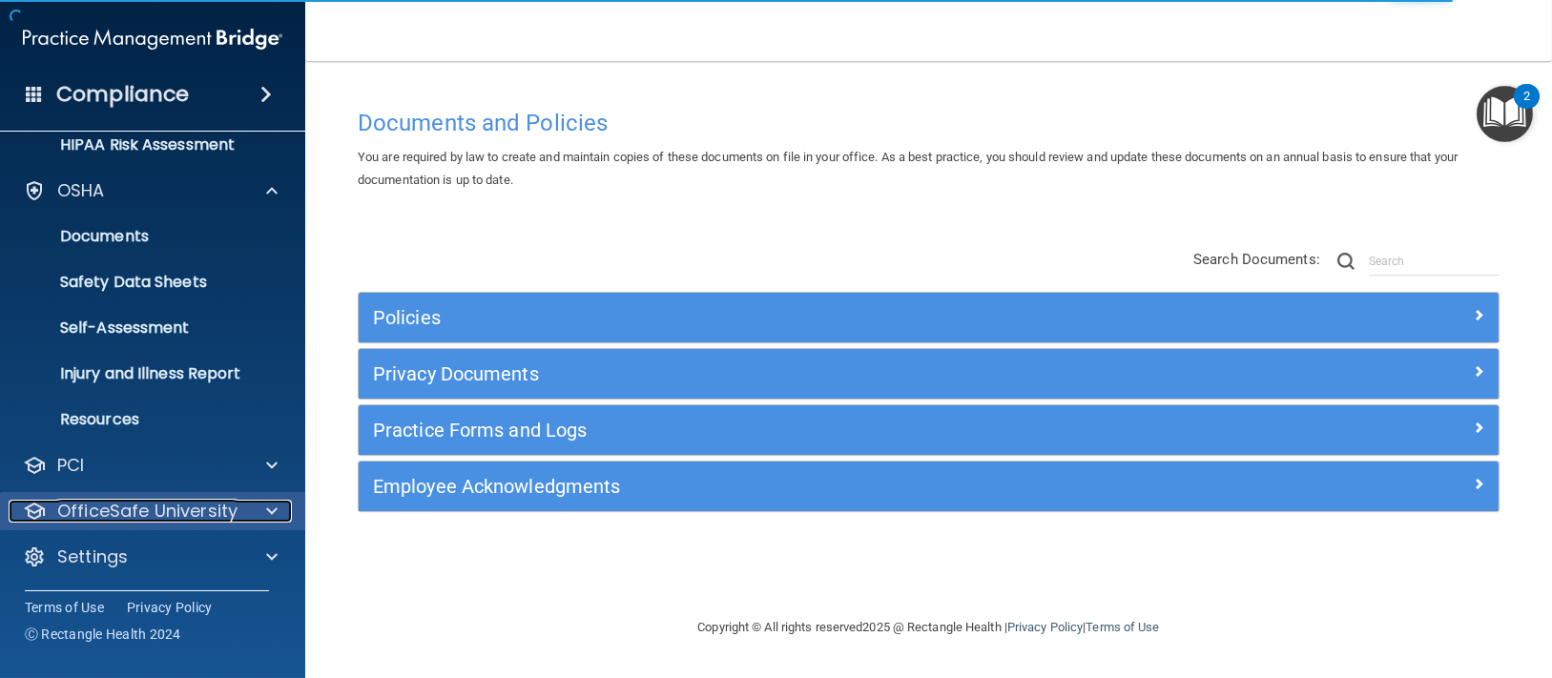
click at [263, 507] on div at bounding box center [269, 511] width 48 height 23
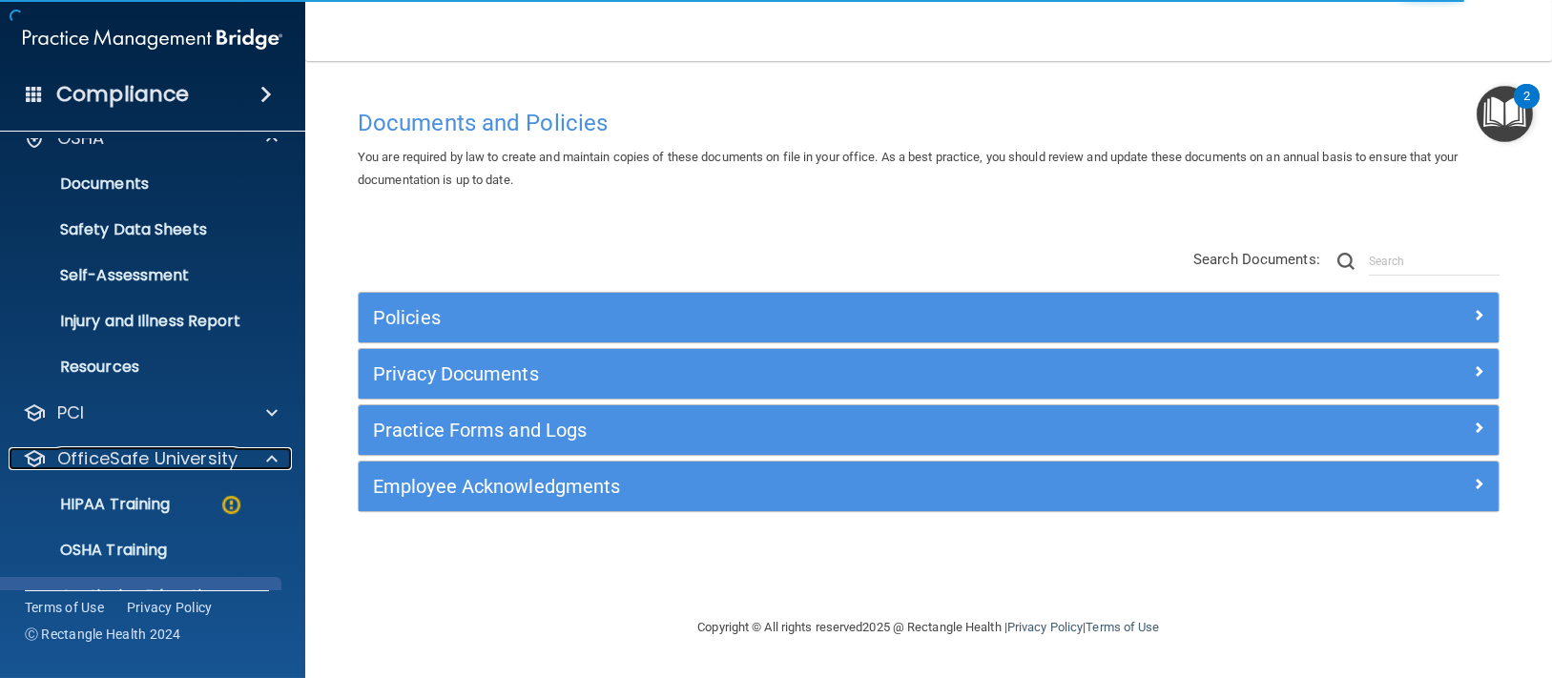
scroll to position [468, 0]
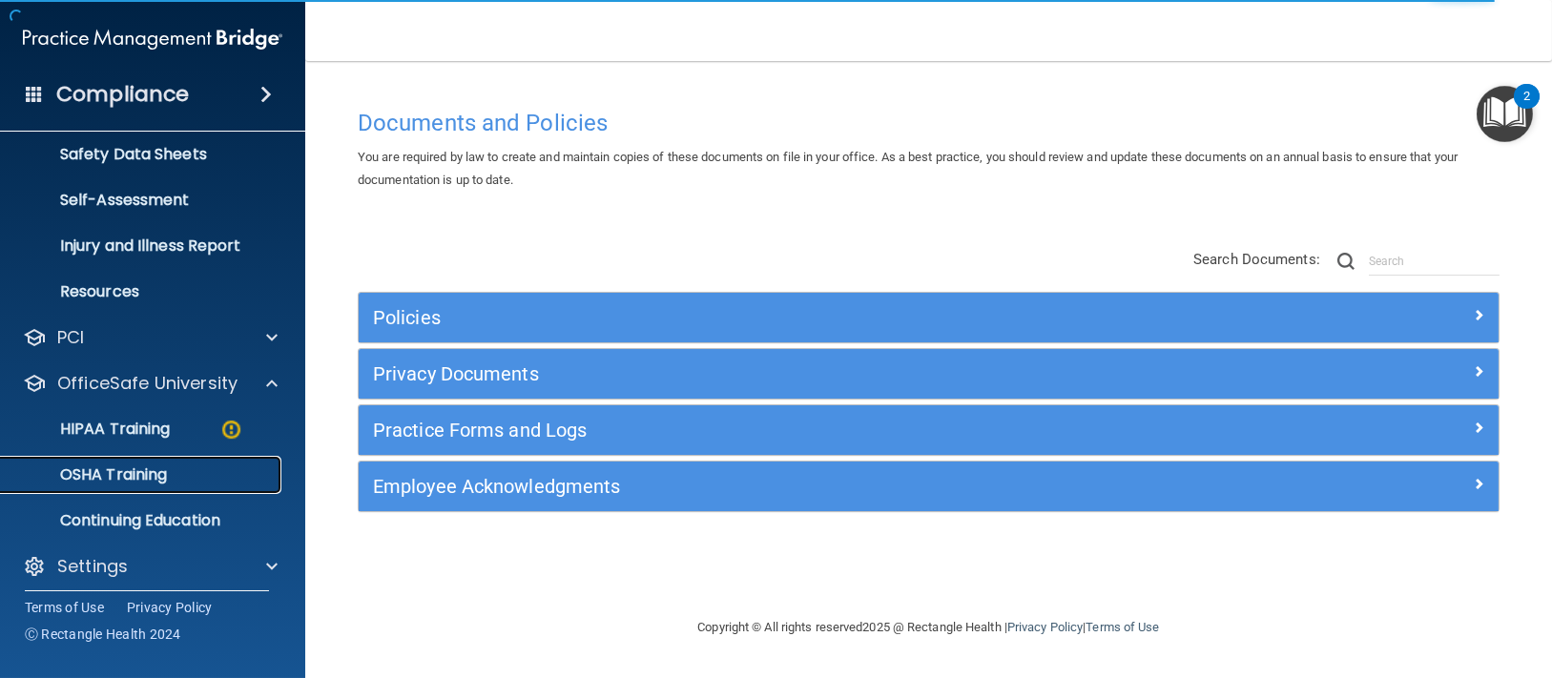
click at [151, 480] on p "OSHA Training" at bounding box center [89, 475] width 155 height 19
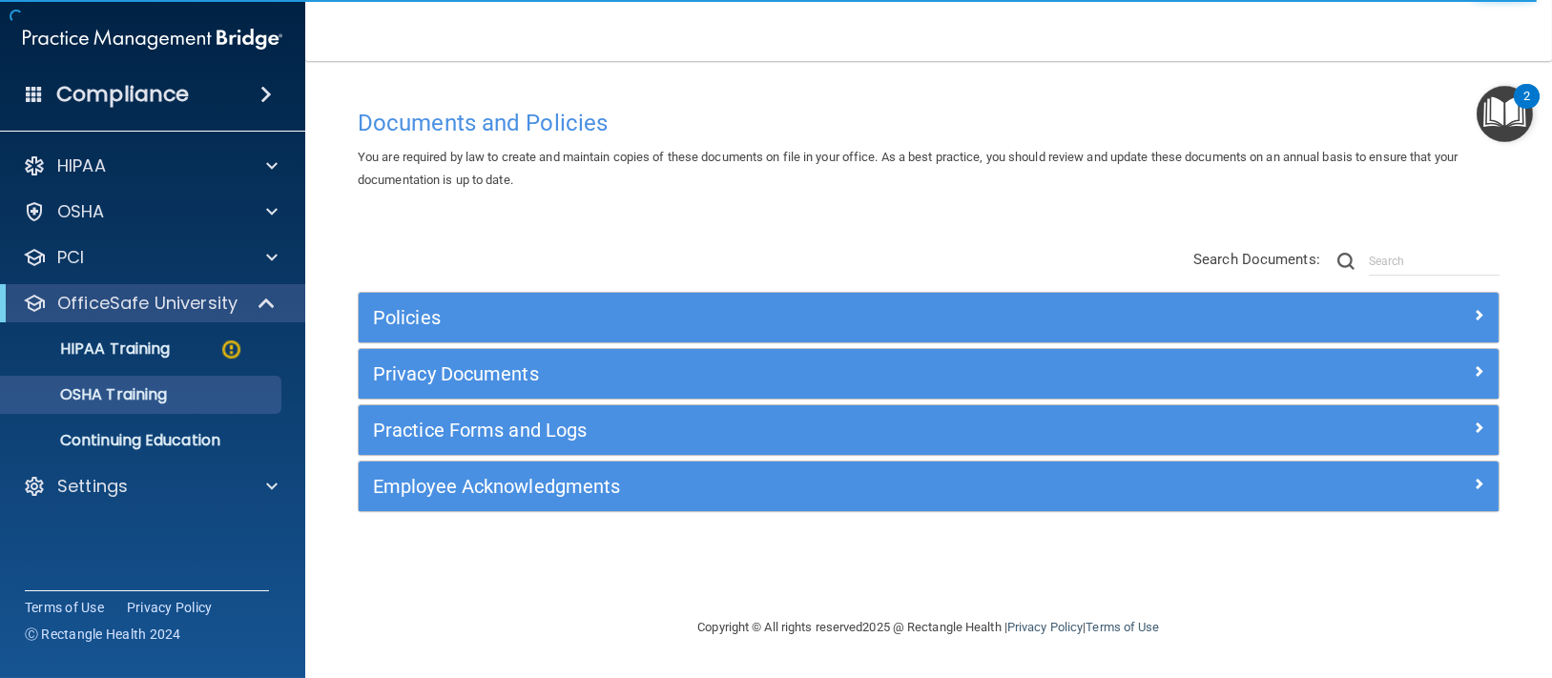
click at [15, 99] on div "Compliance" at bounding box center [152, 94] width 305 height 42
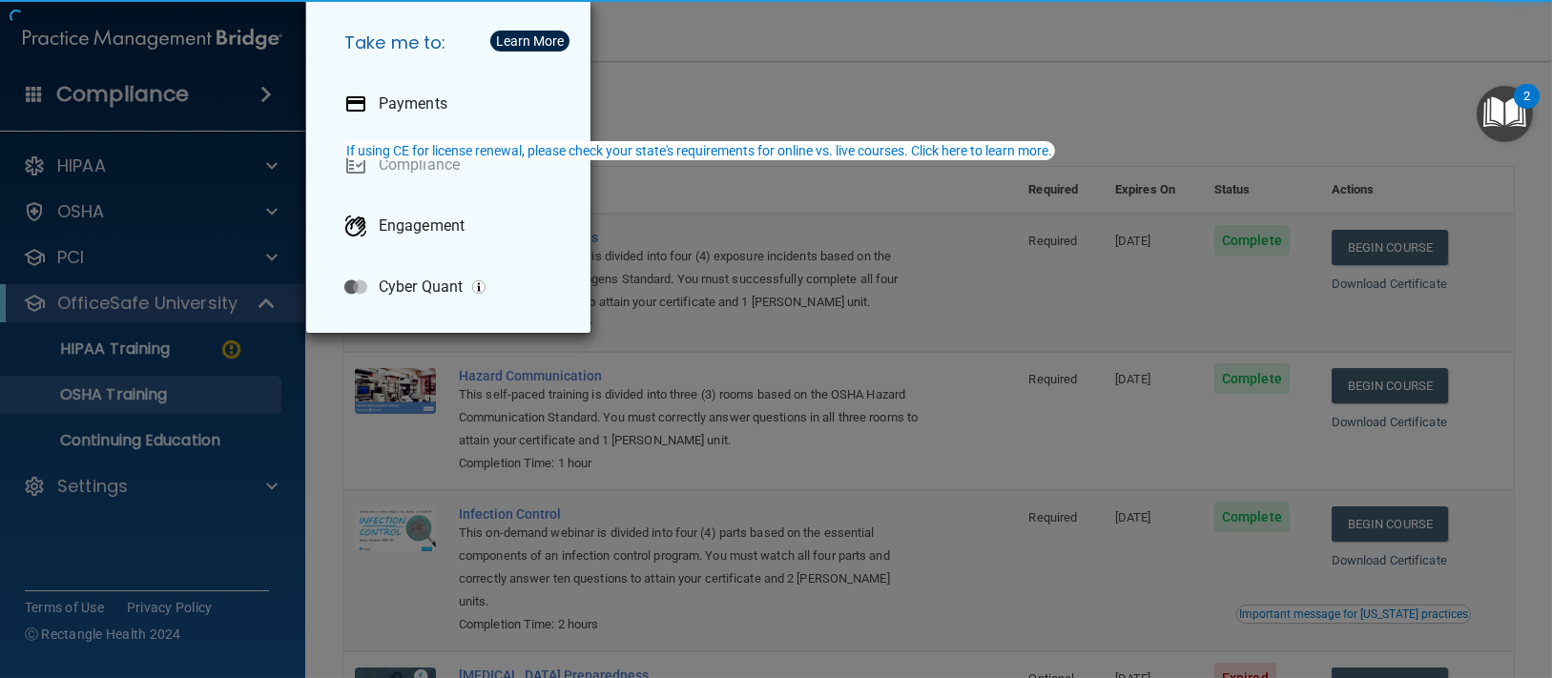
click at [1009, 75] on div "Take me to: Payments Compliance Engagement Cyber Quant" at bounding box center [776, 339] width 1552 height 678
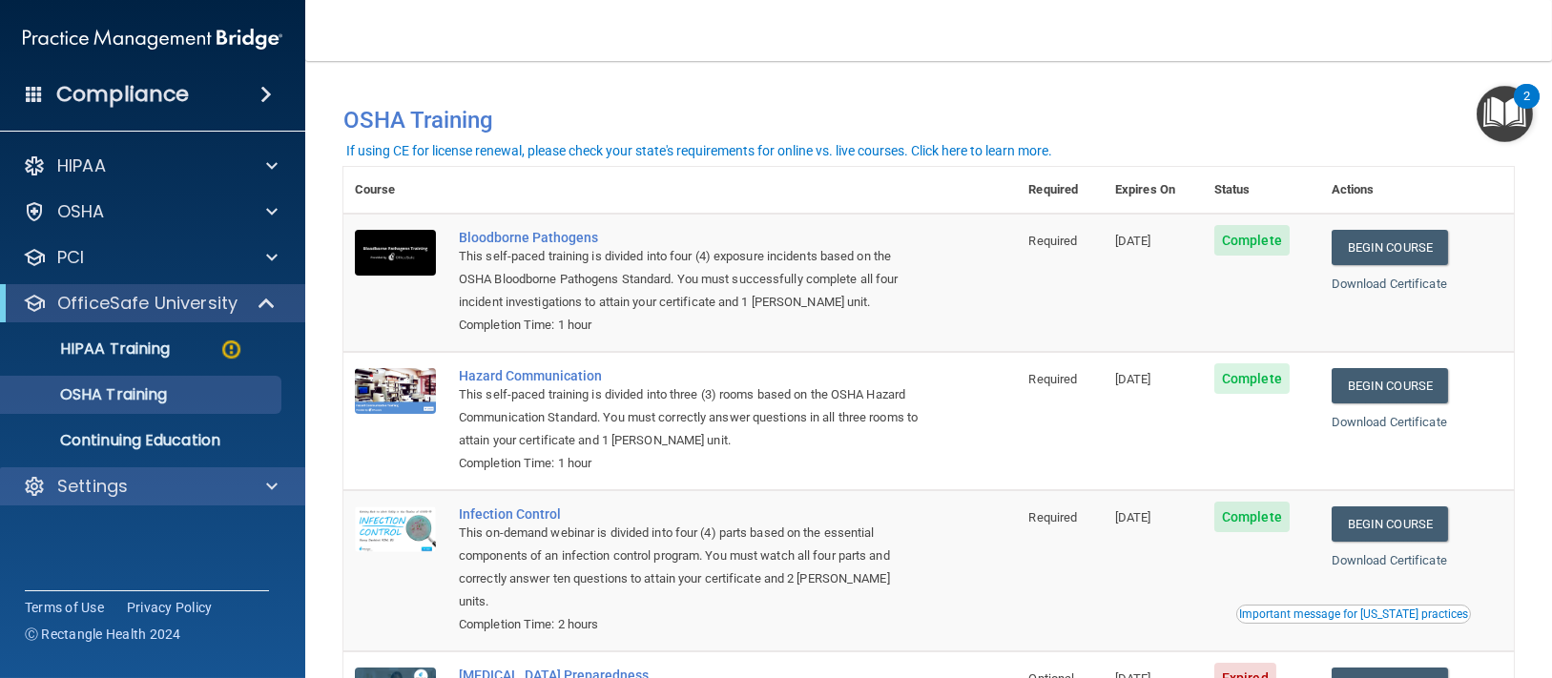
click at [145, 473] on div "Settings" at bounding box center [153, 486] width 306 height 38
click at [291, 485] on div at bounding box center [269, 486] width 48 height 23
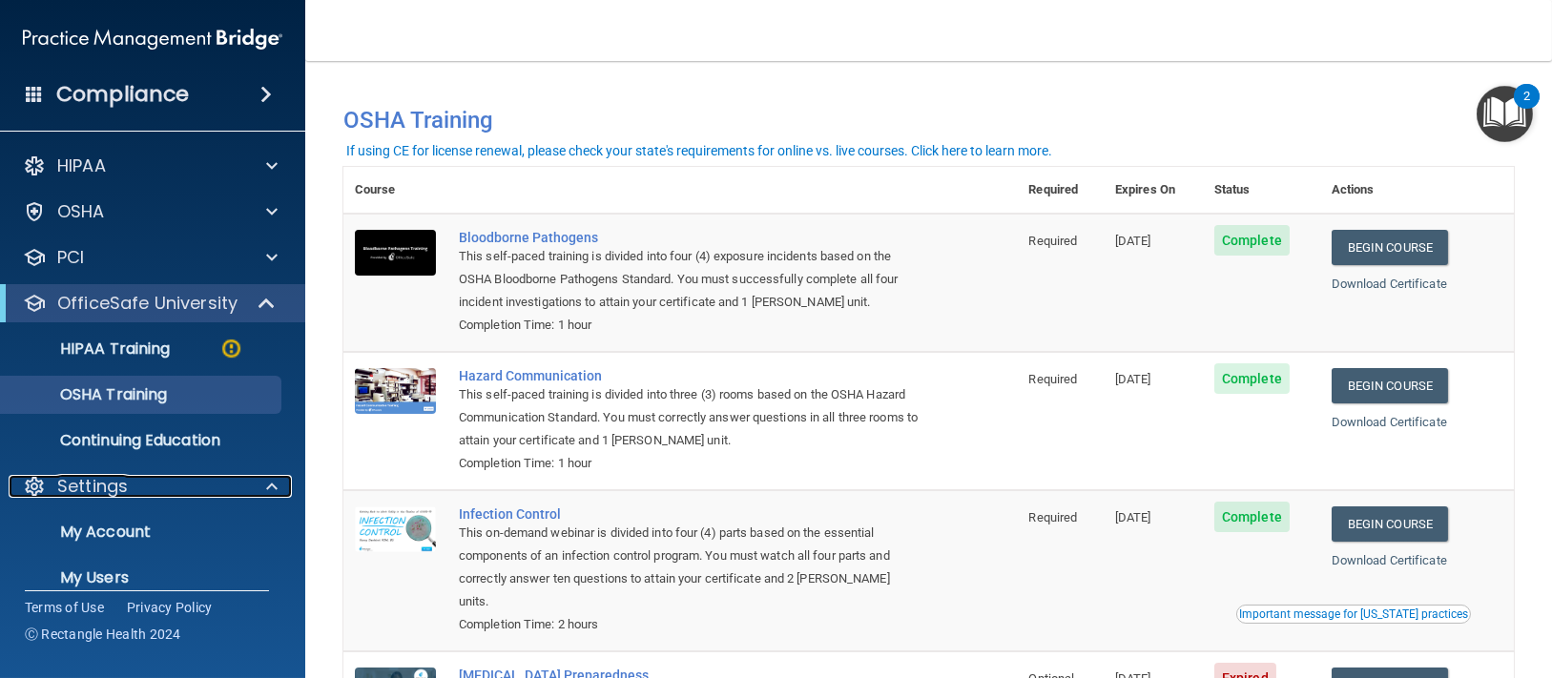
click at [23, 475] on link "Settings" at bounding box center [150, 486] width 255 height 23
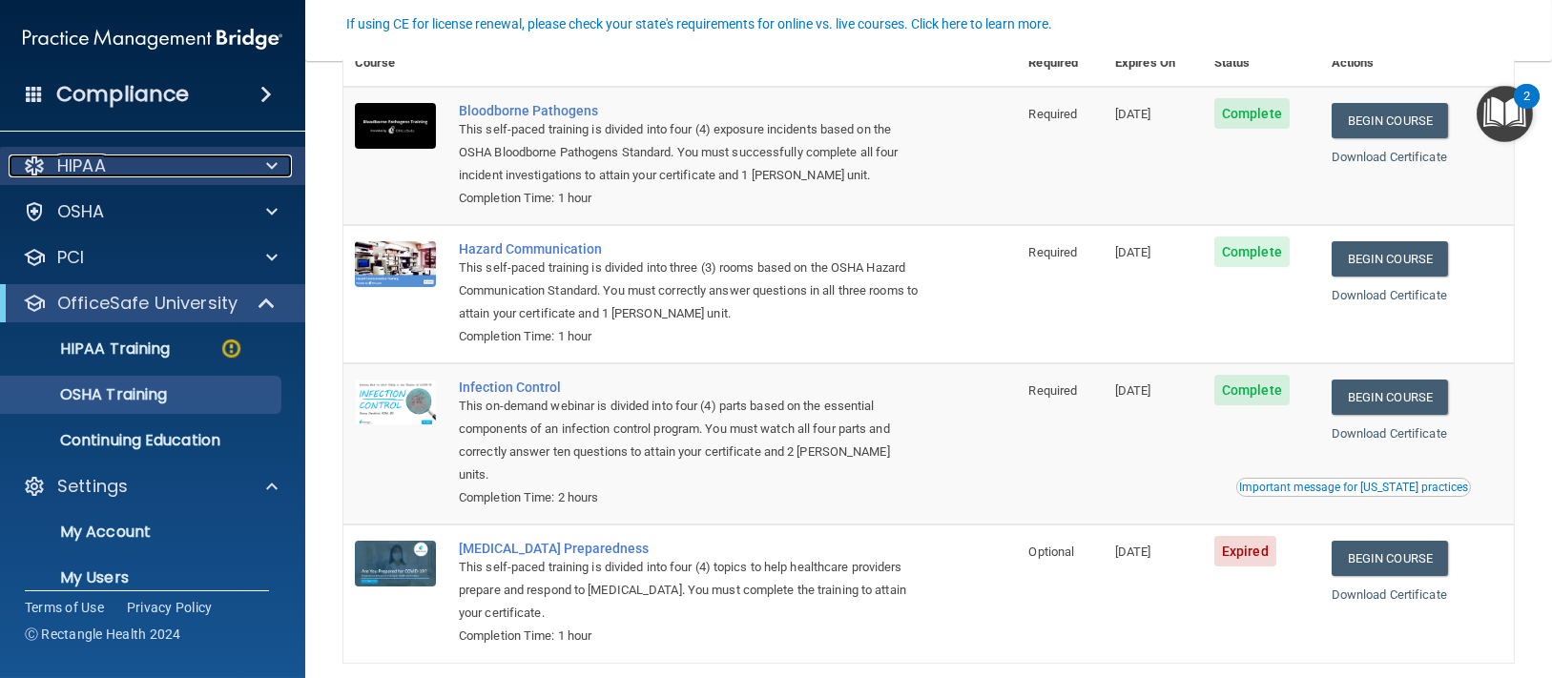
click at [263, 171] on div at bounding box center [269, 166] width 48 height 23
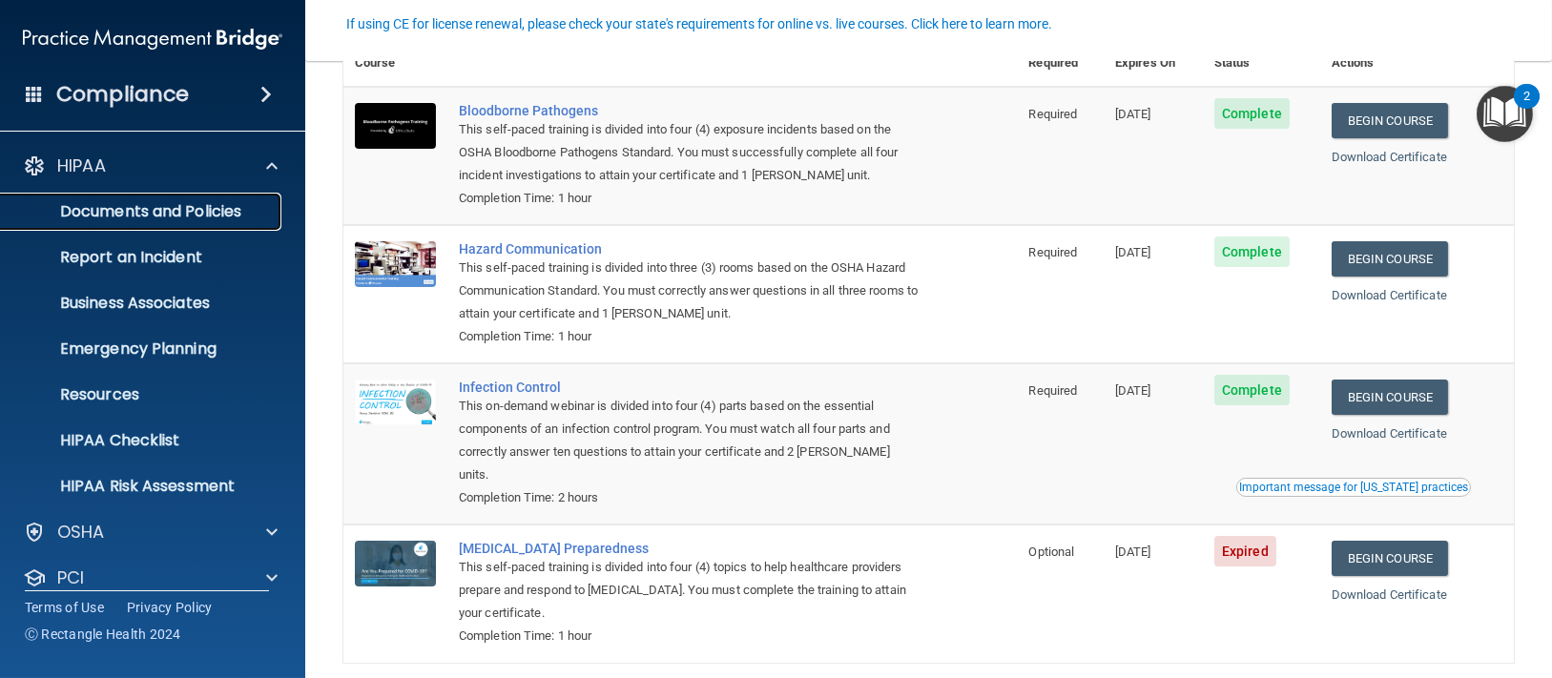
click at [238, 216] on p "Documents and Policies" at bounding box center [142, 211] width 260 height 19
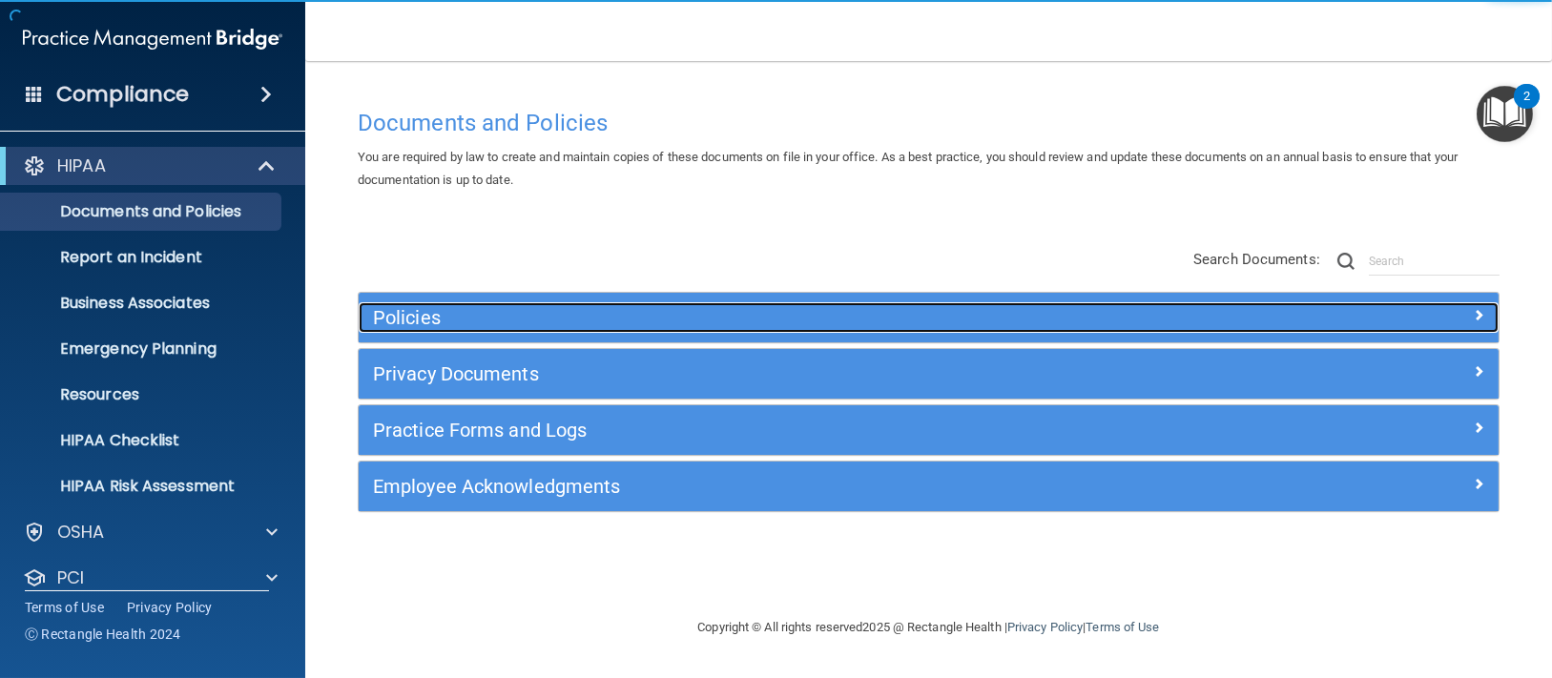
click at [1492, 312] on div at bounding box center [1355, 313] width 285 height 23
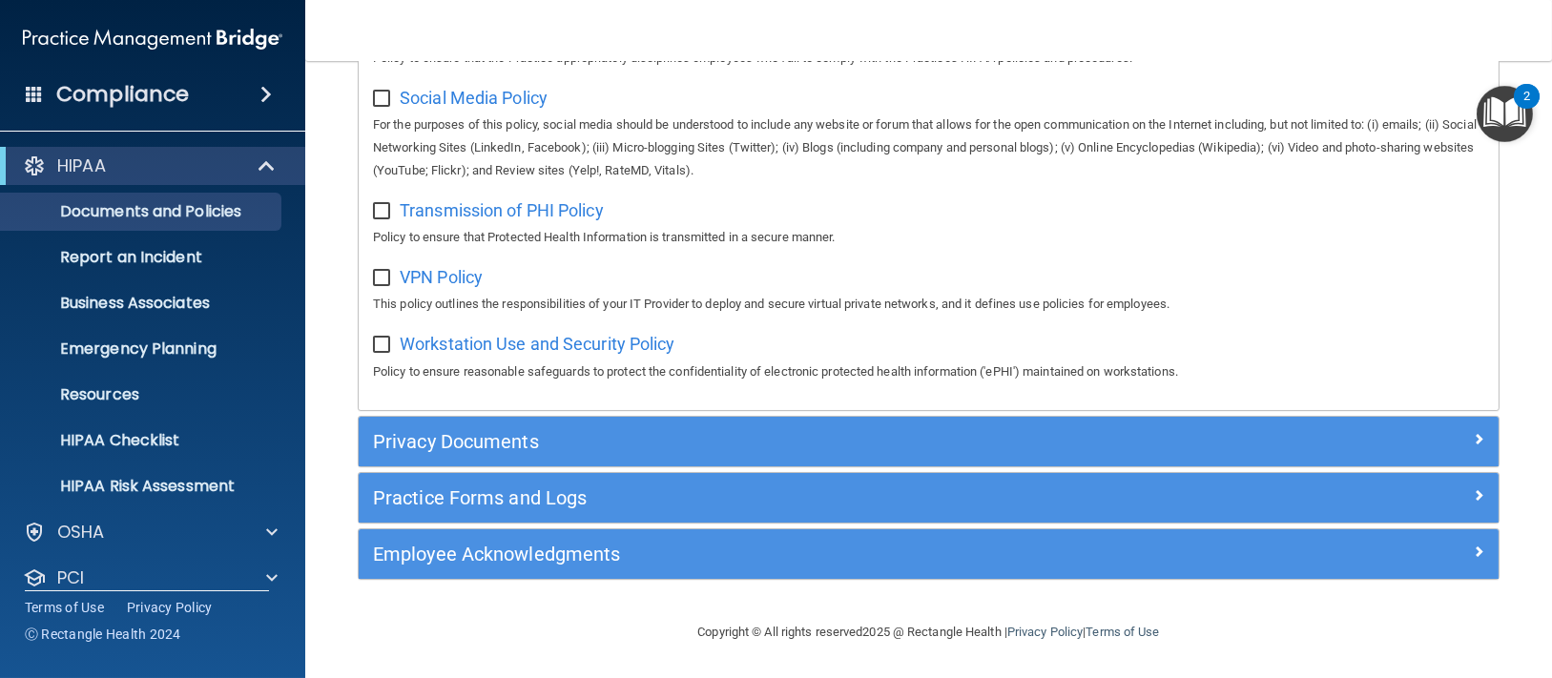
scroll to position [1515, 0]
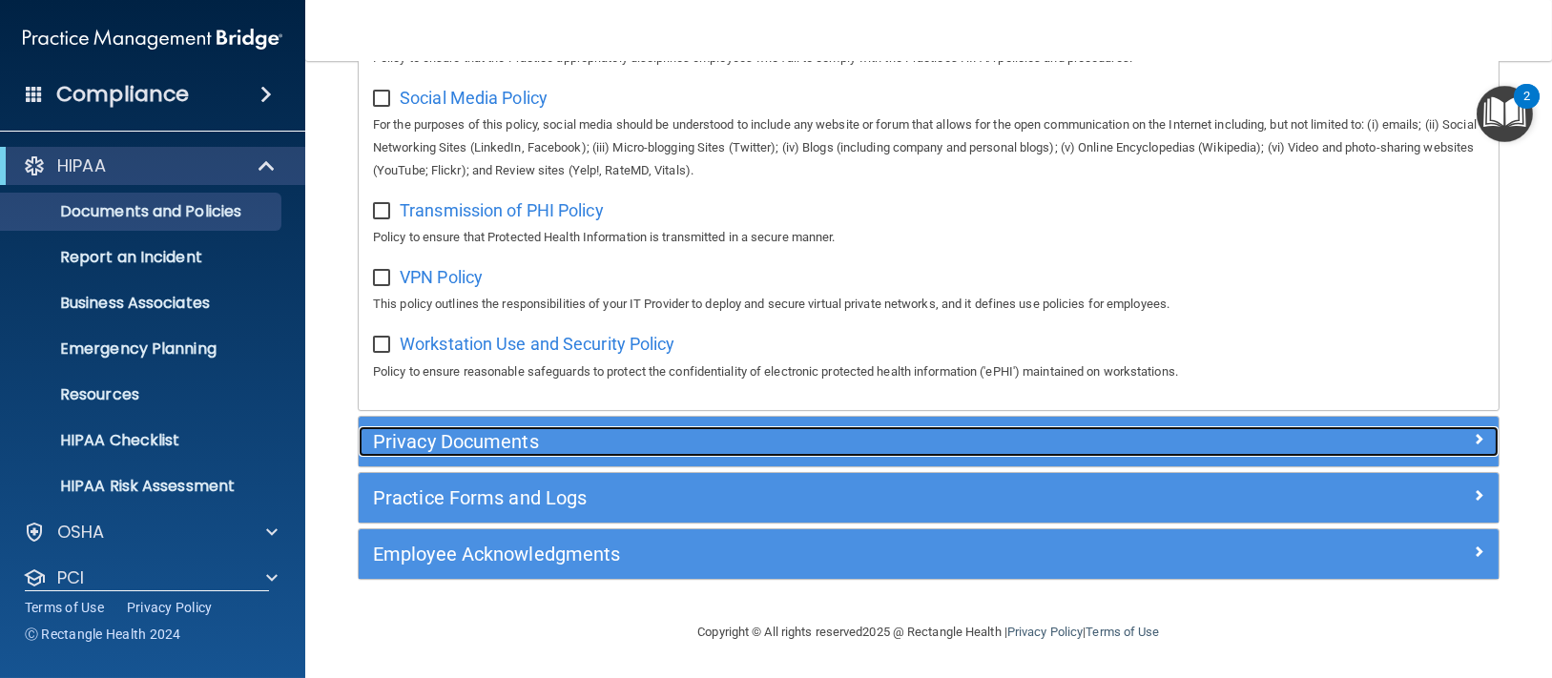
click at [1473, 432] on span at bounding box center [1478, 438] width 11 height 23
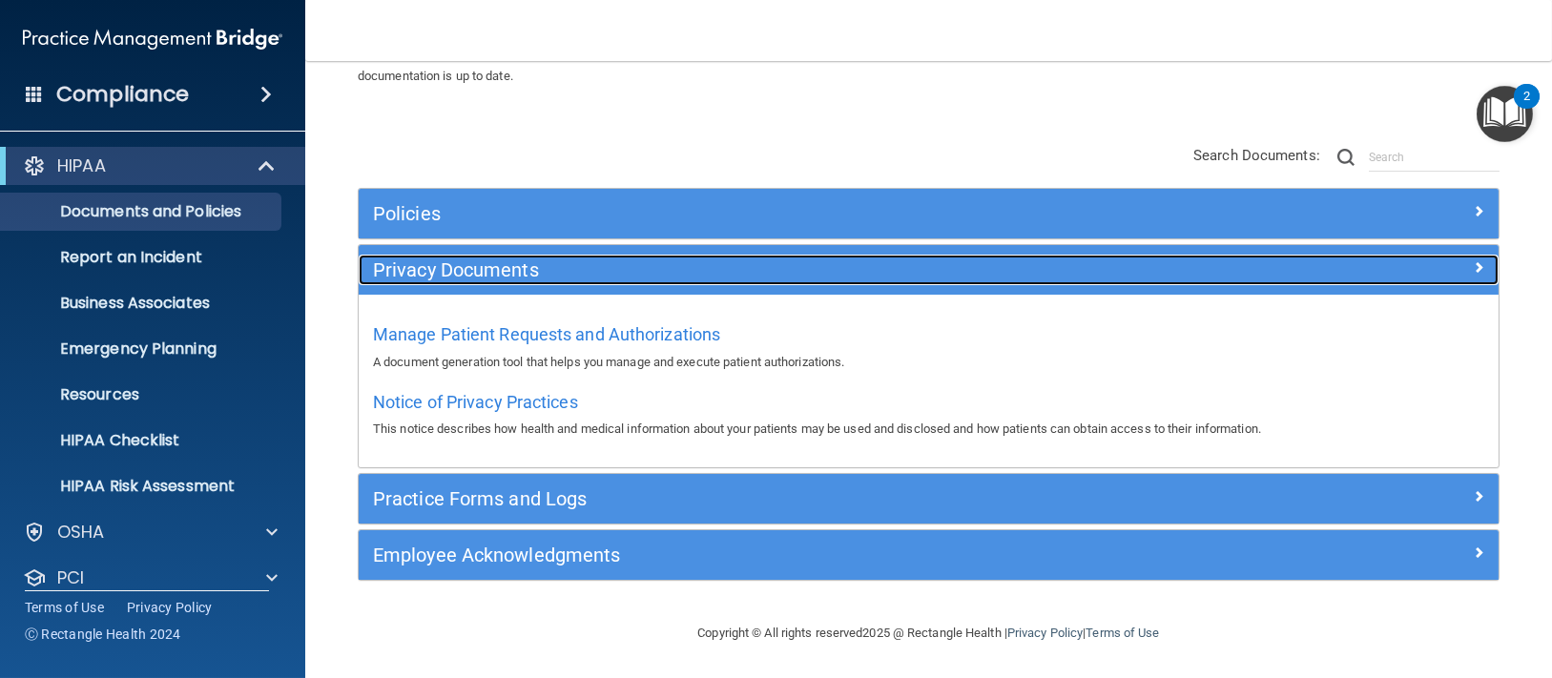
scroll to position [104, 0]
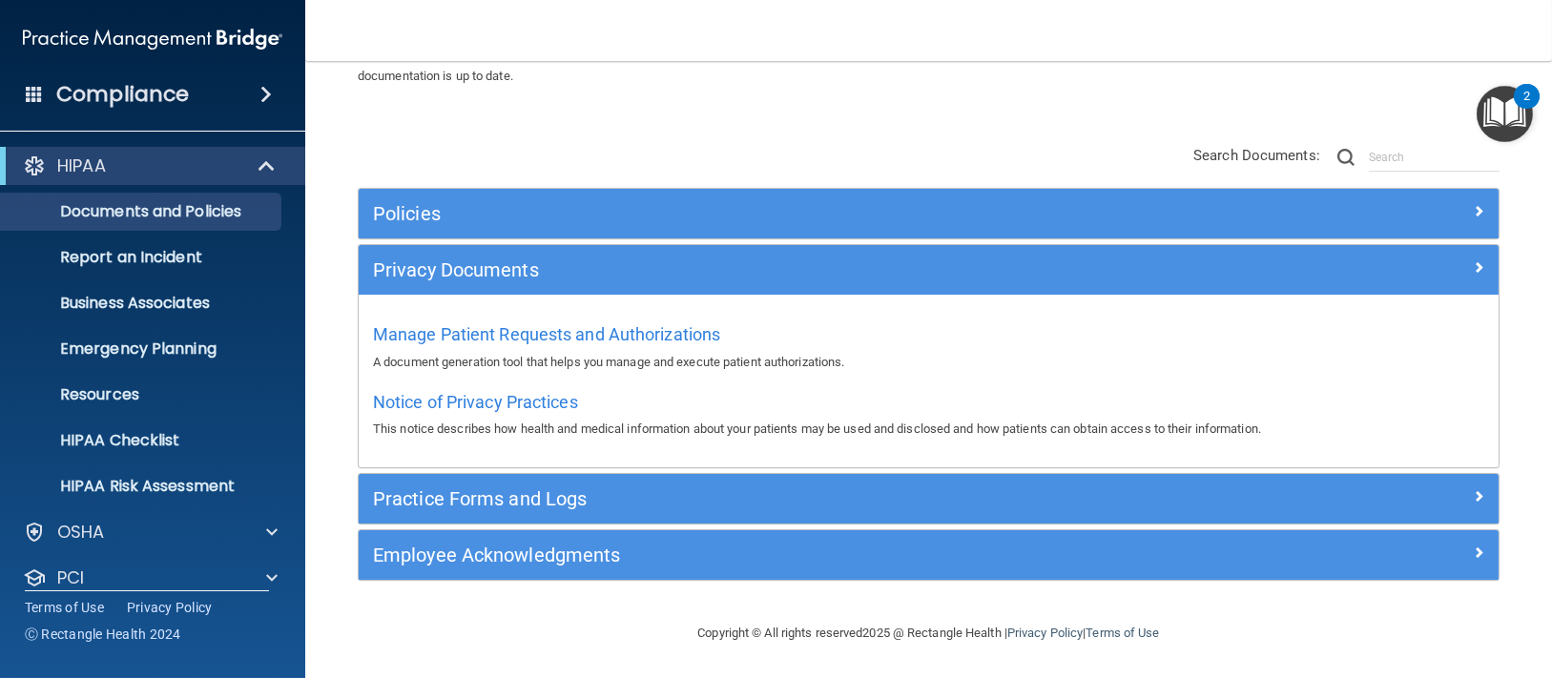
click at [1462, 432] on p "This notice describes how health and medical information about your patients ma…" at bounding box center [928, 429] width 1111 height 23
click at [1460, 480] on div "Practice Forms and Logs" at bounding box center [929, 499] width 1140 height 50
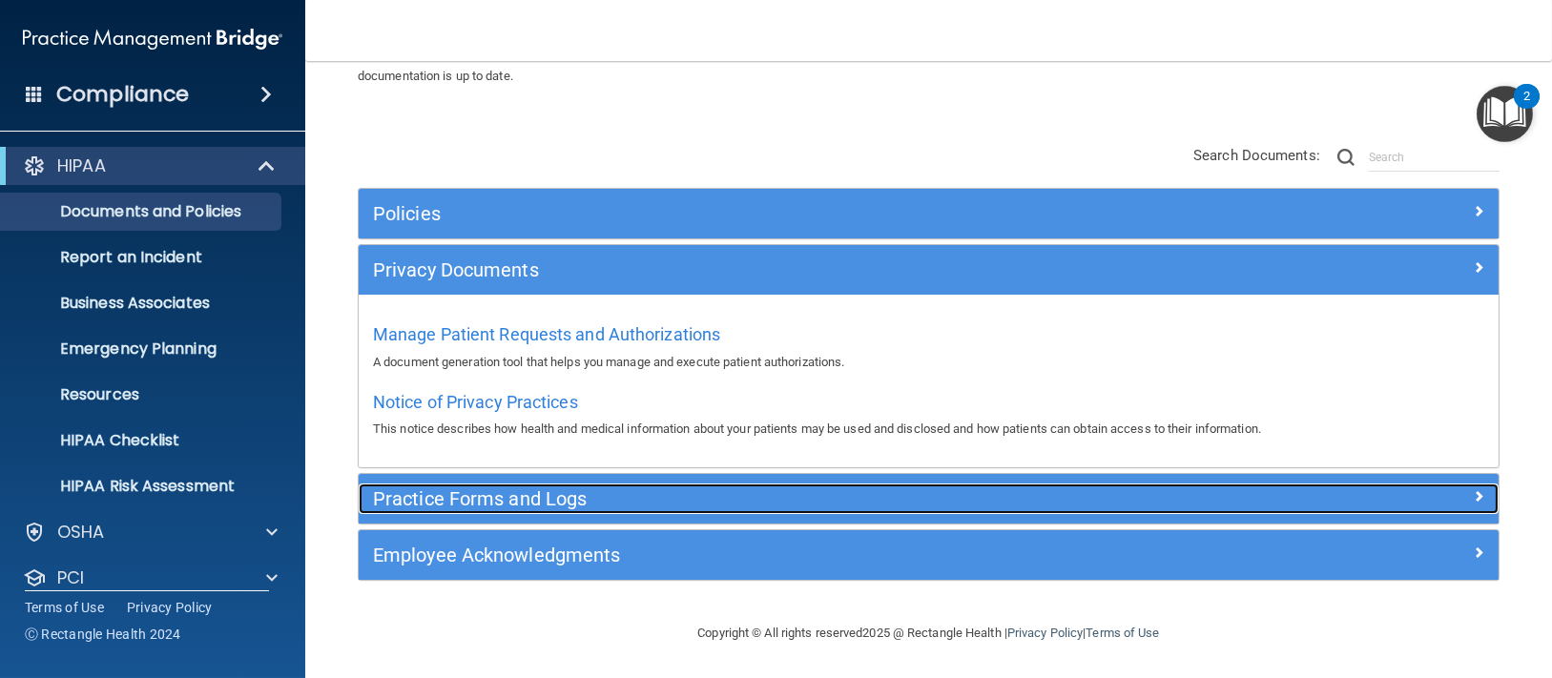
click at [1458, 507] on div "Practice Forms and Logs" at bounding box center [929, 499] width 1140 height 31
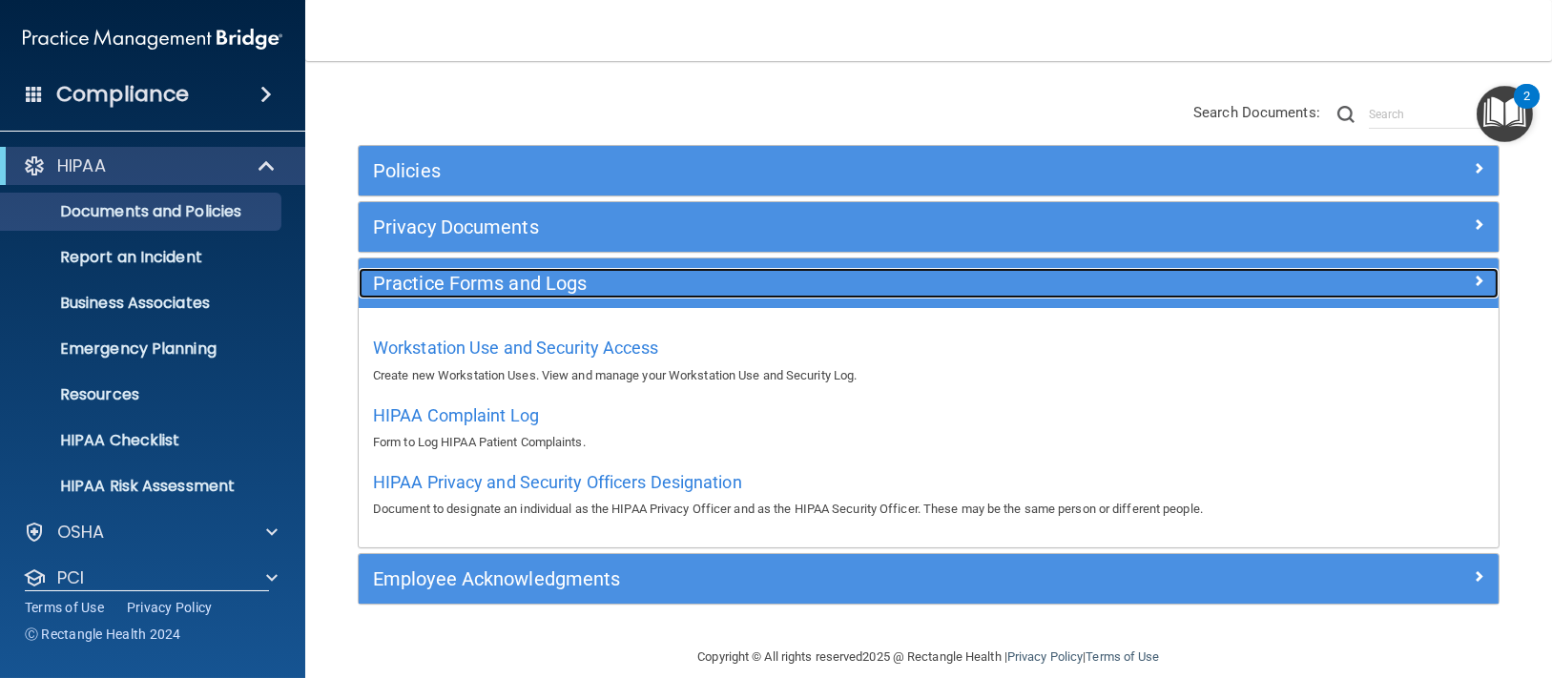
scroll to position [170, 0]
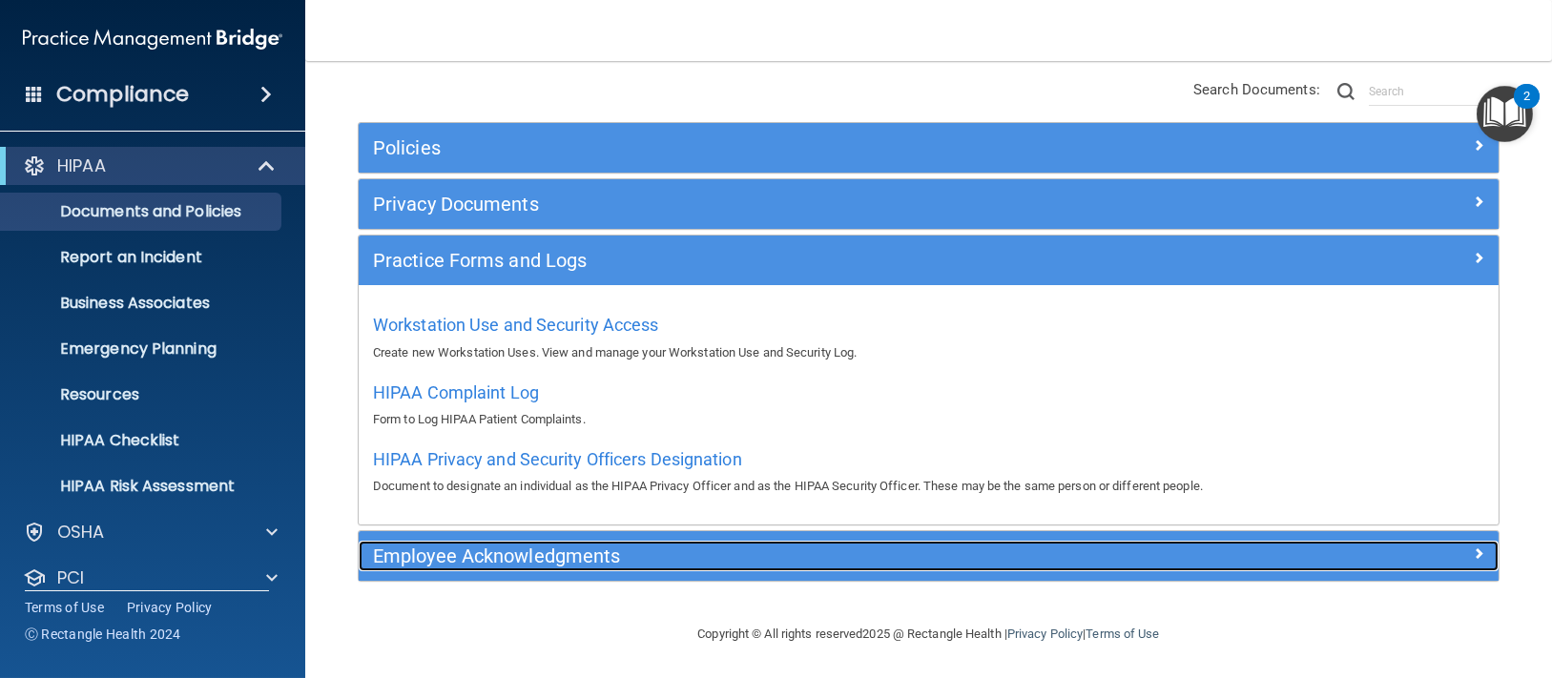
click at [1473, 545] on span at bounding box center [1478, 553] width 11 height 23
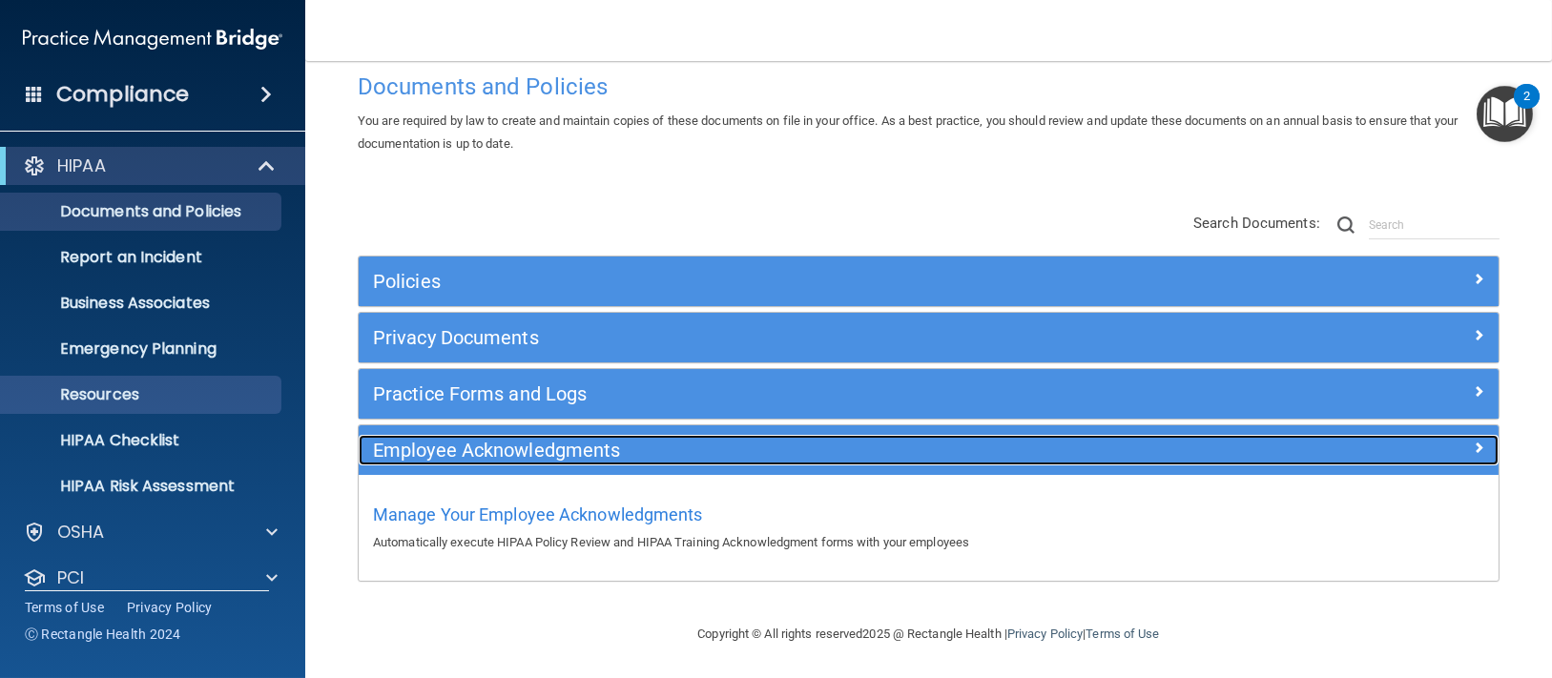
scroll to position [113, 0]
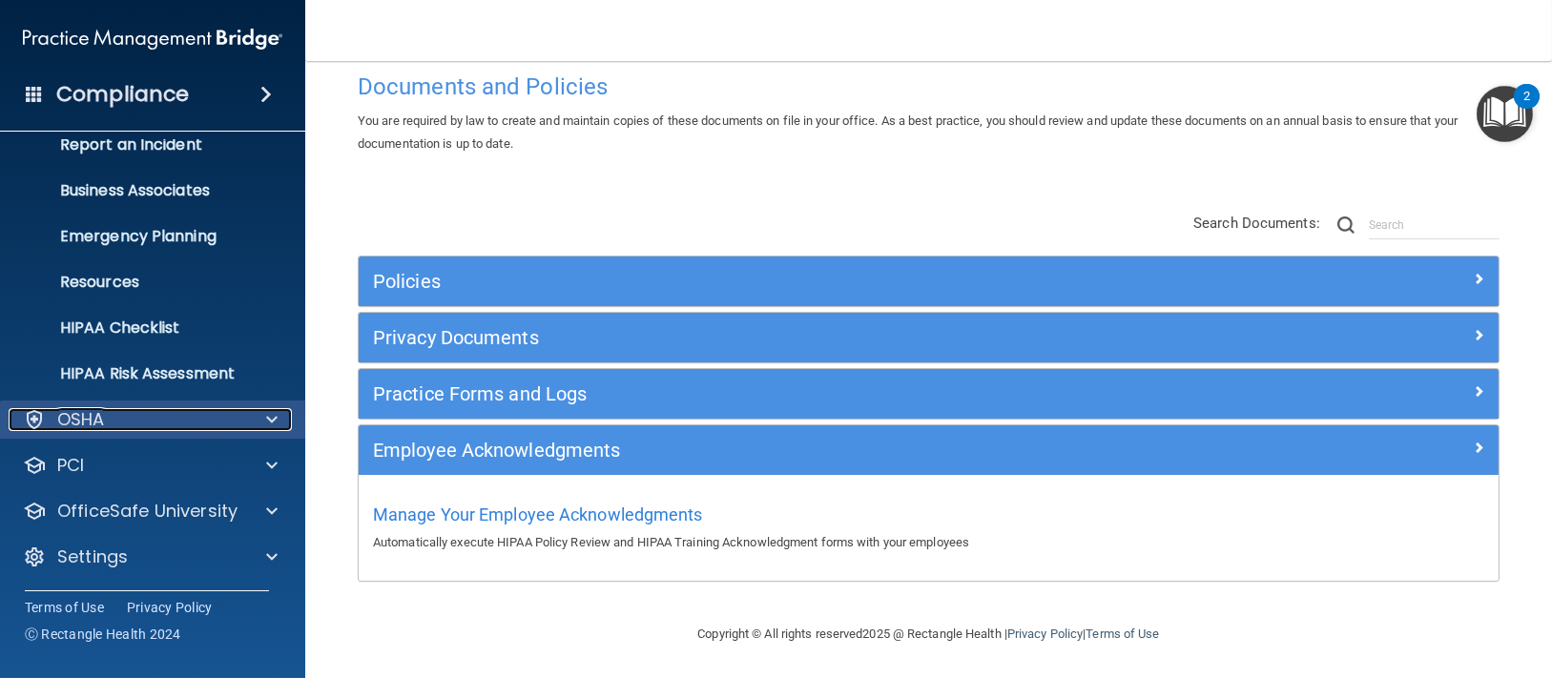
click at [236, 418] on div "OSHA" at bounding box center [127, 419] width 237 height 23
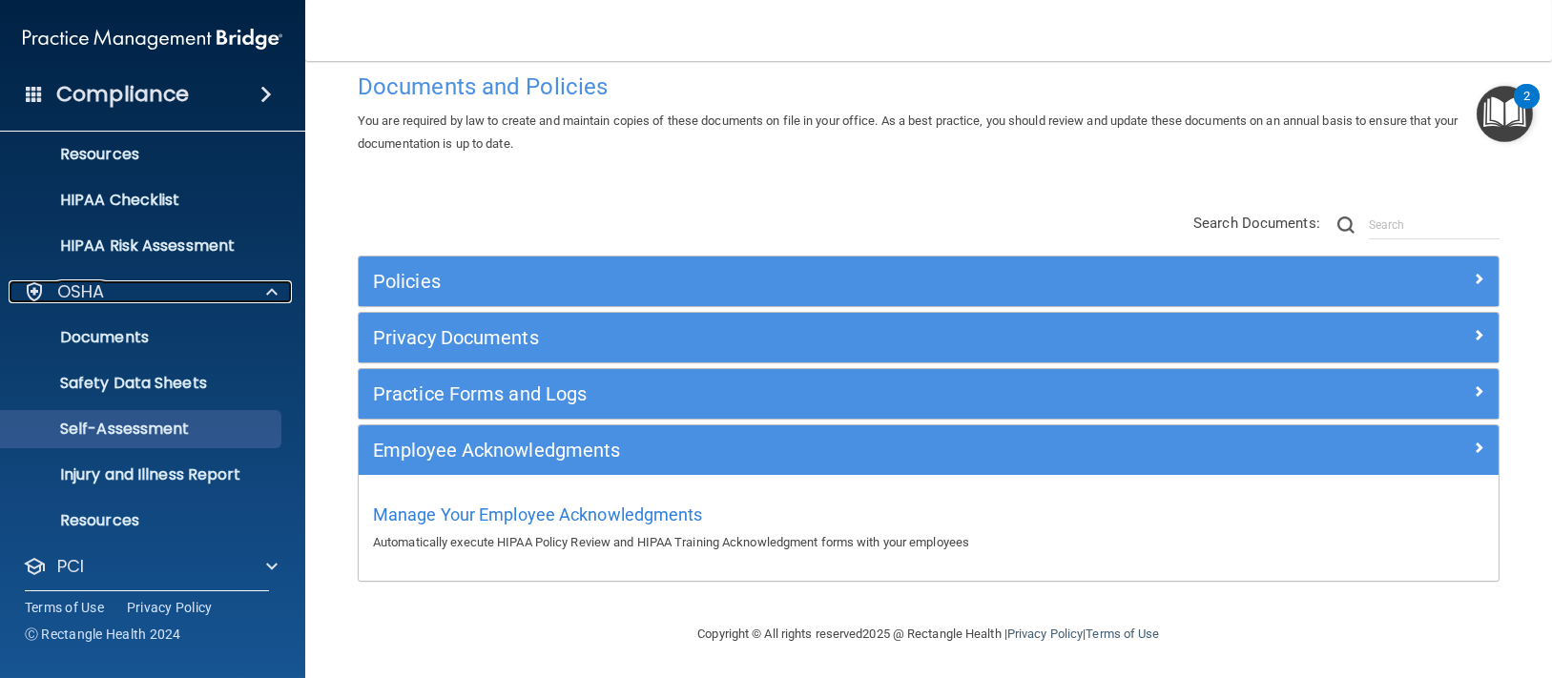
scroll to position [341, 0]
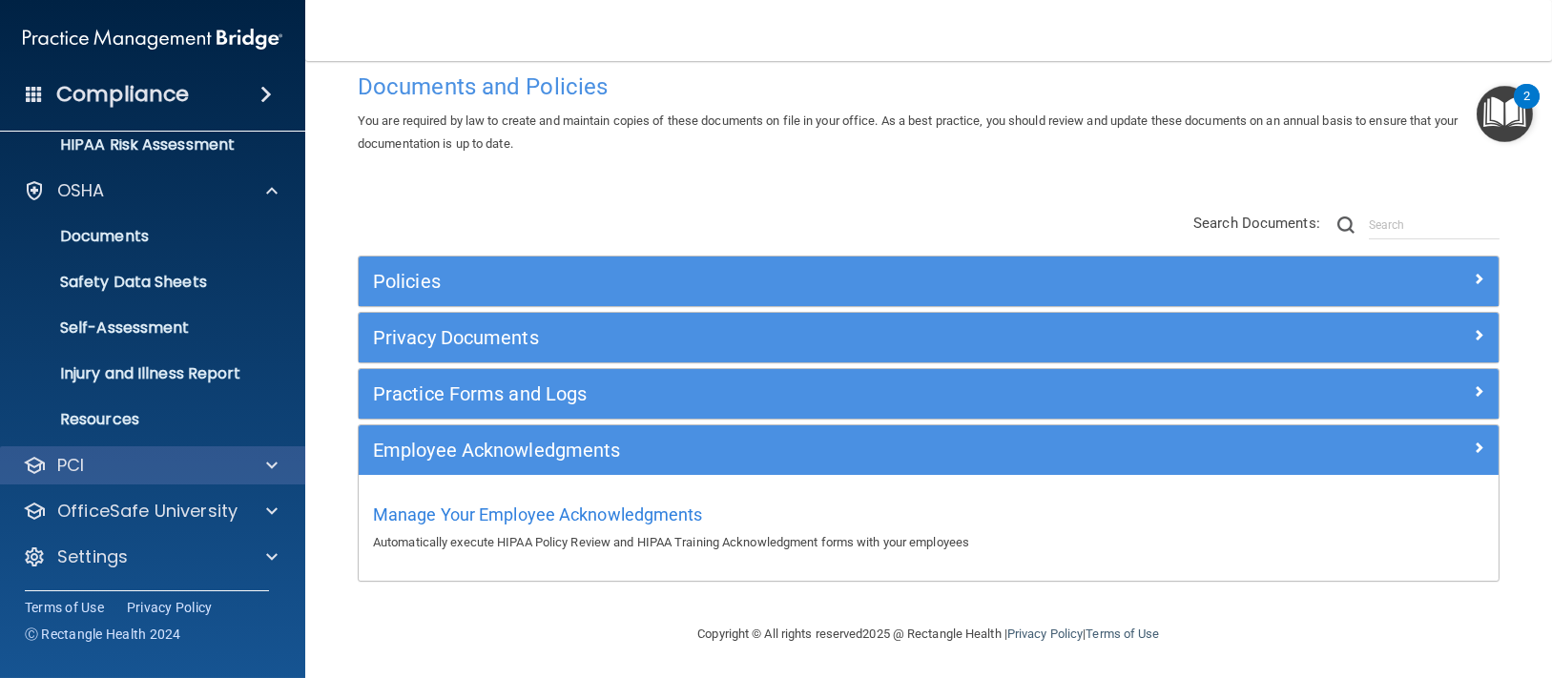
click at [292, 460] on div "PCI" at bounding box center [153, 465] width 306 height 38
click at [268, 460] on span at bounding box center [271, 465] width 11 height 23
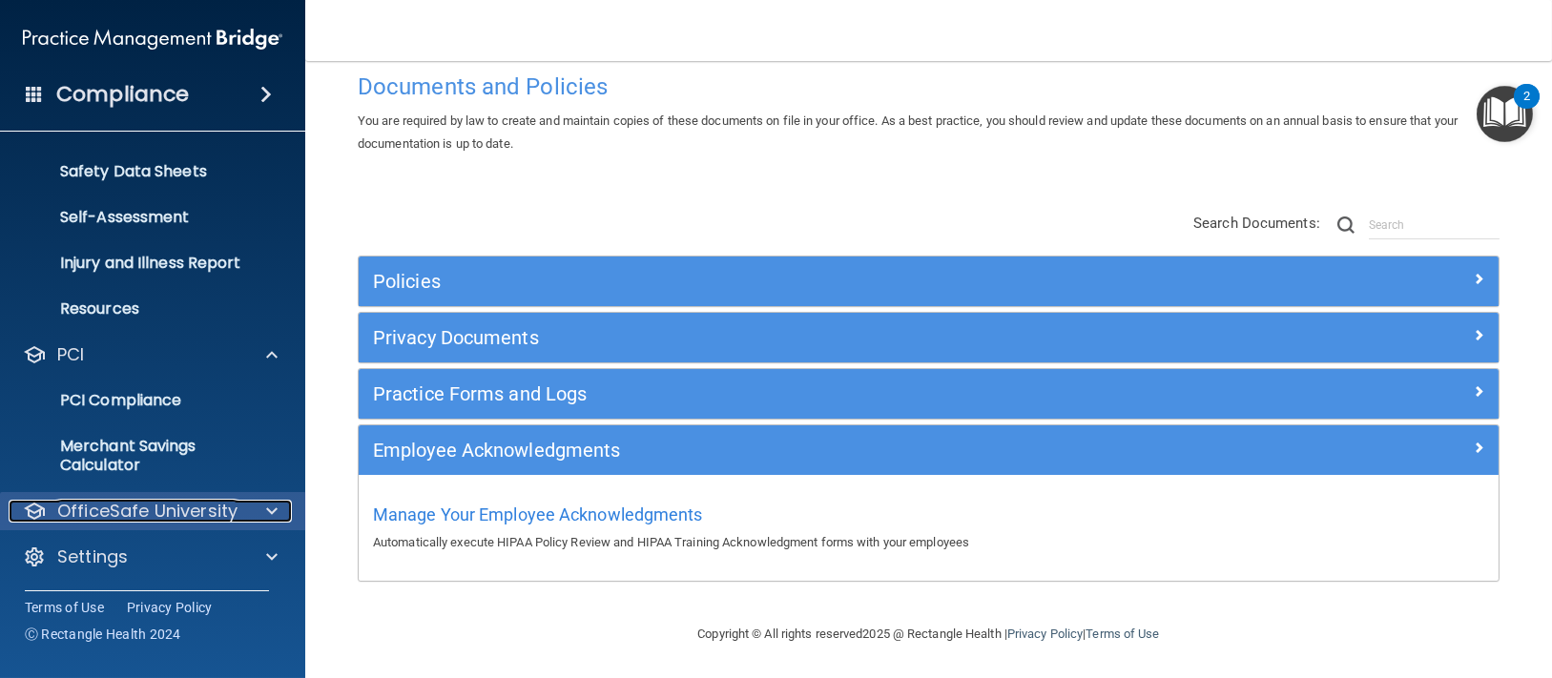
click at [248, 513] on div at bounding box center [269, 511] width 48 height 23
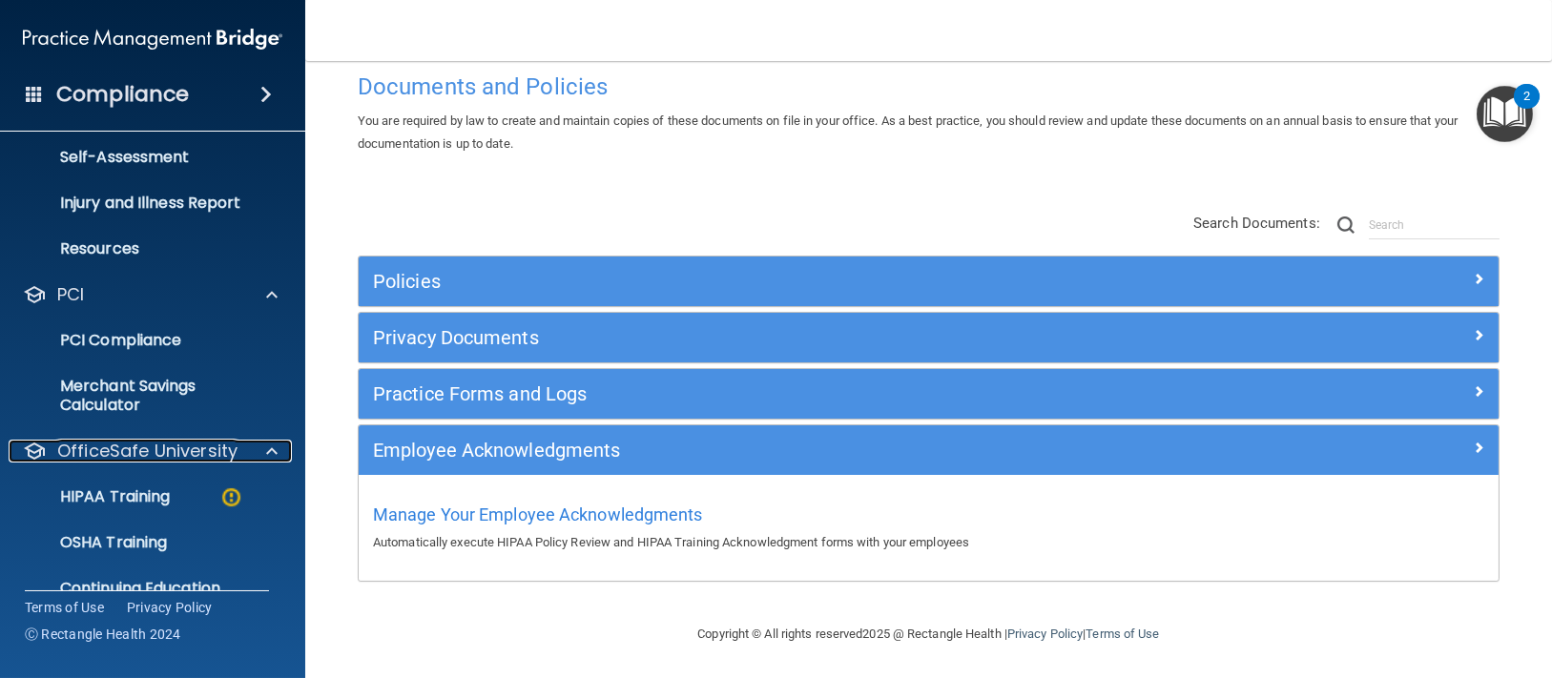
scroll to position [589, 0]
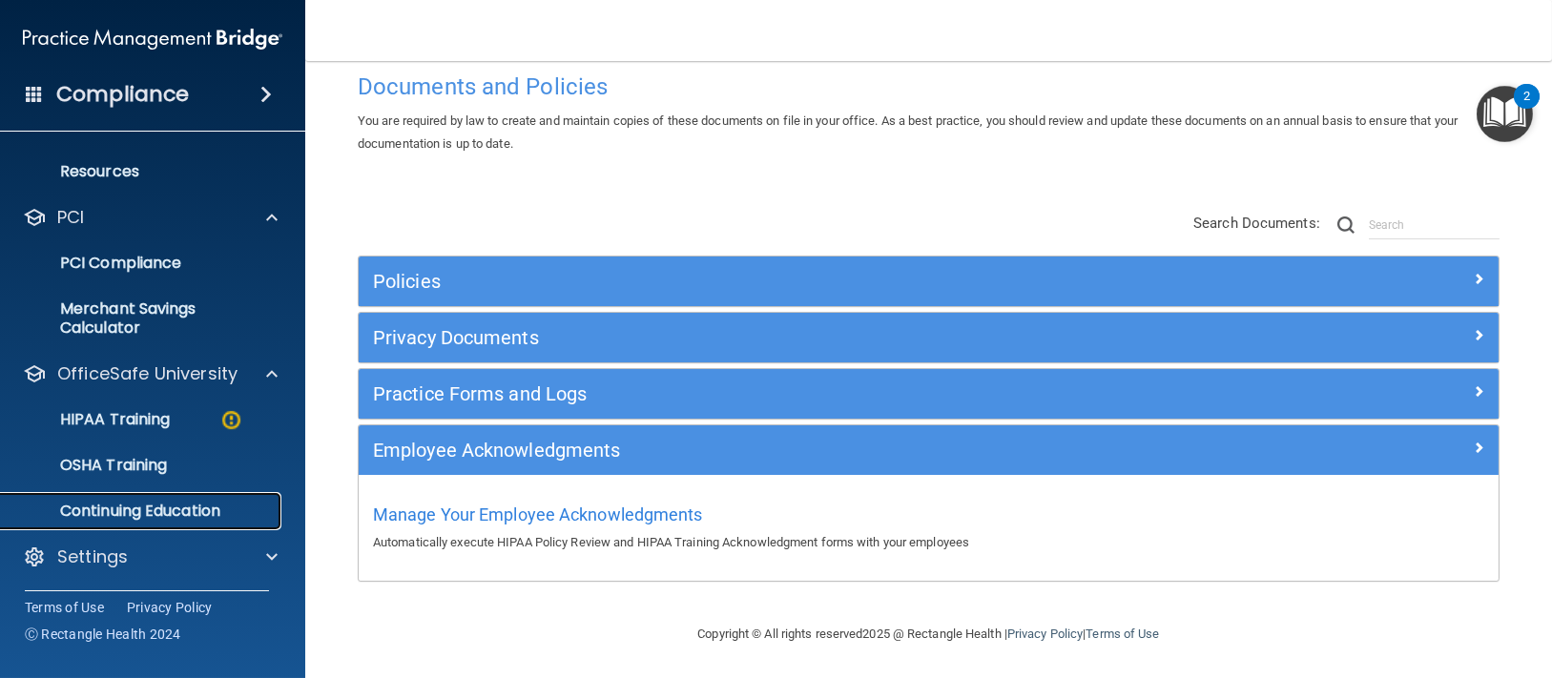
click at [234, 498] on link "Continuing Education" at bounding box center [131, 511] width 300 height 38
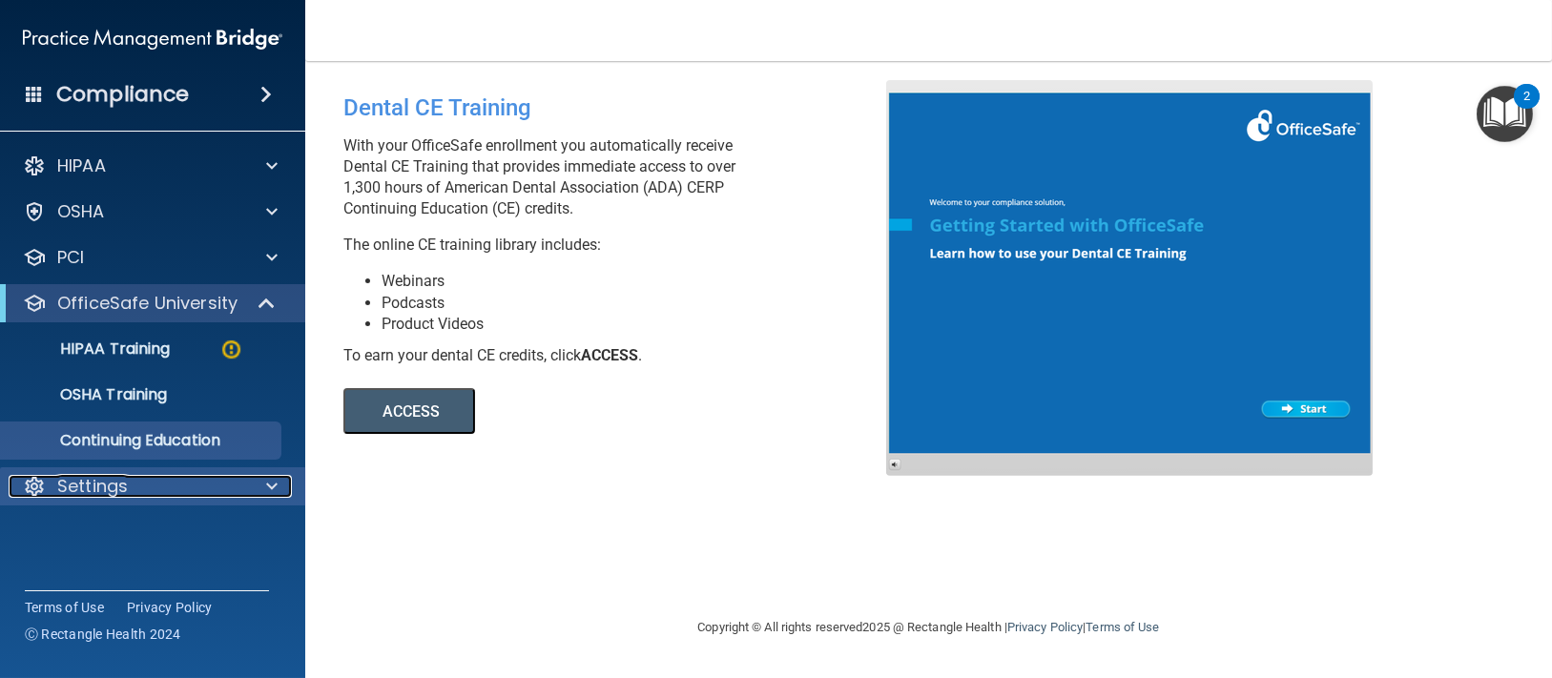
click at [259, 482] on div at bounding box center [269, 486] width 48 height 23
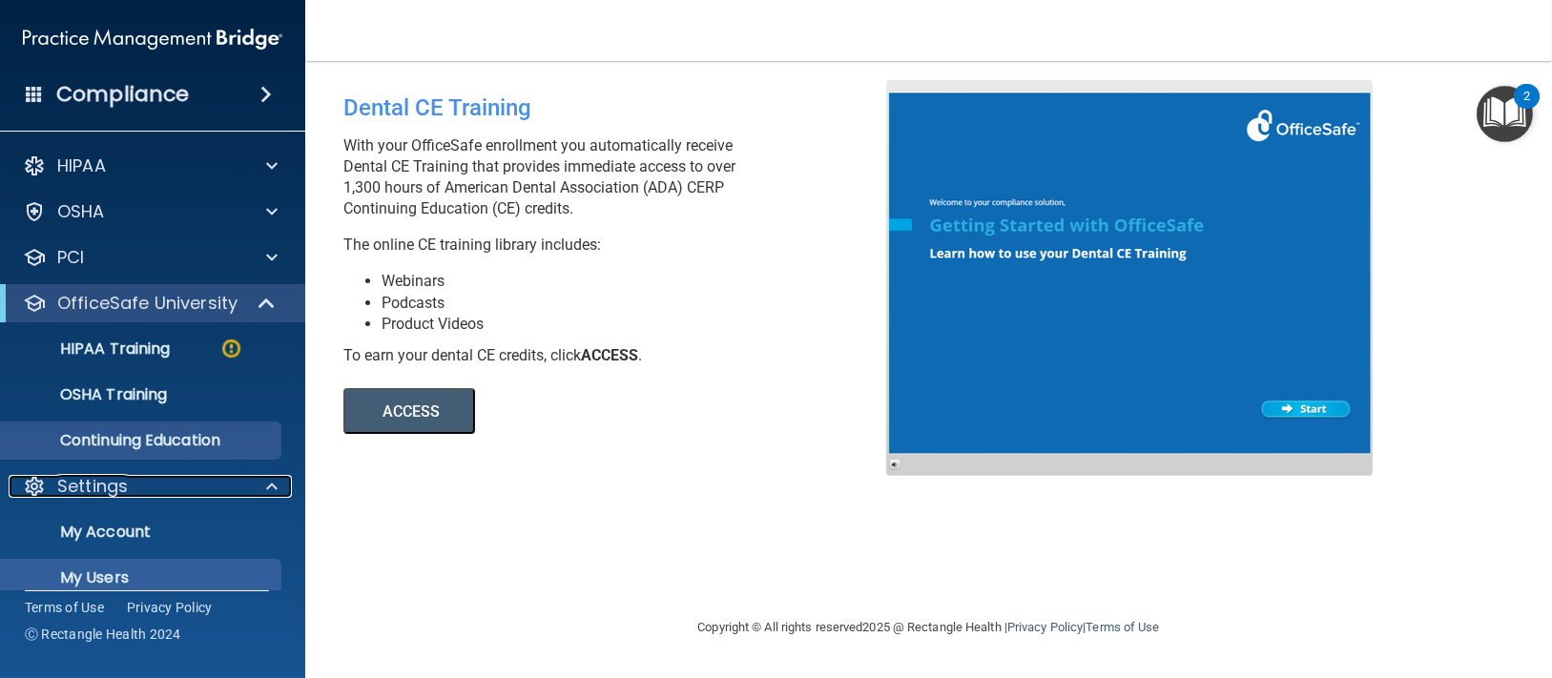
scroll to position [113, 0]
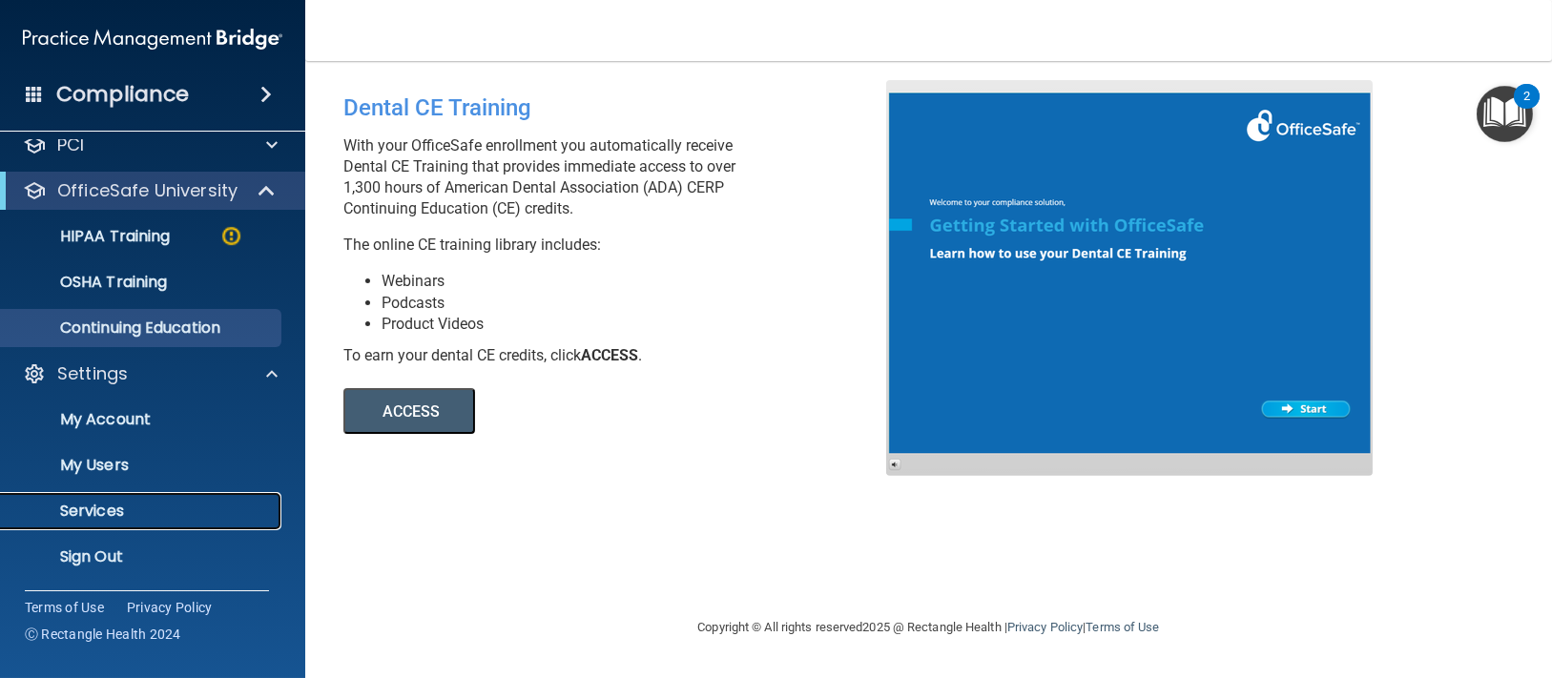
click at [140, 507] on p "Services" at bounding box center [142, 511] width 260 height 19
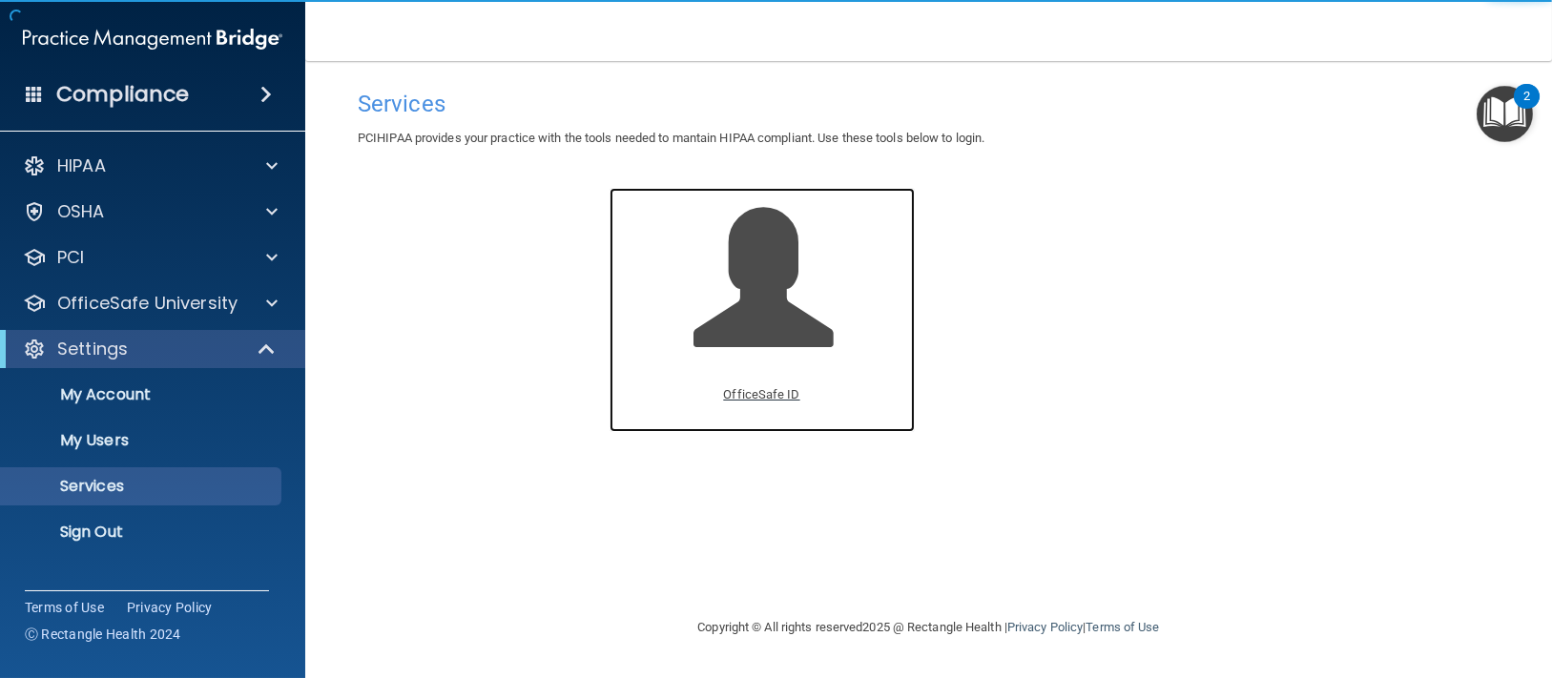
click at [749, 398] on p "OfficeSafe ID" at bounding box center [761, 394] width 76 height 23
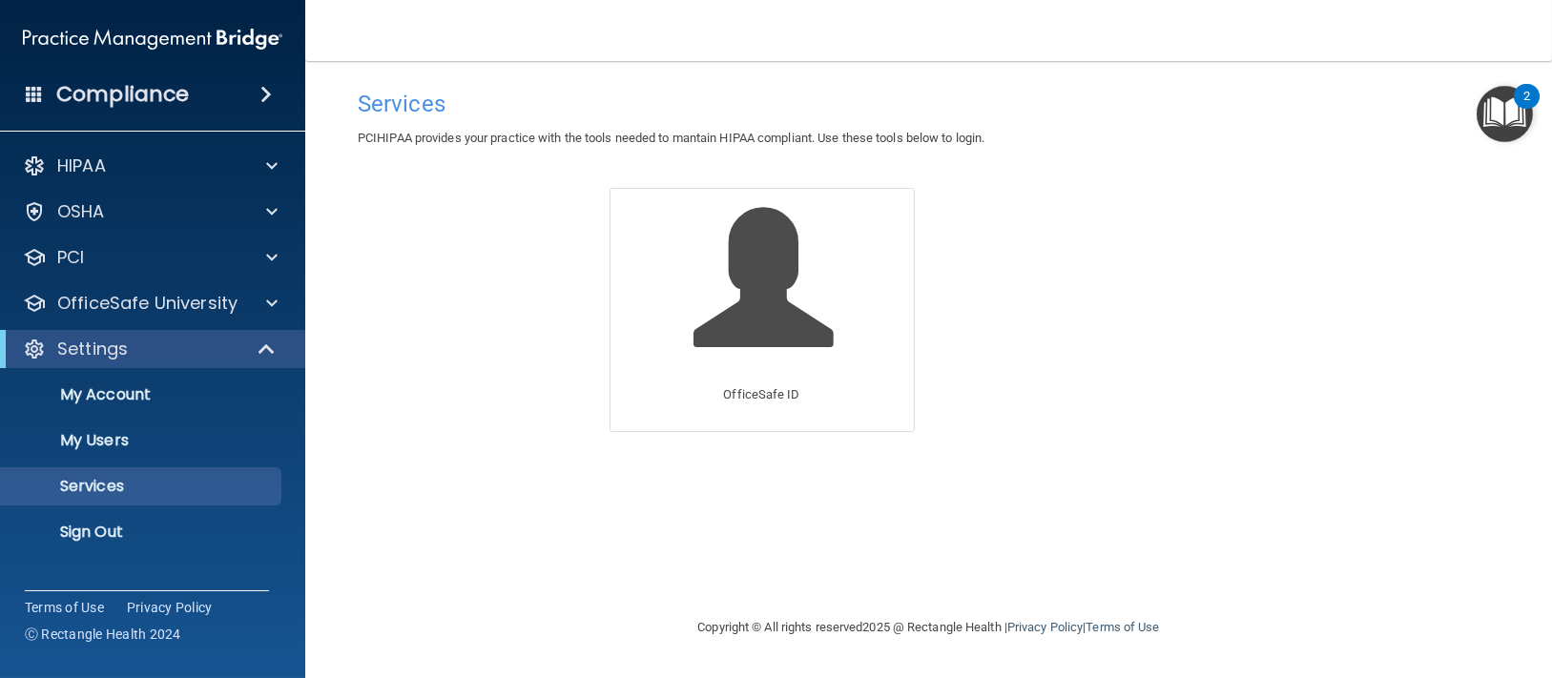
click at [248, 79] on div "Compliance" at bounding box center [152, 94] width 305 height 42
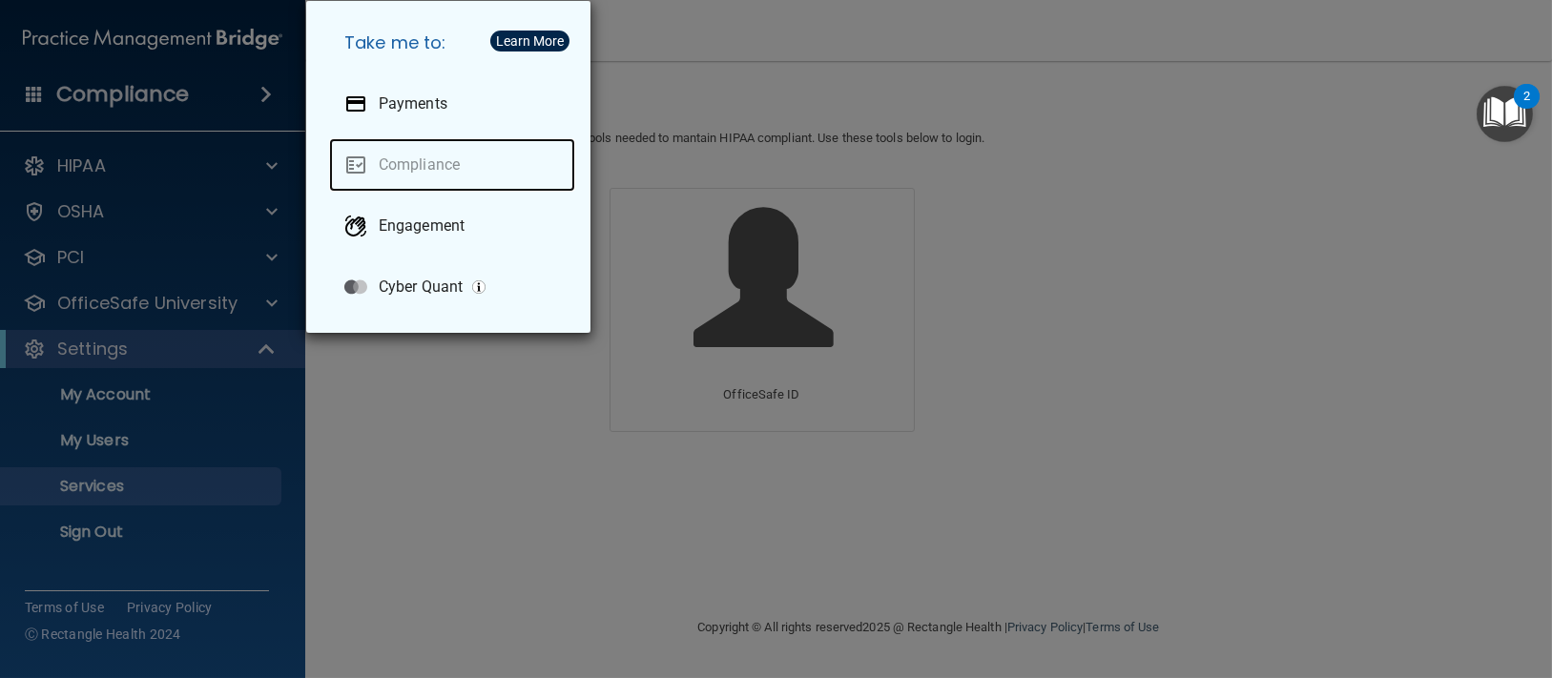
click at [425, 160] on link "Compliance" at bounding box center [452, 164] width 246 height 53
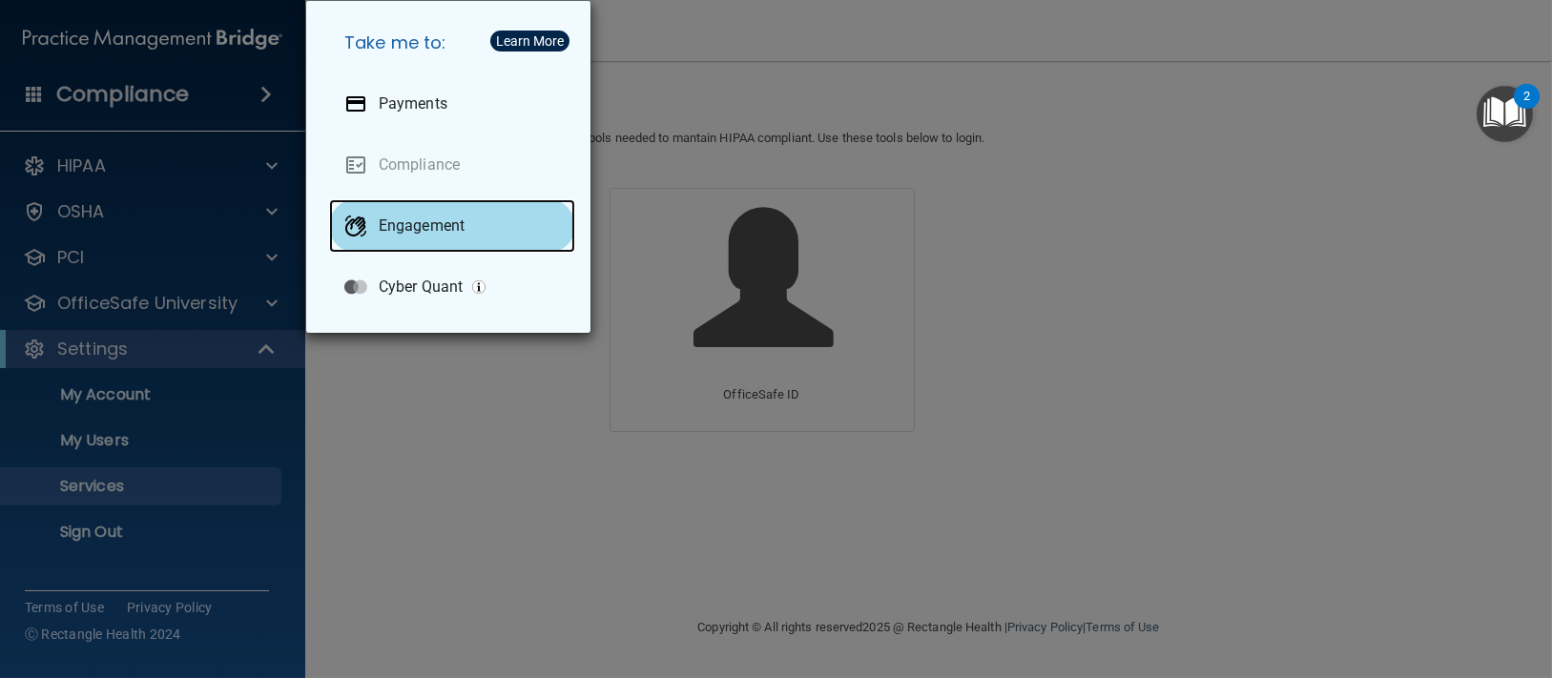
click at [442, 236] on div "Engagement" at bounding box center [452, 225] width 246 height 53
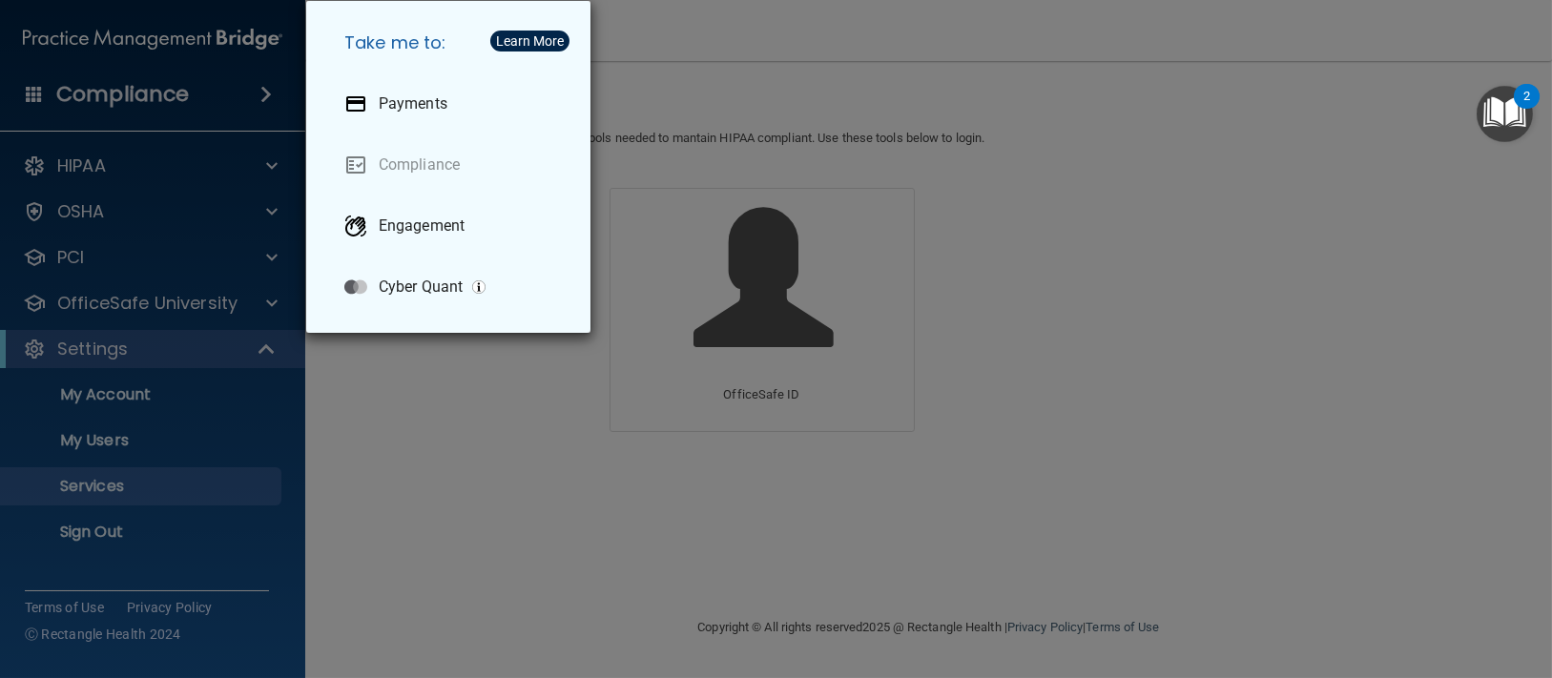
click at [913, 49] on div "Take me to: Payments Compliance Engagement Cyber Quant" at bounding box center [776, 339] width 1552 height 678
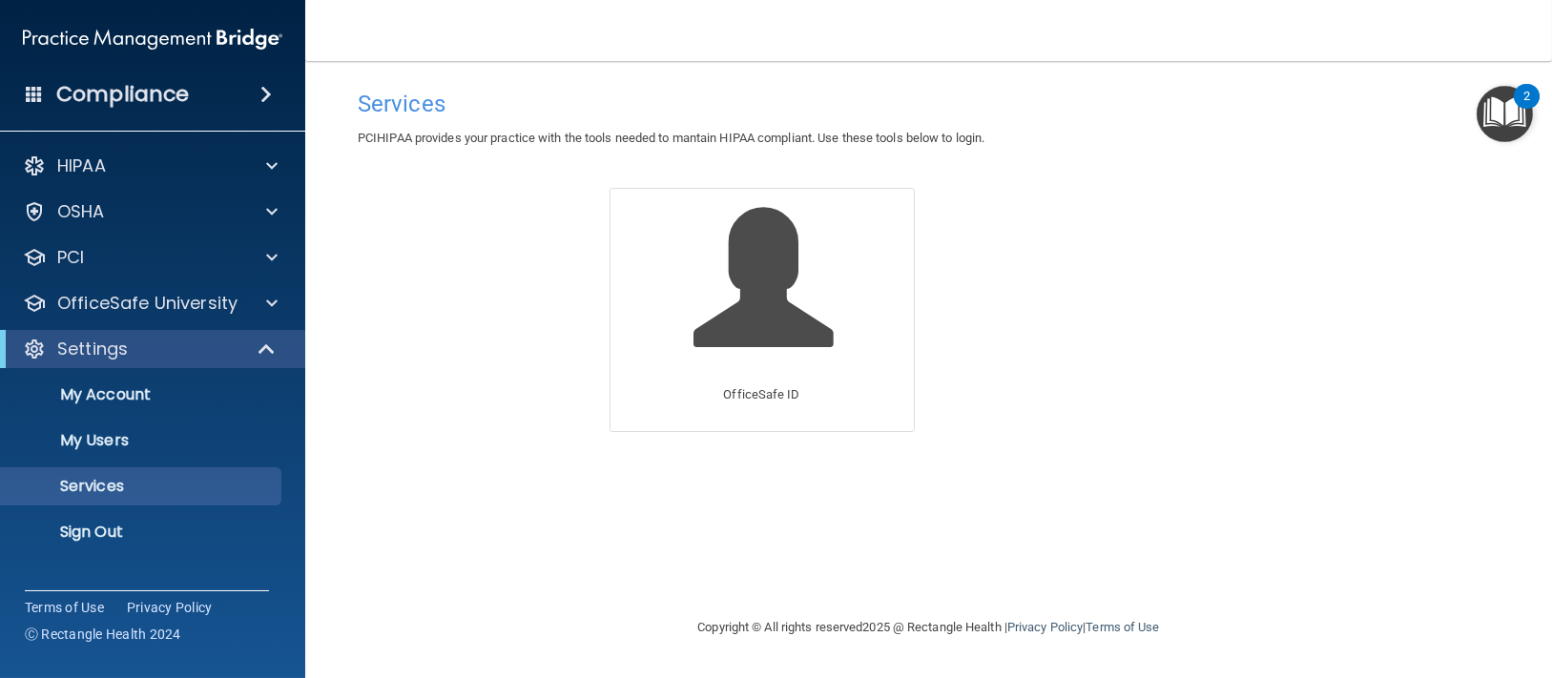
click at [214, 79] on div "Compliance" at bounding box center [152, 94] width 305 height 42
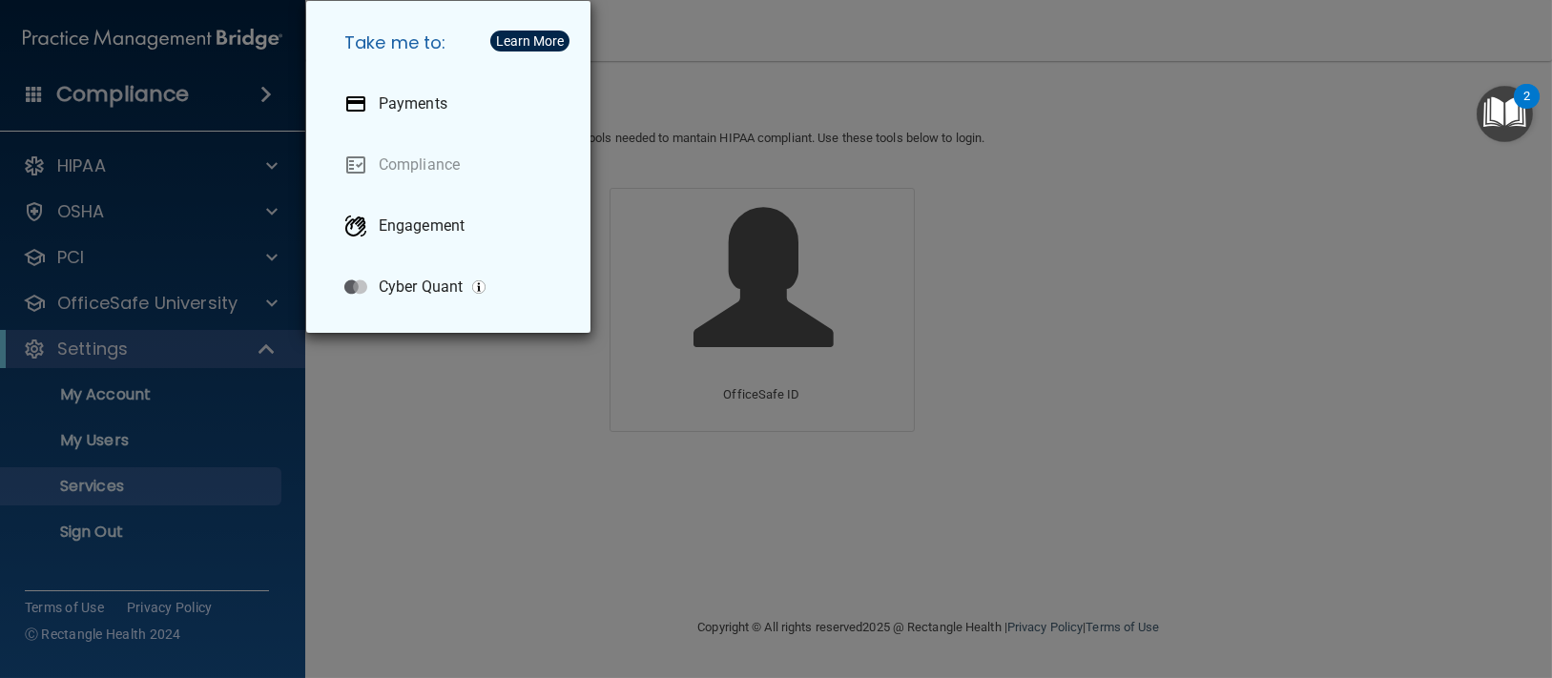
click at [214, 79] on div "Take me to: Payments Compliance Engagement Cyber Quant" at bounding box center [776, 339] width 1552 height 678
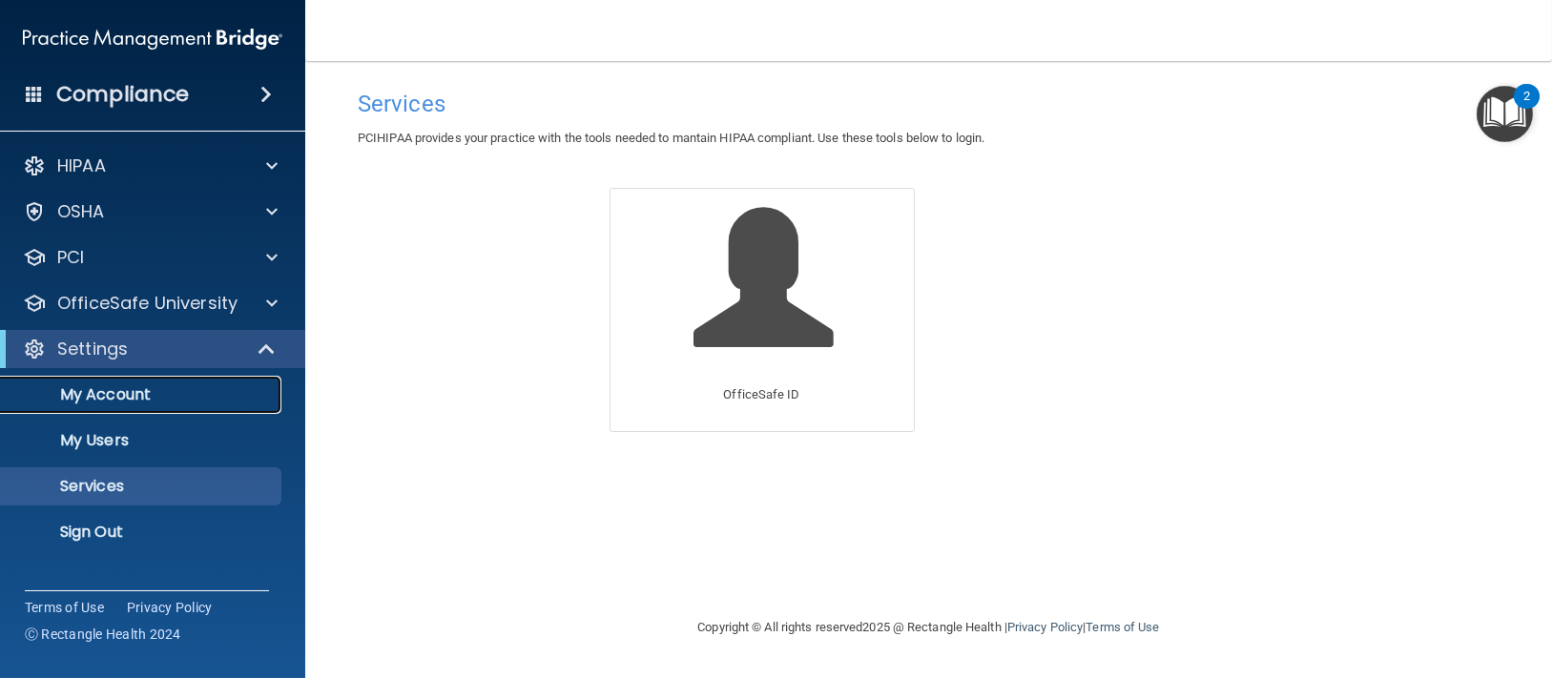
click at [117, 391] on p "My Account" at bounding box center [142, 394] width 260 height 19
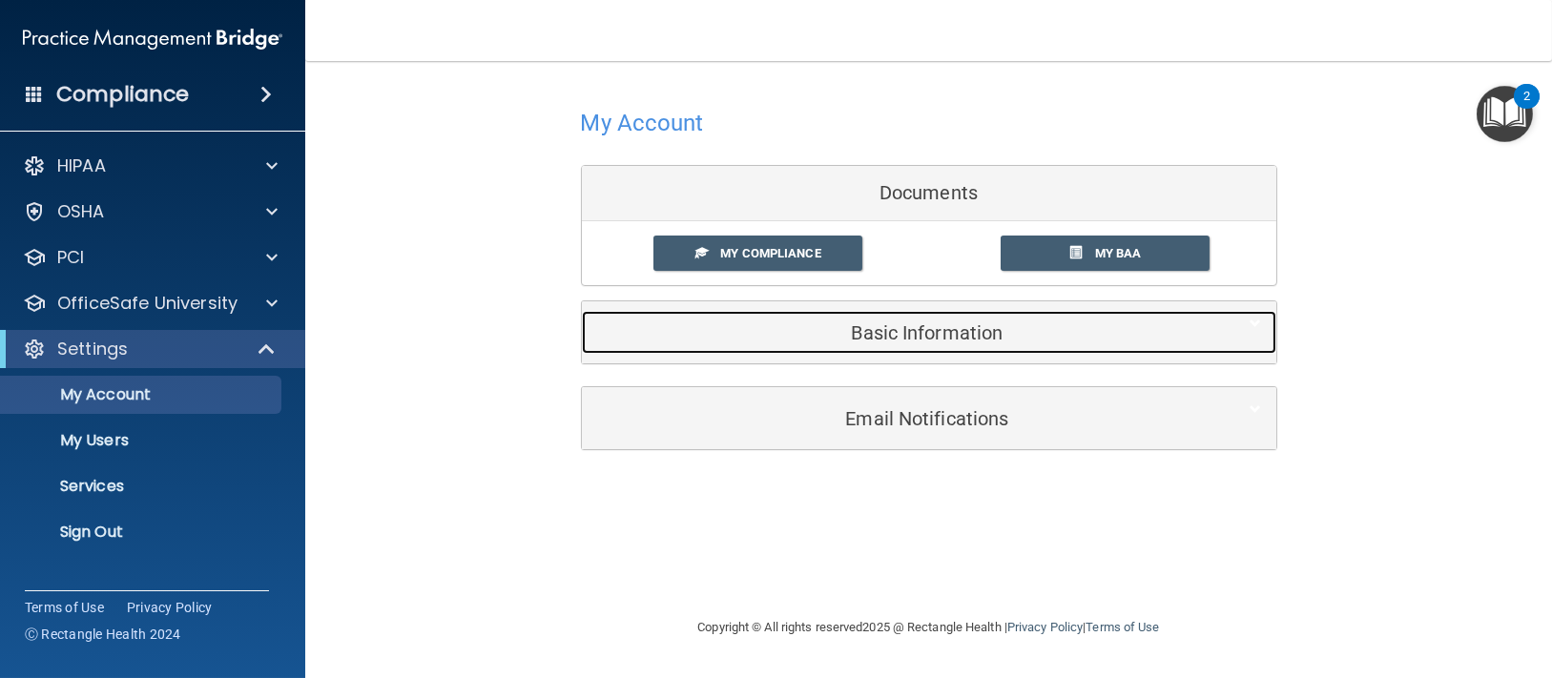
click at [851, 353] on div "Basic Information" at bounding box center [900, 332] width 636 height 43
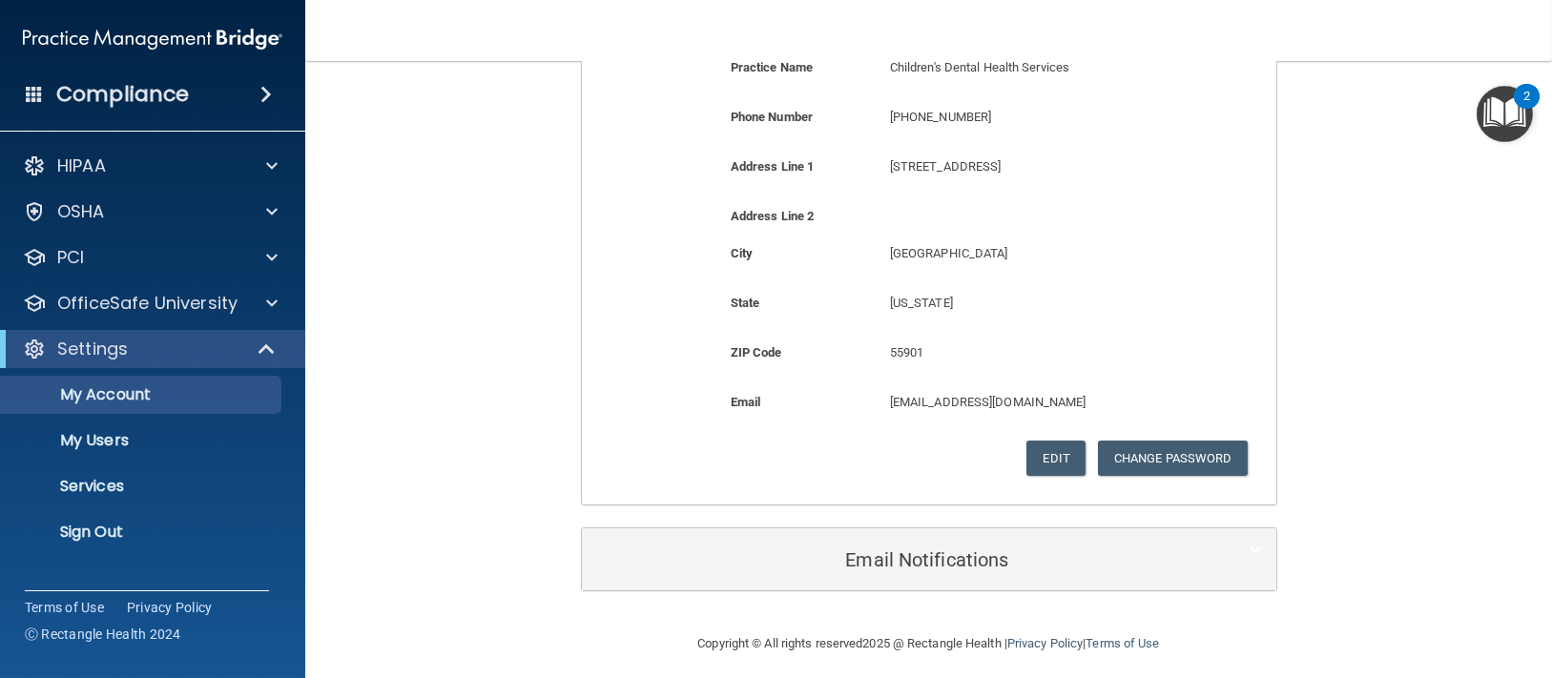
scroll to position [445, 0]
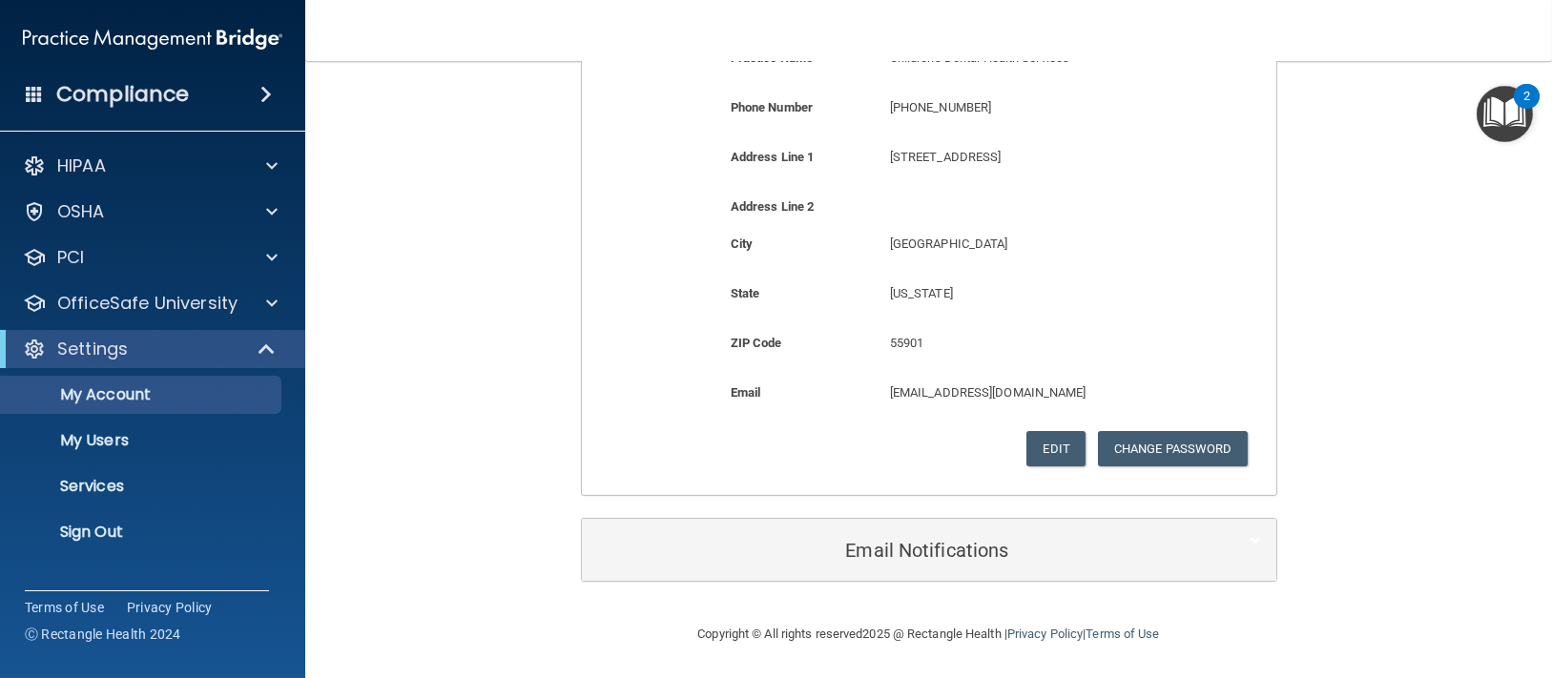
click at [992, 520] on div "Email Notifications" at bounding box center [929, 550] width 694 height 62
click at [926, 609] on div "Copyright © All rights reserved 2025 @ Rectangle Health | Privacy Policy | Term…" at bounding box center [929, 634] width 696 height 61
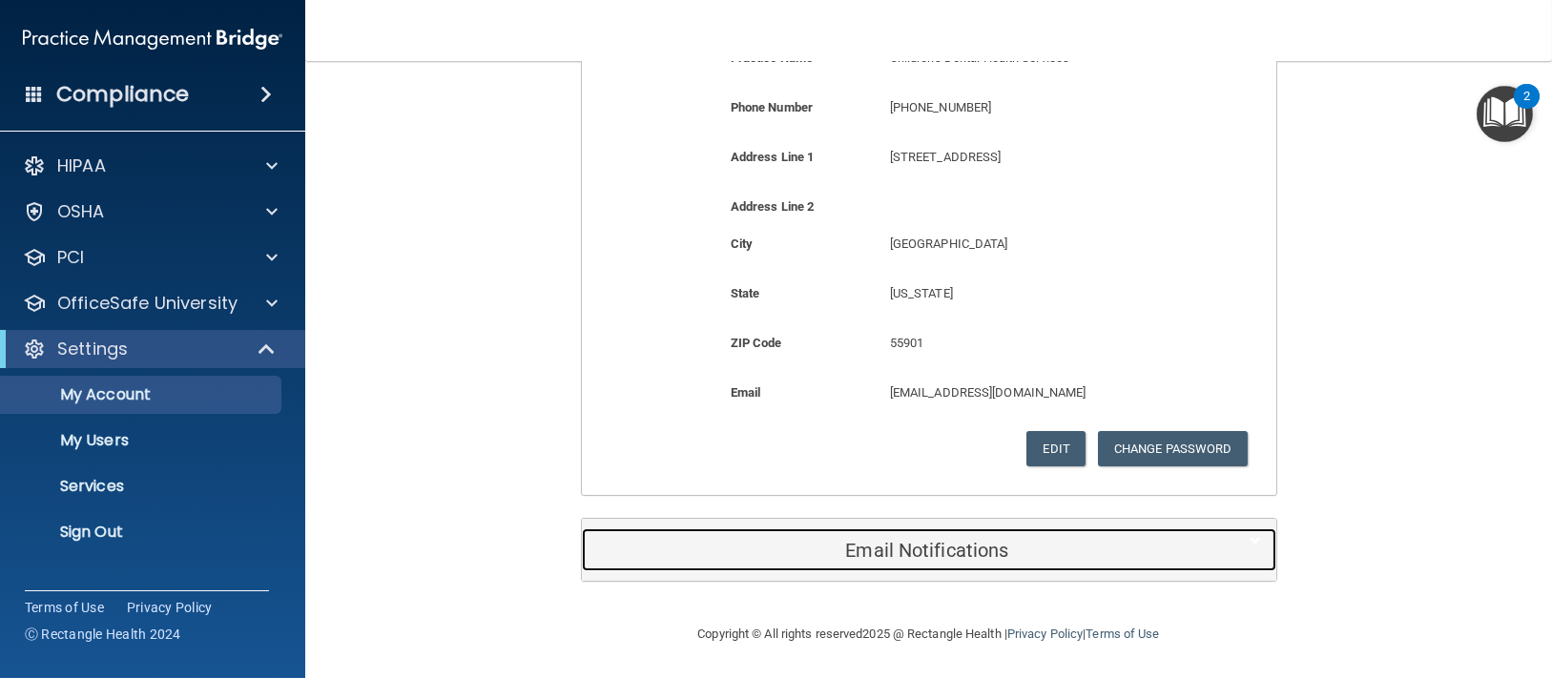
click at [937, 560] on div "Email Notifications" at bounding box center [900, 549] width 636 height 43
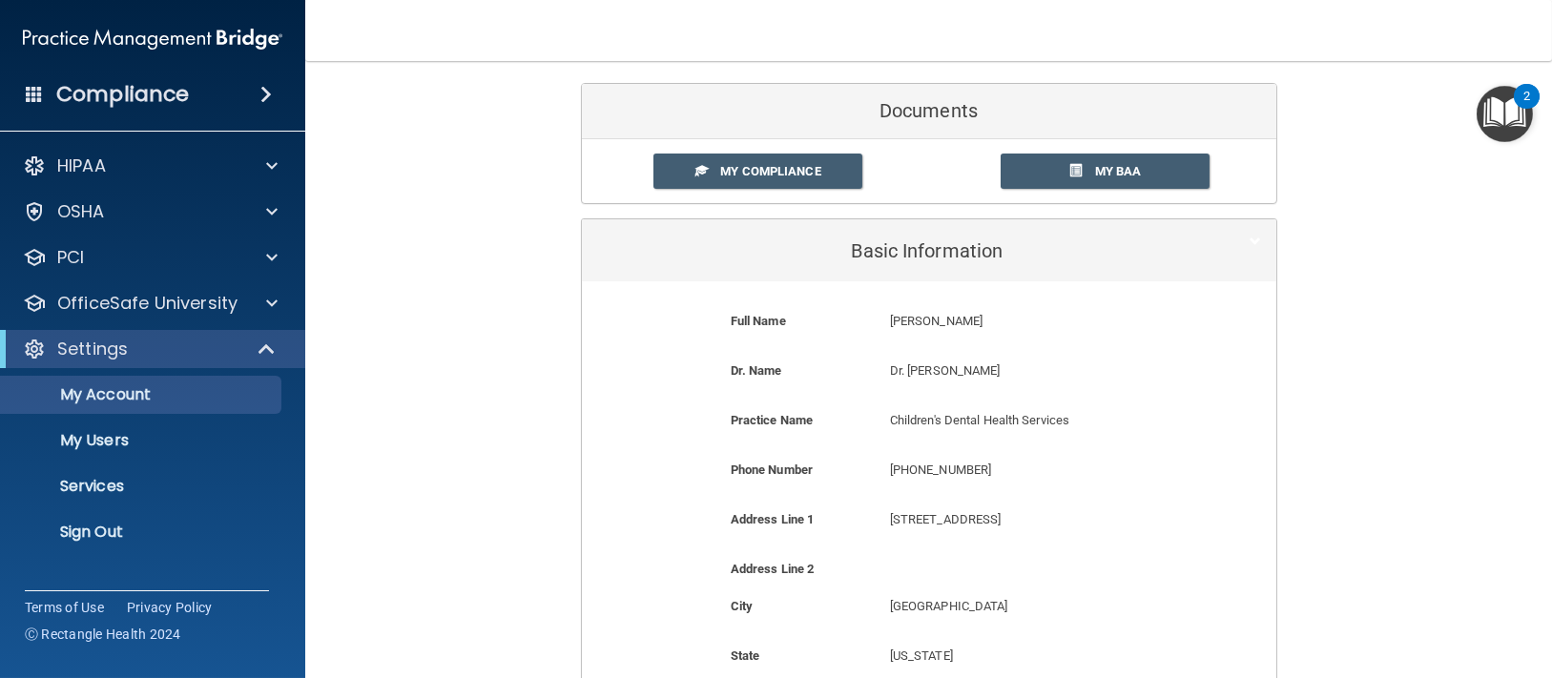
scroll to position [63, 0]
